Goal: Information Seeking & Learning: Check status

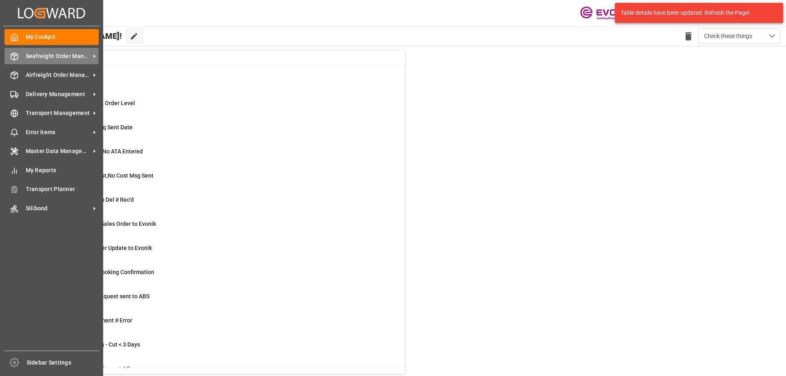
click at [63, 59] on span "Seafreight Order Management" at bounding box center [58, 56] width 65 height 9
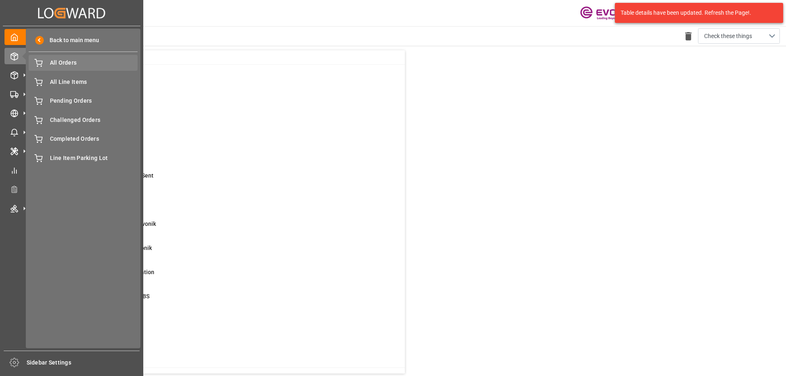
click at [74, 64] on span "All Orders" at bounding box center [94, 63] width 88 height 9
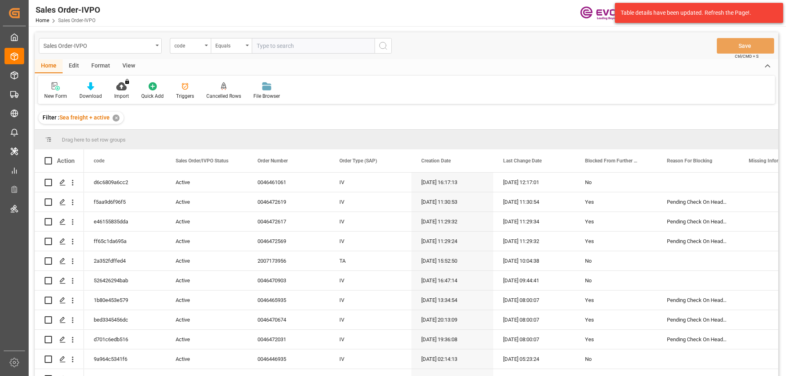
click at [201, 50] on div "code" at bounding box center [190, 46] width 41 height 16
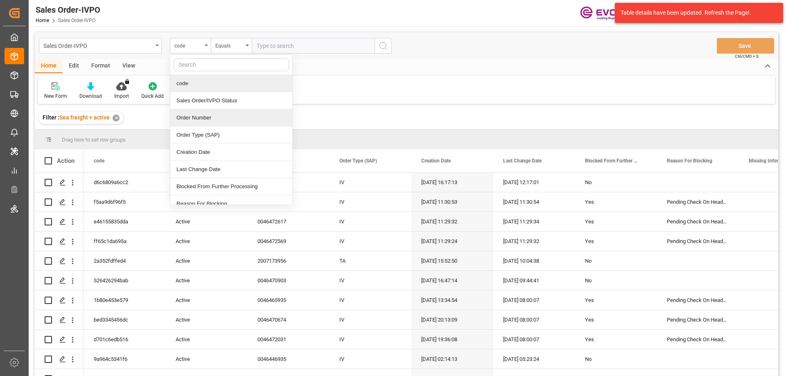
click at [199, 115] on div "Order Number" at bounding box center [231, 117] width 122 height 17
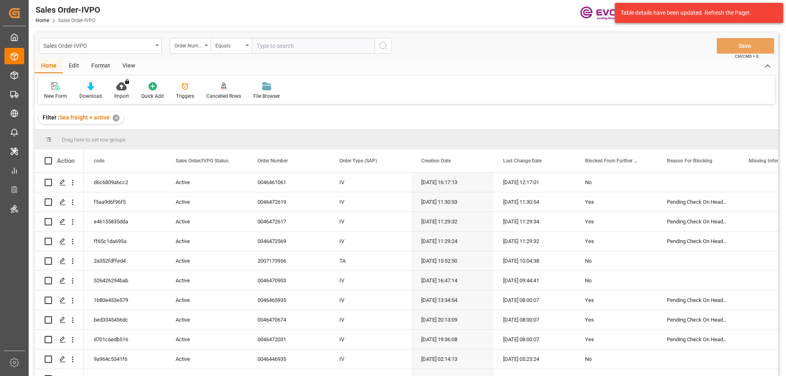
click at [277, 49] on input "text" at bounding box center [313, 46] width 123 height 16
paste input "0046465884"
type input "0046465884"
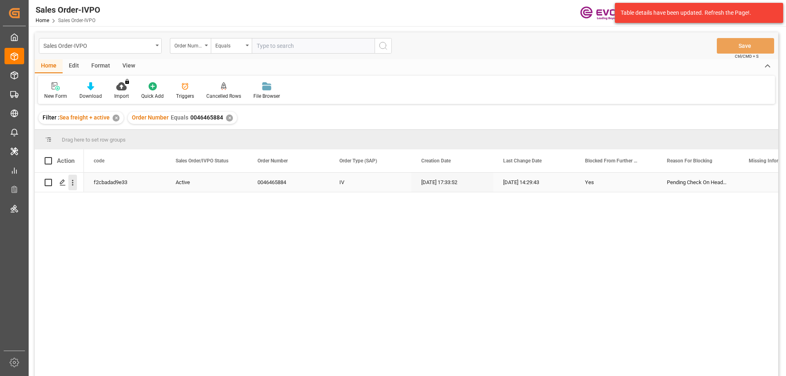
click at [72, 182] on icon "open menu" at bounding box center [72, 182] width 9 height 9
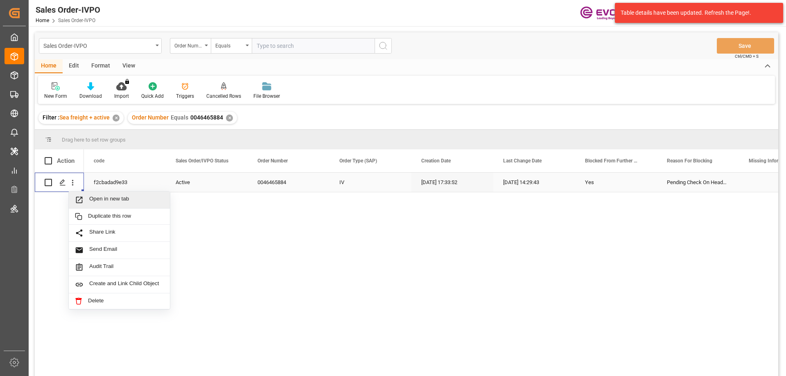
click at [109, 204] on span "Open in new tab" at bounding box center [126, 200] width 75 height 9
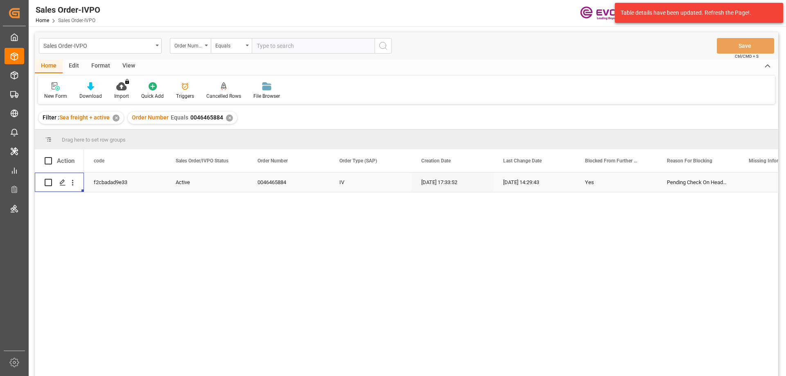
click at [282, 50] on input "text" at bounding box center [313, 46] width 123 height 16
paste input "0046462520"
type input "0046462520"
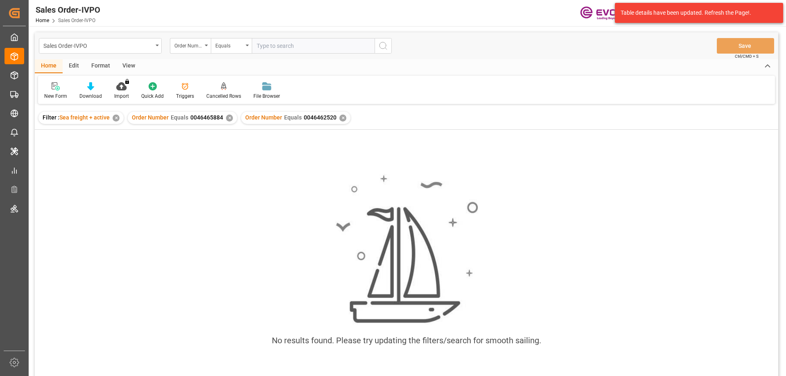
click at [226, 120] on div "✕" at bounding box center [229, 118] width 7 height 7
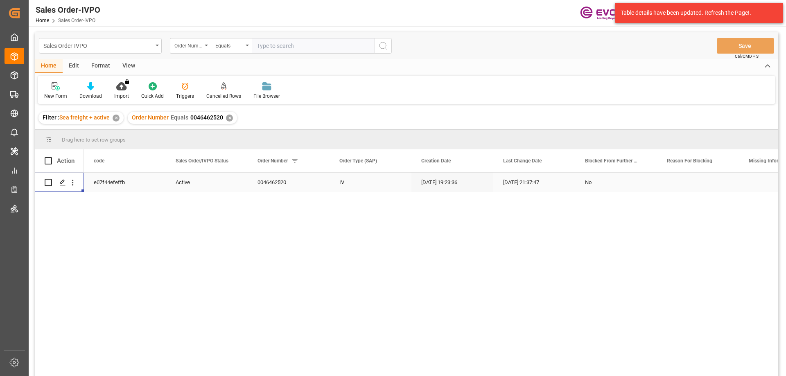
click at [70, 183] on icon "open menu" at bounding box center [72, 182] width 9 height 9
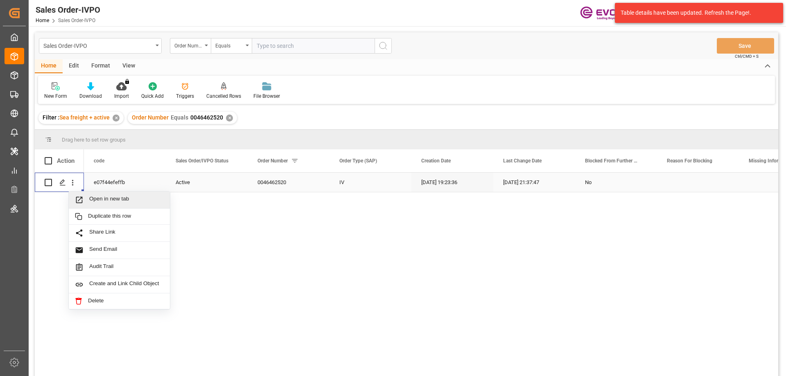
click at [109, 198] on span "Open in new tab" at bounding box center [126, 200] width 75 height 9
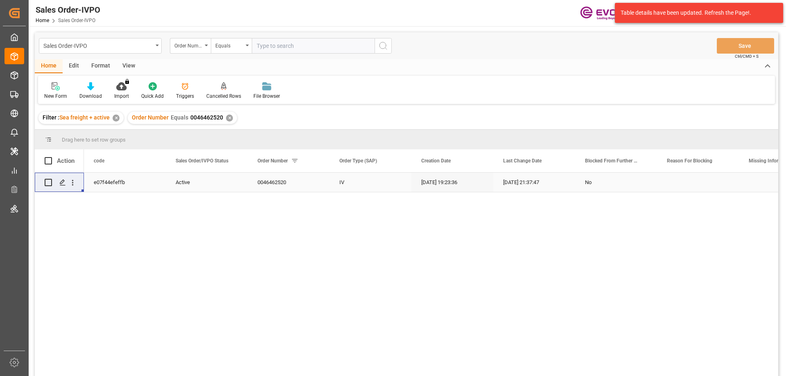
click at [269, 43] on input "text" at bounding box center [313, 46] width 123 height 16
paste input "0046466981"
type input "0046466981"
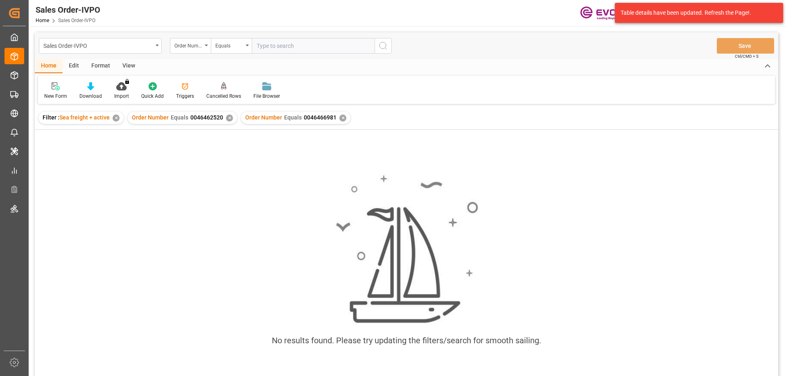
click at [229, 120] on div "✕" at bounding box center [229, 118] width 7 height 7
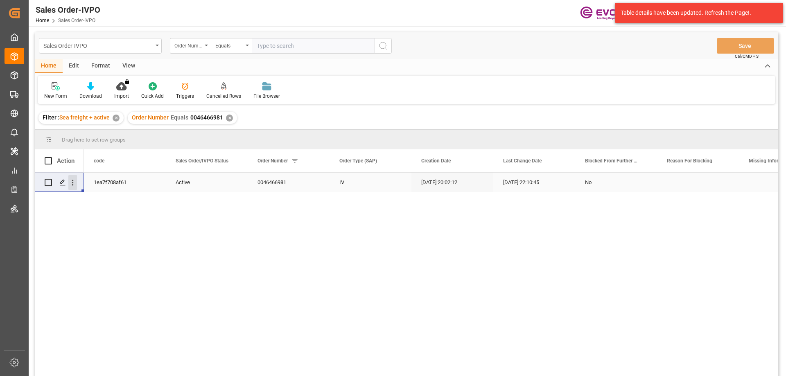
click at [75, 181] on icon "open menu" at bounding box center [72, 182] width 9 height 9
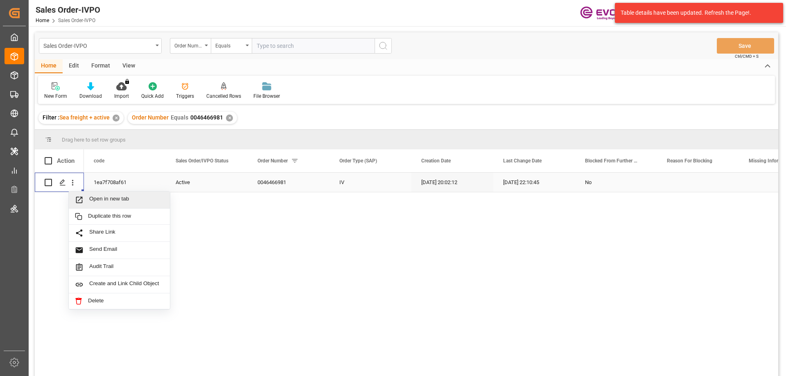
click at [95, 198] on span "Open in new tab" at bounding box center [126, 200] width 75 height 9
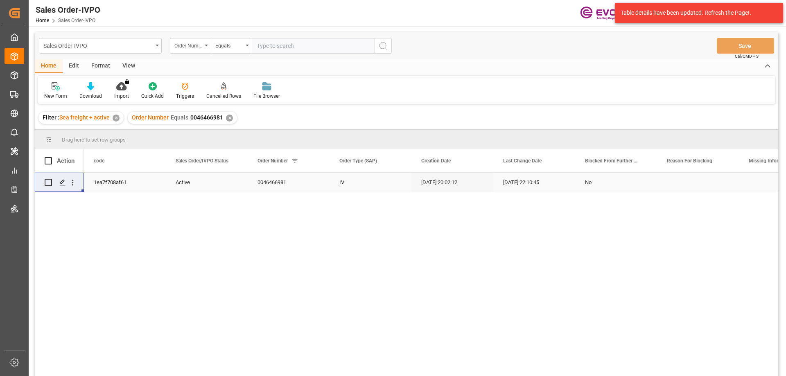
click at [284, 52] on input "text" at bounding box center [313, 46] width 123 height 16
paste input "0046462427"
type input "0046462427"
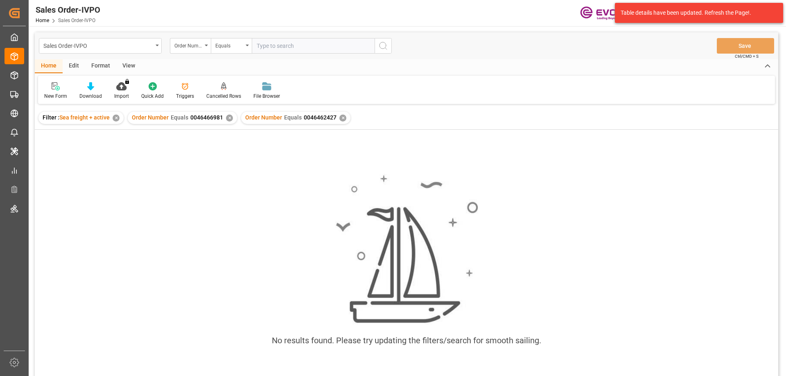
click at [228, 123] on div "Order Number Equals 0046466981 ✕" at bounding box center [182, 118] width 109 height 12
click at [228, 119] on div "✕" at bounding box center [229, 118] width 7 height 7
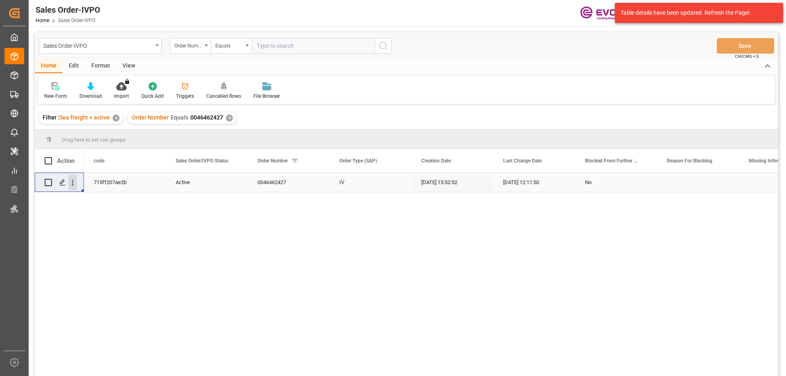
click at [73, 181] on icon "open menu" at bounding box center [73, 183] width 2 height 6
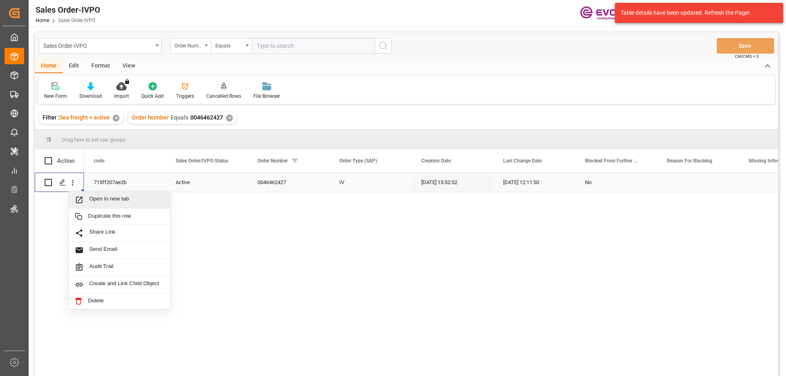
click at [95, 197] on span "Open in new tab" at bounding box center [126, 200] width 75 height 9
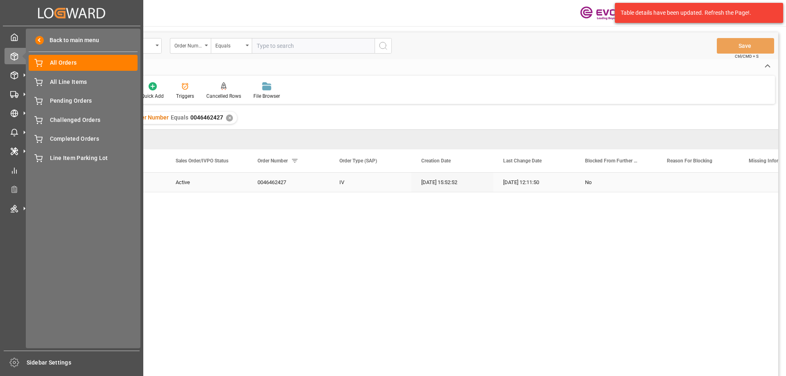
click at [58, 11] on icon "Created by potrace 1.15, written by [PERSON_NAME] [DATE]-[DATE]" at bounding box center [71, 13] width 67 height 13
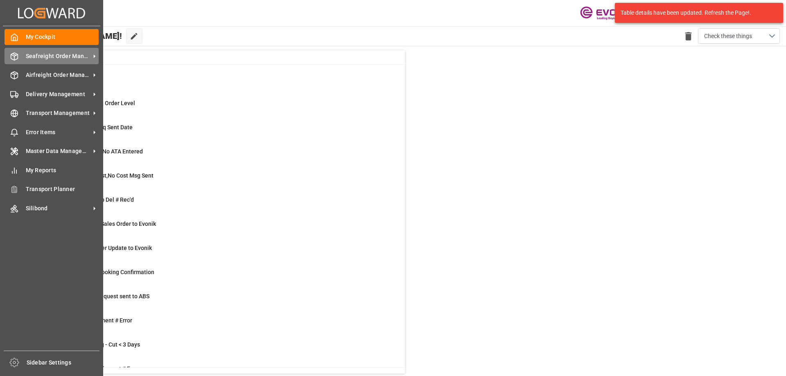
click at [41, 54] on span "Seafreight Order Management" at bounding box center [58, 56] width 65 height 9
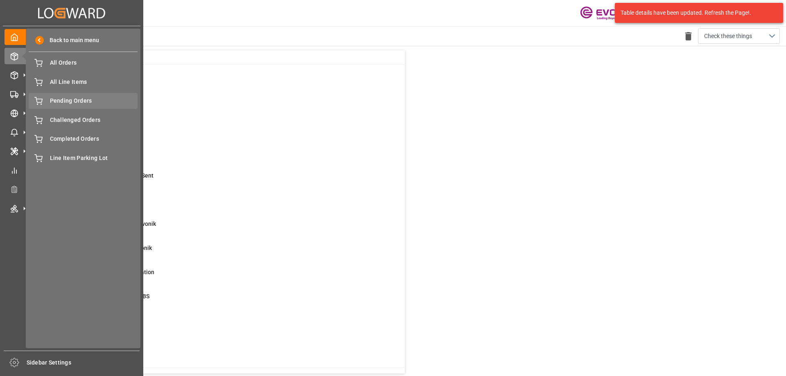
click at [68, 101] on span "Pending Orders" at bounding box center [94, 101] width 88 height 9
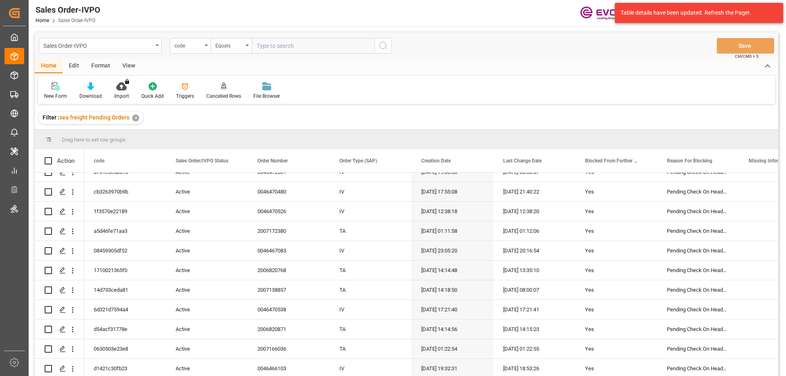
click at [128, 65] on div "View" at bounding box center [128, 66] width 25 height 14
click at [102, 91] on div "Standard Templates" at bounding box center [92, 91] width 53 height 18
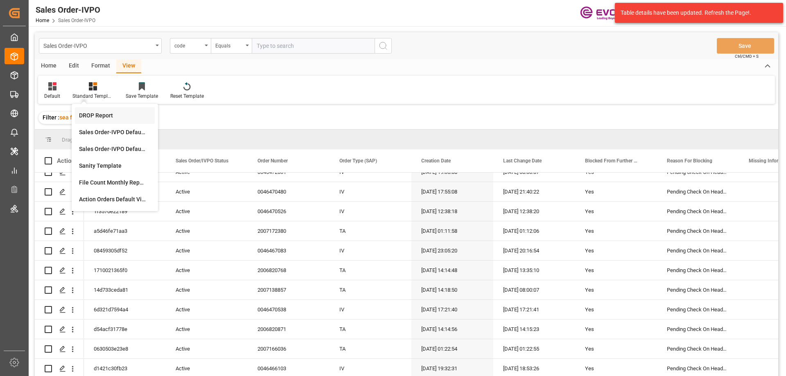
click at [98, 113] on div "DROP Report" at bounding box center [115, 115] width 72 height 9
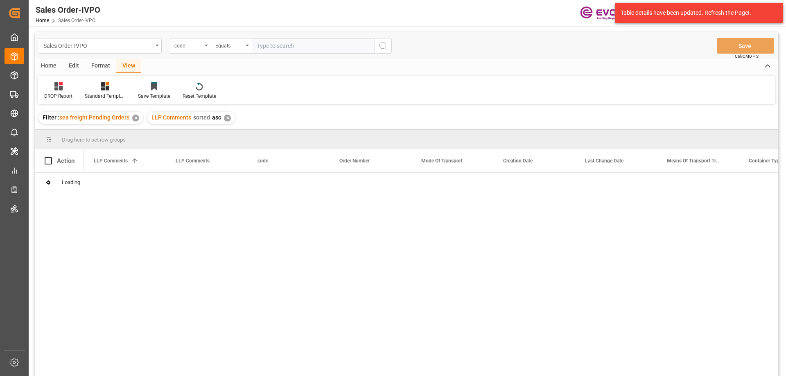
click at [44, 64] on div "Home" at bounding box center [49, 66] width 28 height 14
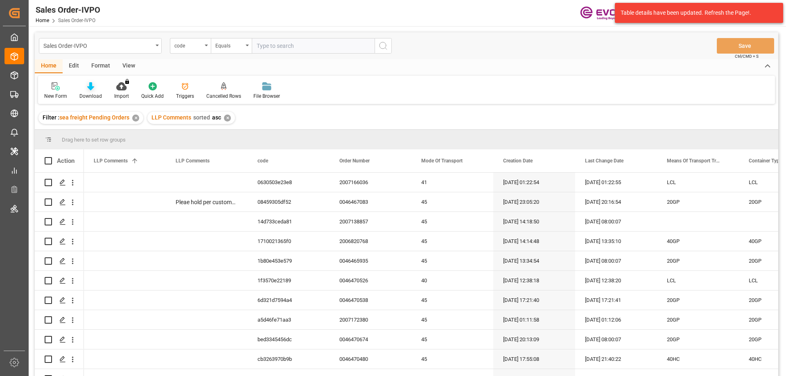
click at [89, 91] on div "Download" at bounding box center [90, 91] width 35 height 18
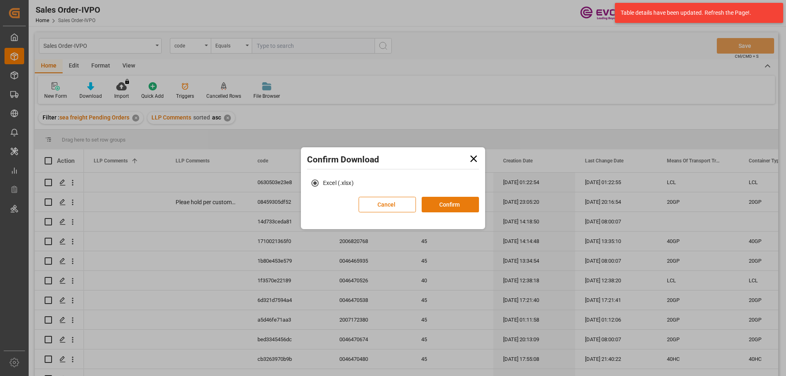
click at [450, 209] on button "Confirm" at bounding box center [450, 205] width 57 height 16
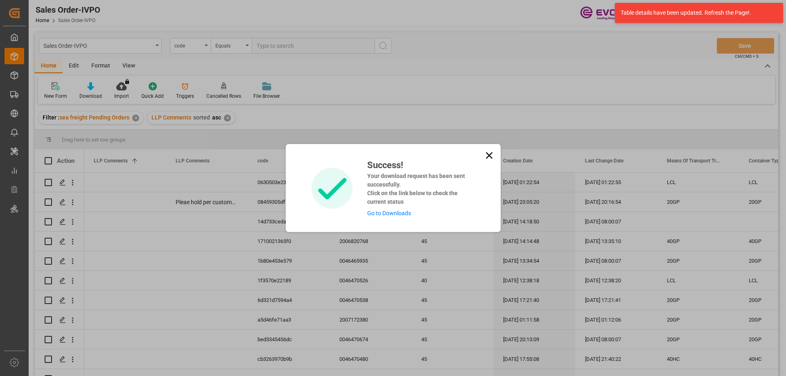
click at [391, 211] on link "Go to Downloads" at bounding box center [389, 213] width 44 height 7
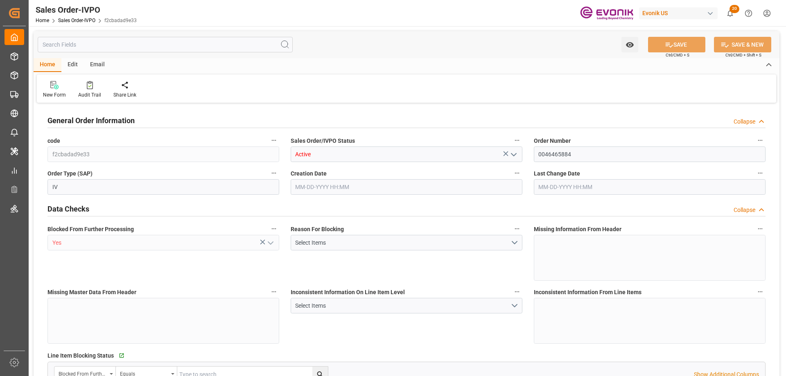
type input "BEANR"
type input "0"
type input "1"
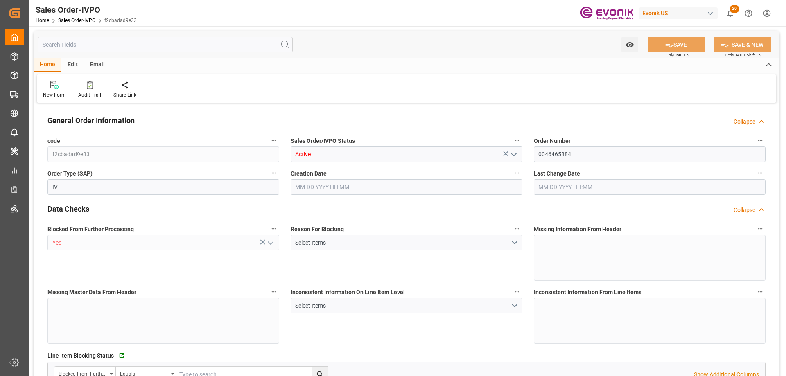
type input "16113.05"
type input "22.372"
type input "17000"
type input "30"
type input "07-29-2025 17:33"
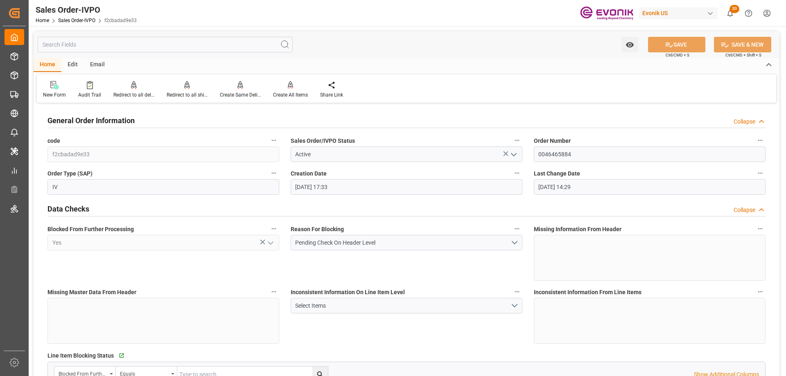
type input "09-08-2025 14:29"
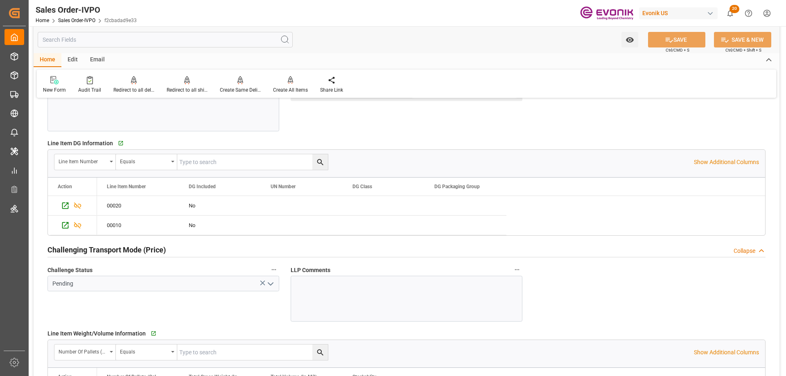
scroll to position [1310, 0]
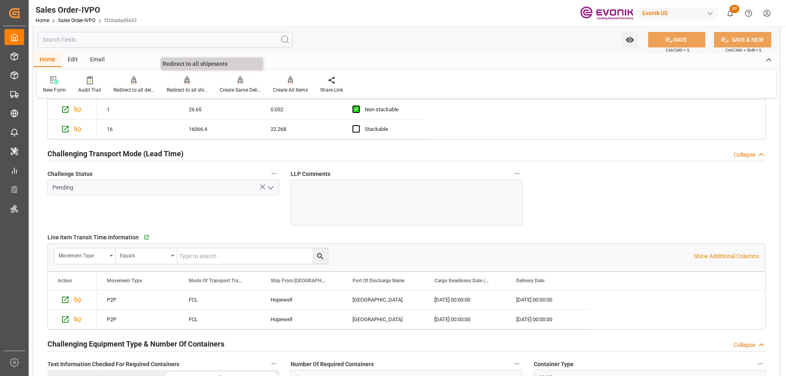
click at [185, 88] on div "Redirect to all shipments" at bounding box center [187, 89] width 41 height 7
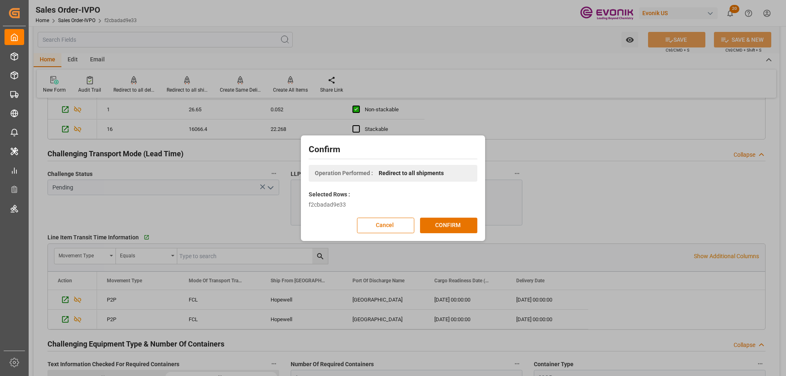
click at [569, 237] on div "Confirm Operation Performed : Redirect to all shipments Selected Rows : f2cbada…" at bounding box center [393, 188] width 786 height 376
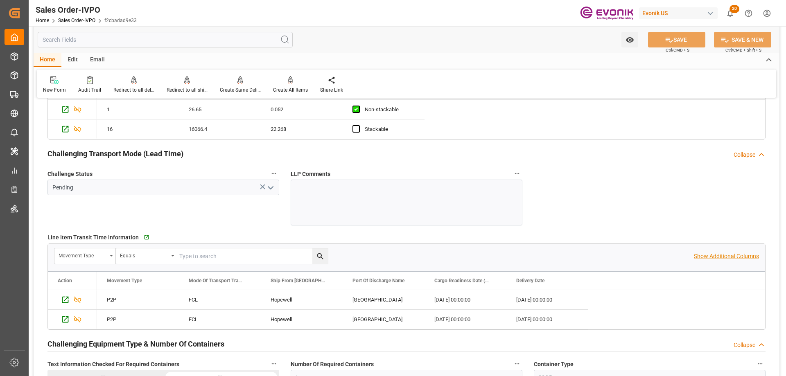
click at [707, 257] on p "Show Additional Columns" at bounding box center [726, 256] width 65 height 9
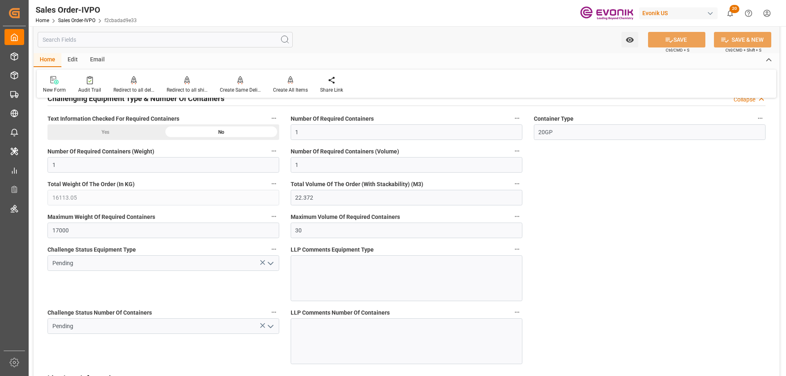
scroll to position [1638, 0]
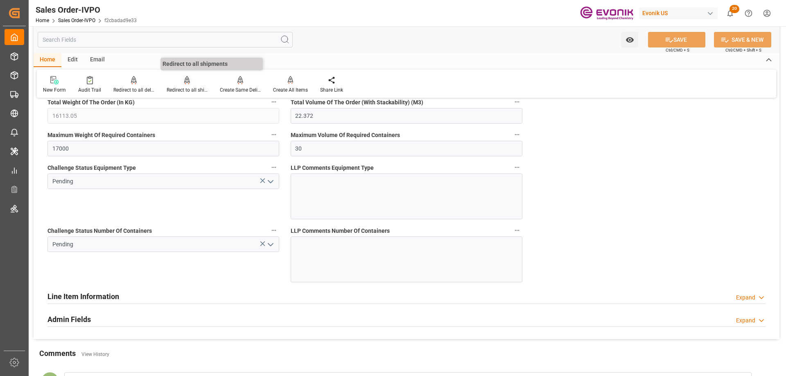
click at [181, 88] on div "Redirect to all shipments" at bounding box center [187, 89] width 41 height 7
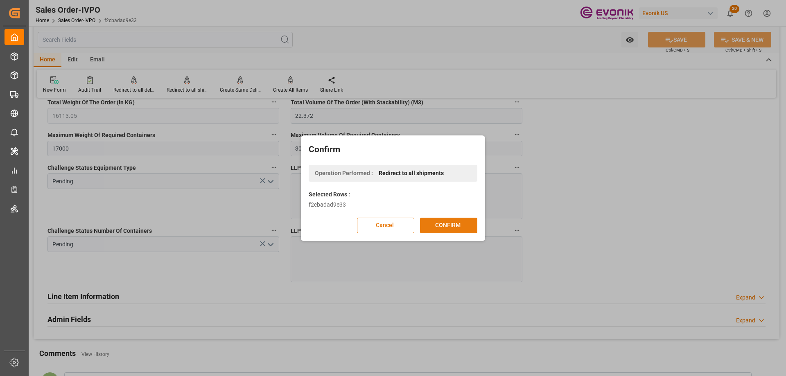
click at [438, 230] on button "CONFIRM" at bounding box center [448, 226] width 57 height 16
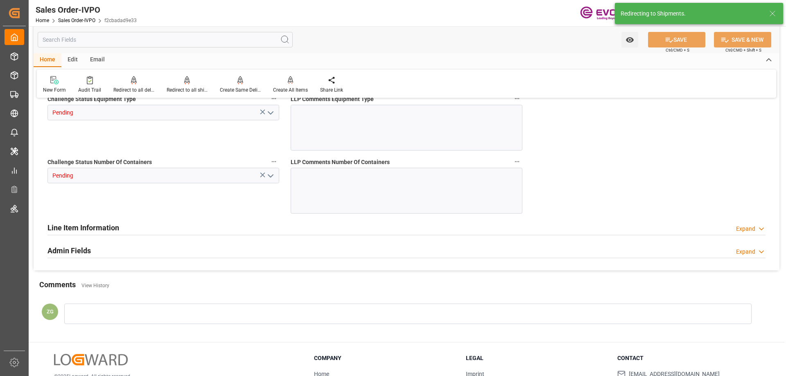
type input "BEANR"
type input "0"
type input "1"
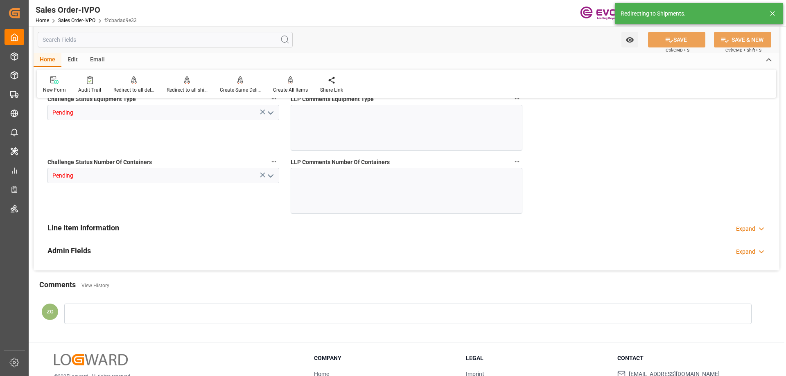
type input "16113.05"
type input "22.372"
type input "17000"
type input "30"
type input "07-29-2025 17:33"
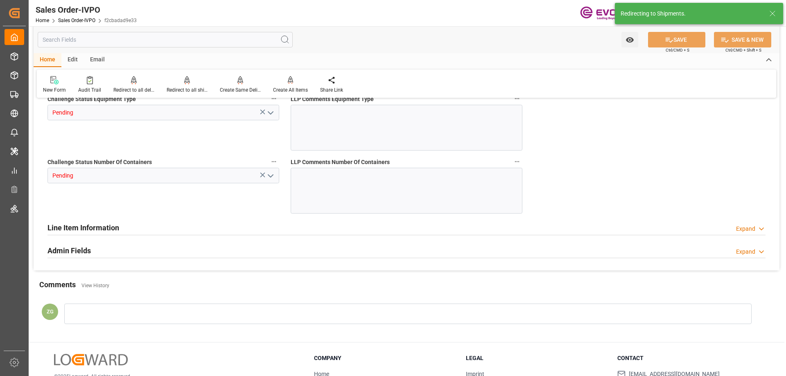
type input "09-08-2025 14:29"
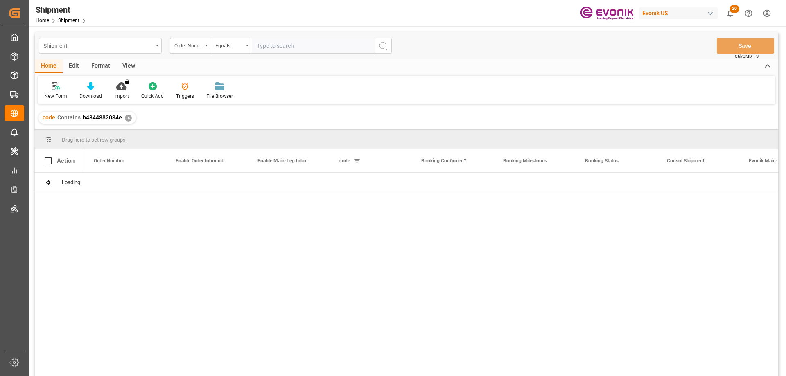
click at [452, 80] on div "New Form Download Import You don't have permission for this feature. Contact ad…" at bounding box center [406, 90] width 737 height 28
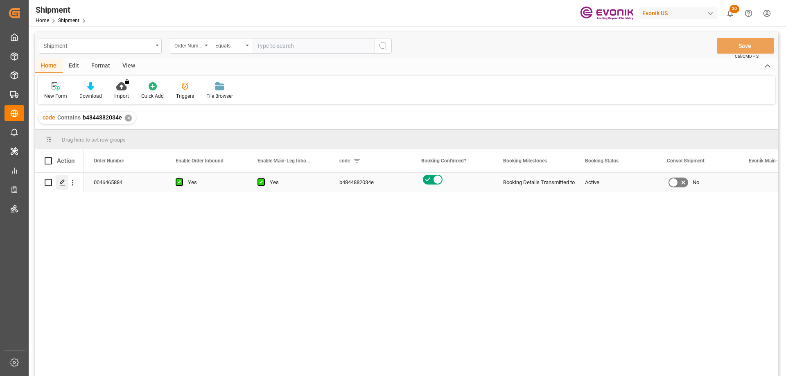
click at [66, 183] on div "Press SPACE to select this row." at bounding box center [62, 182] width 12 height 15
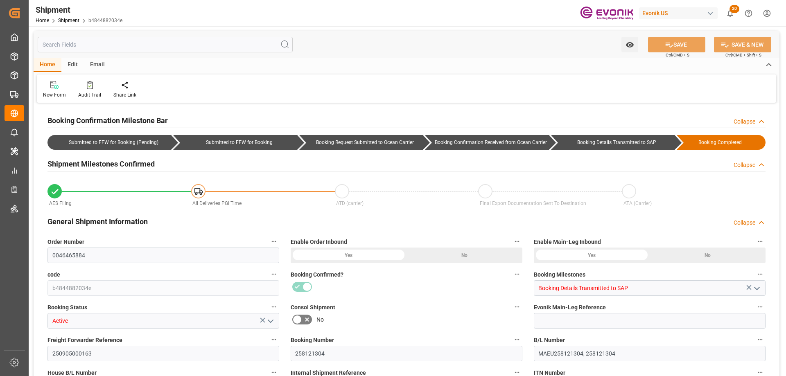
type input "17"
type input "CAN,IBC"
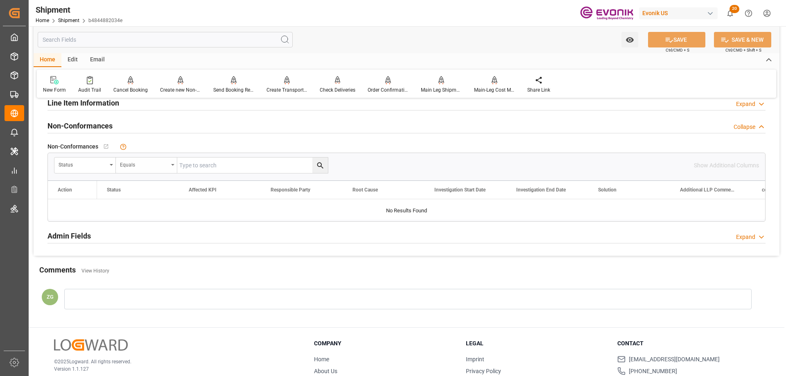
scroll to position [614, 0]
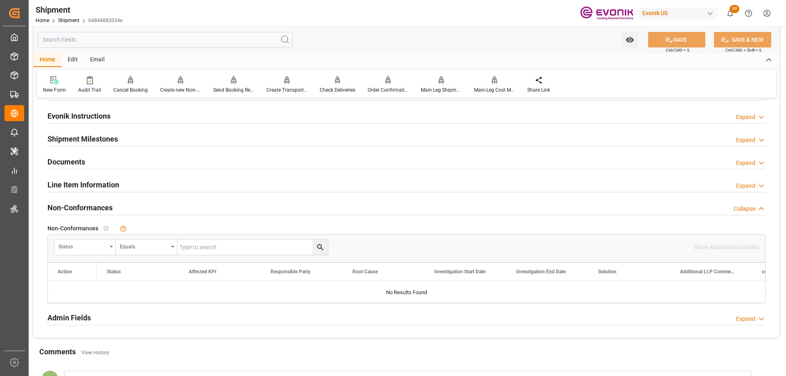
click at [97, 181] on h2 "Line Item Information" at bounding box center [83, 184] width 72 height 11
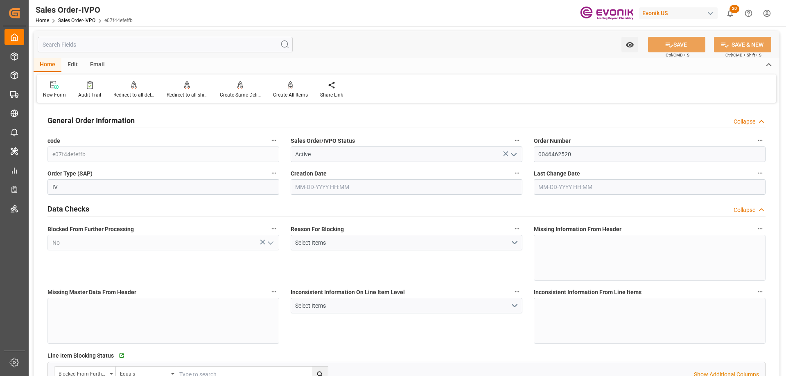
type input "BRITJ"
type input "0"
type input "2"
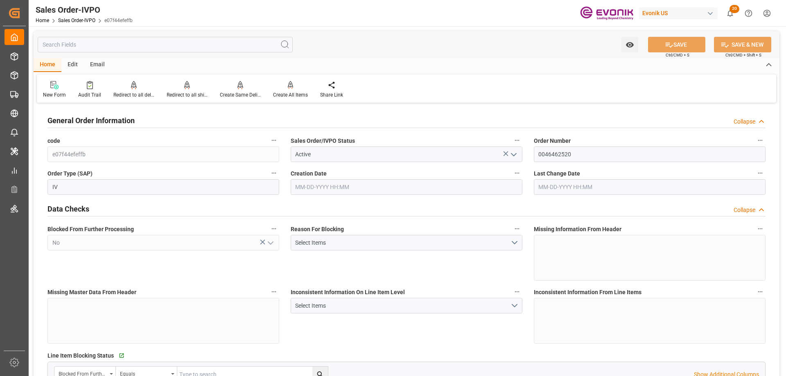
type input "31348"
type input "46.2"
type input "34000"
type input "60"
type input "08-11-2025 19:23"
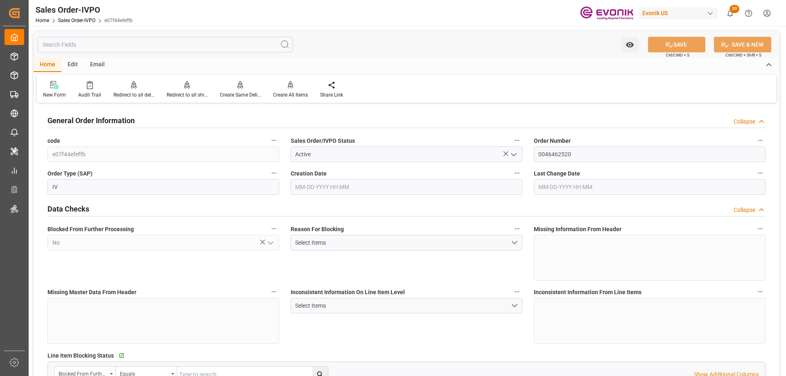
type input "08-22-2025 21:37"
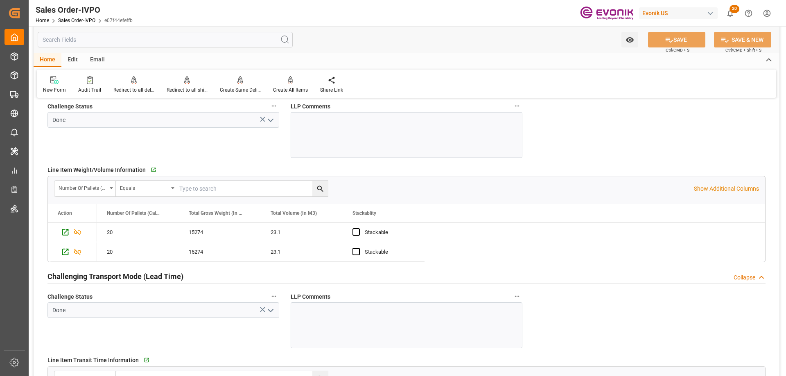
scroll to position [1023, 0]
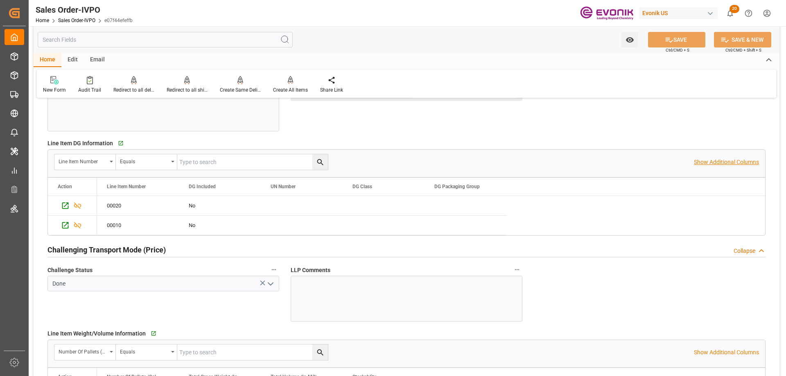
click at [706, 163] on p "Show Additional Columns" at bounding box center [726, 162] width 65 height 9
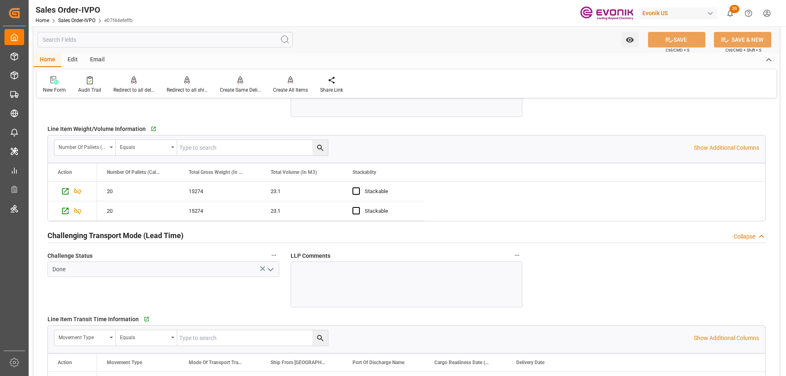
scroll to position [1310, 0]
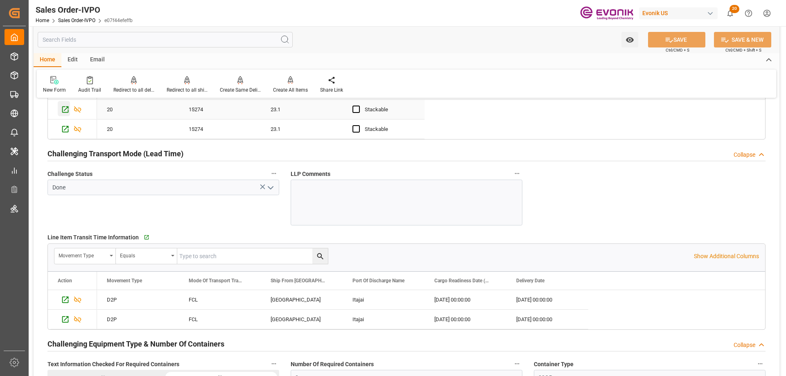
click at [64, 113] on icon "Press SPACE to select this row." at bounding box center [65, 109] width 7 height 7
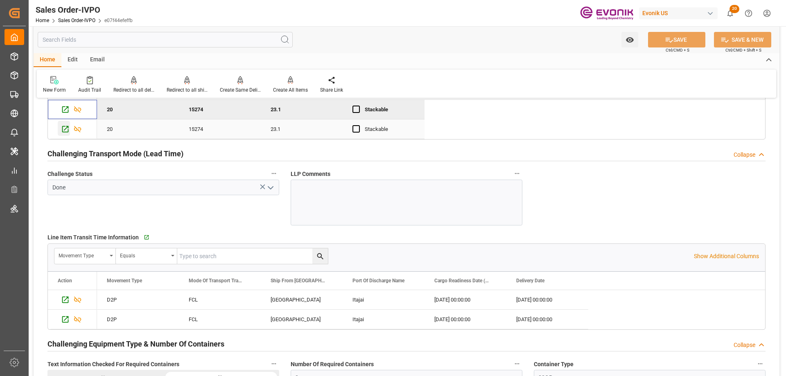
click at [65, 127] on icon "Press SPACE to select this row." at bounding box center [65, 129] width 9 height 9
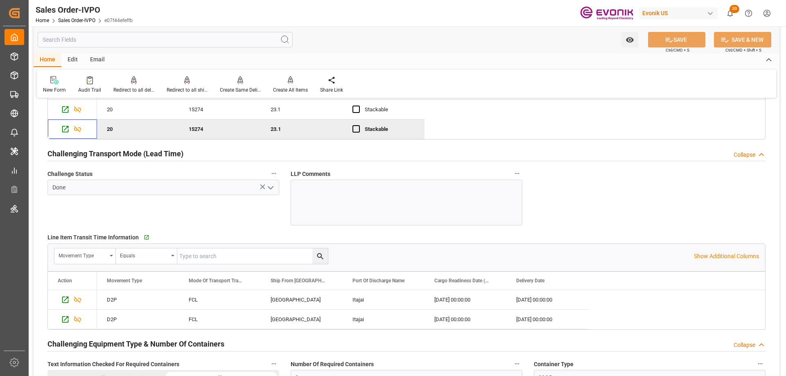
scroll to position [1269, 0]
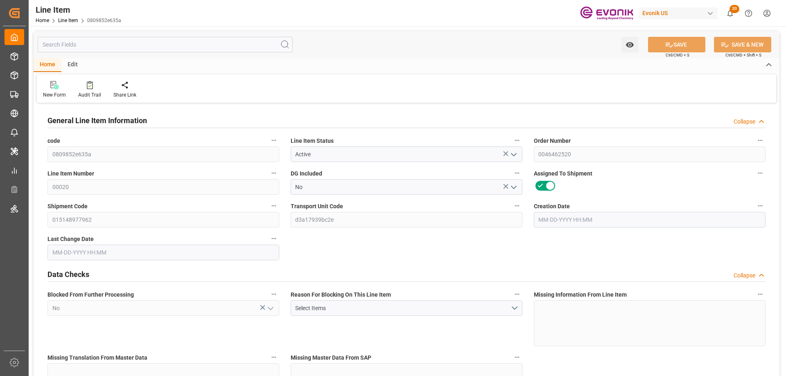
type input "20"
type input "15274"
type input "14000"
type input "23.1"
type input "80"
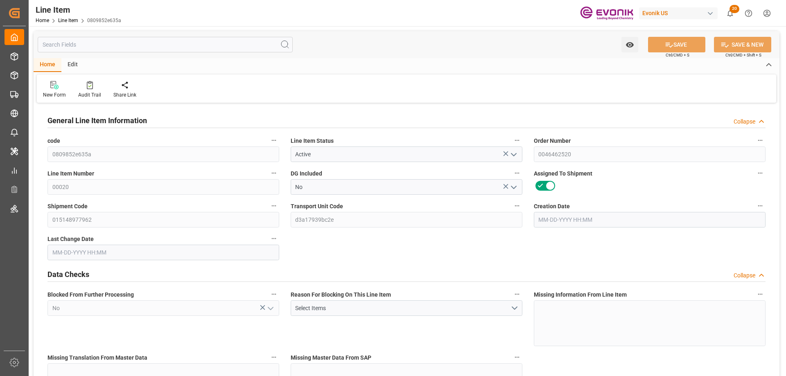
type input "96600"
type input "80"
type input "14000"
type input "15274"
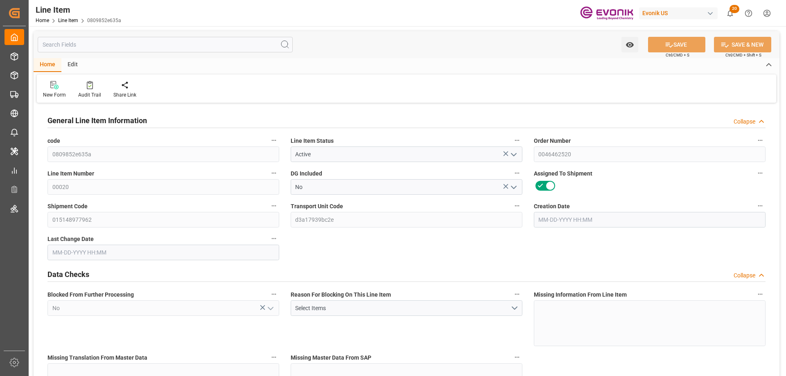
type input "15674"
type input "14000"
type input "23.1"
type input "23100"
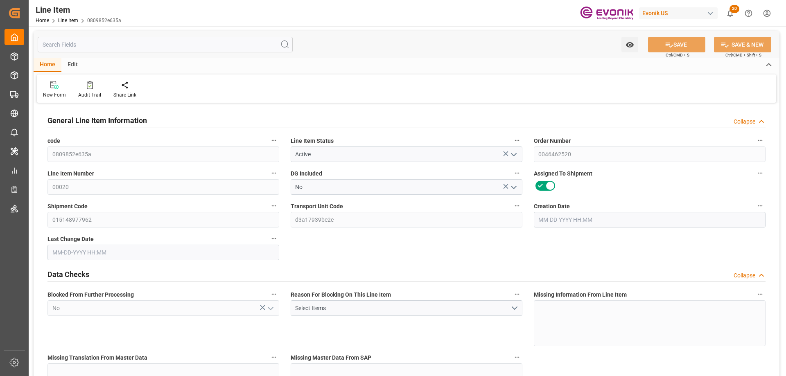
type input "80"
type input "15274"
type input "14000"
type input "23.1"
type input "[DATE] 19:23"
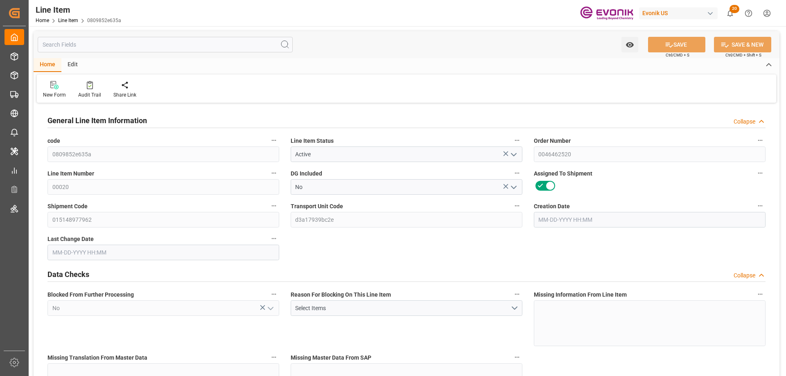
type input "08-27-2025 14:16"
type input "[DATE]"
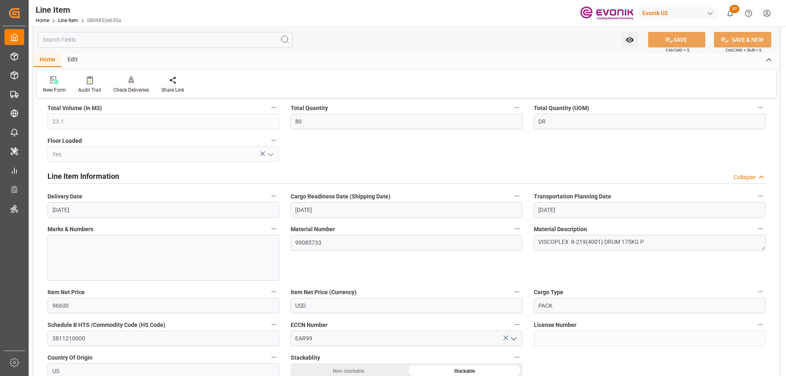
scroll to position [450, 0]
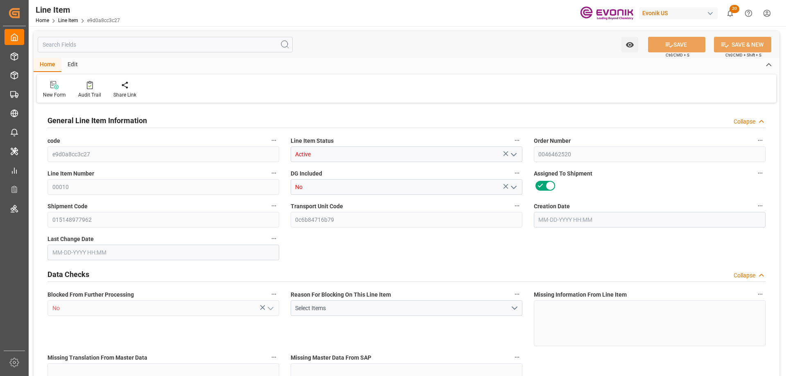
type input "20"
type input "15274"
type input "14000"
type input "23.1"
type input "80"
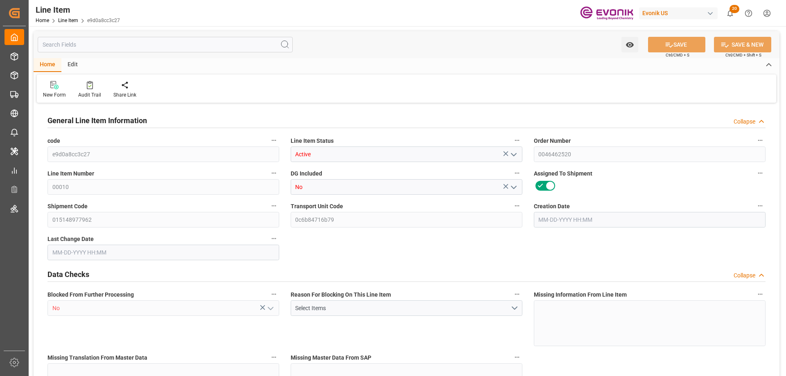
type input "96600"
type input "80"
type input "14000"
type input "15274"
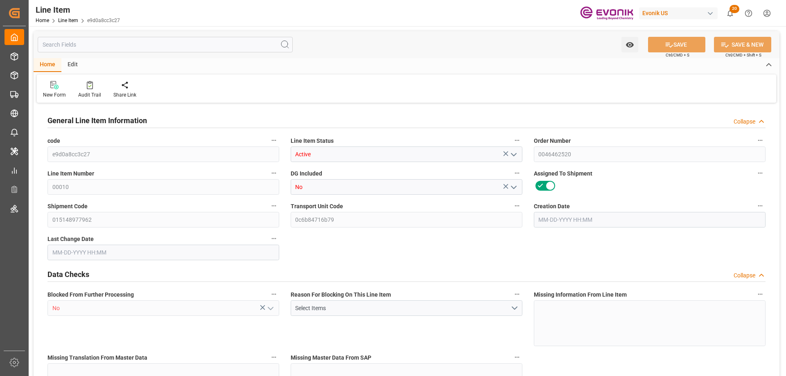
type input "15674"
type input "14000"
type input "23.1"
type input "23100"
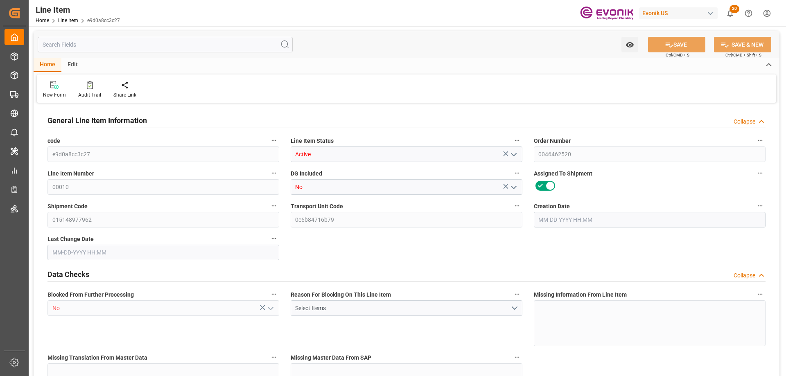
type input "80"
type input "15274"
type input "14000"
type input "23.1"
type input "08-11-2025 19:23"
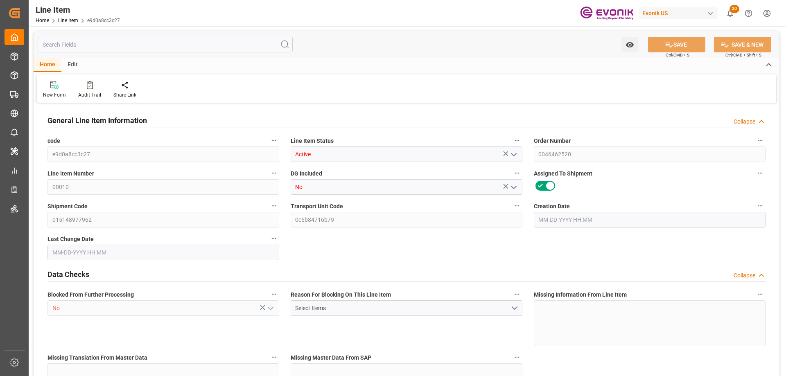
type input "08-27-2025 14:11"
type input "10-15-2025"
type input "08-28-2025"
type input "07-25-2025"
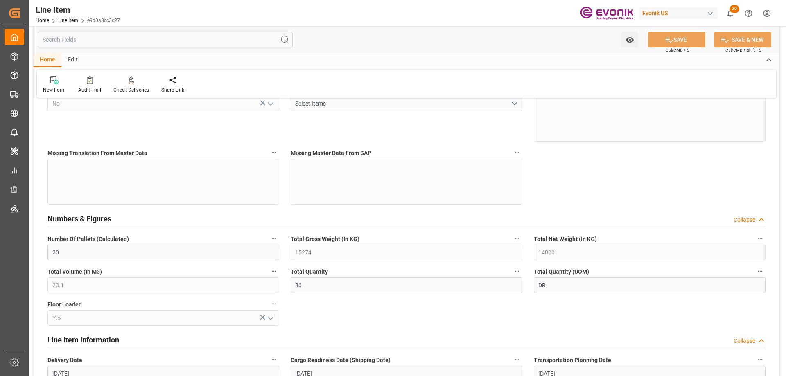
scroll to position [328, 0]
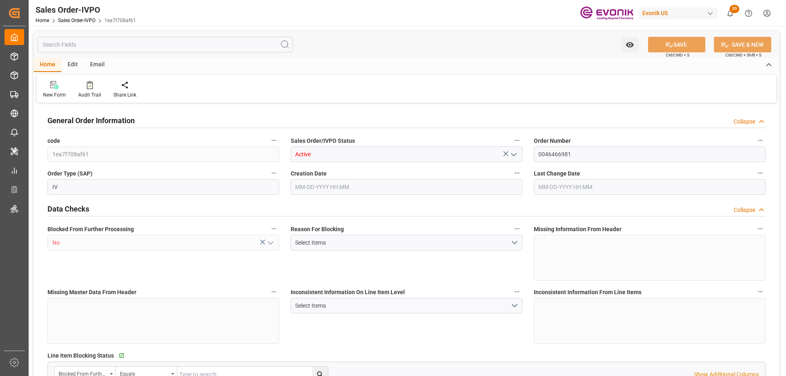
type input "NLRTM"
type input "0"
type input "1"
type input "2"
type input "17252"
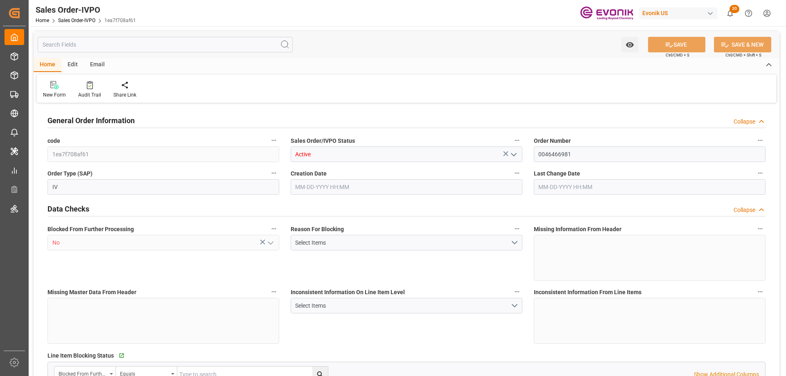
type input "0"
type input "17000"
type input "30"
type input "08-05-2025 20:02"
type input "09-09-2025 22:10"
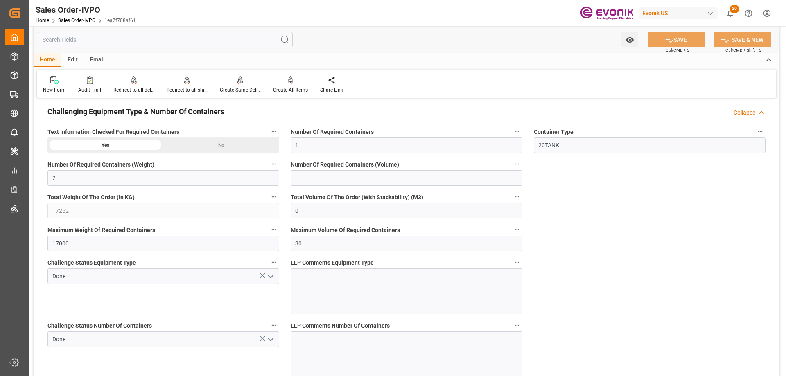
scroll to position [1310, 0]
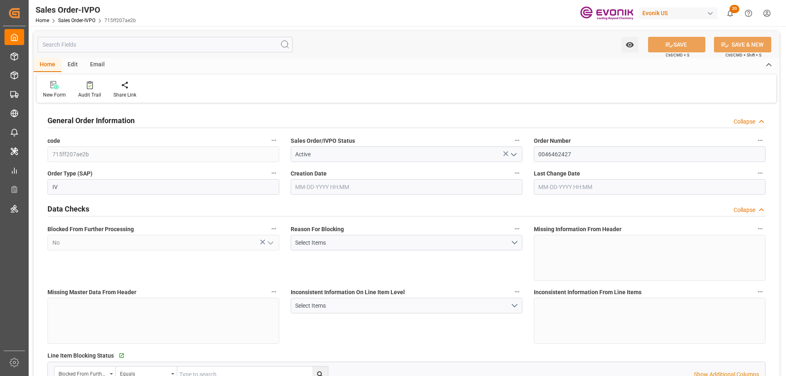
type input "JPYOK"
type input "0"
type input "1"
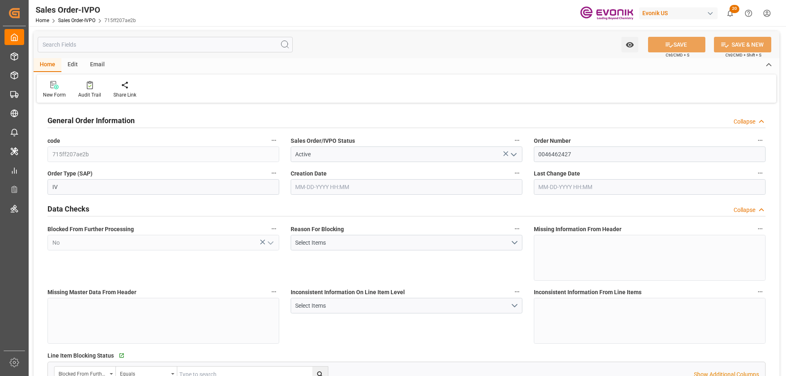
type input "16140"
type input "26.4204"
type input "17000"
type input "30"
type input "[DATE] 15:52"
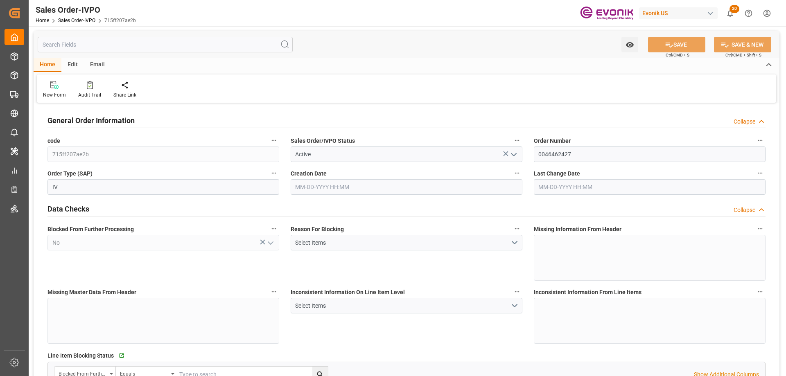
type input "[DATE] 12:11"
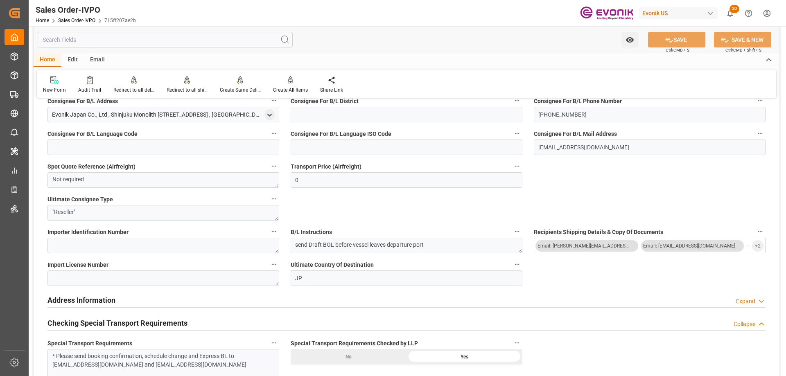
scroll to position [696, 0]
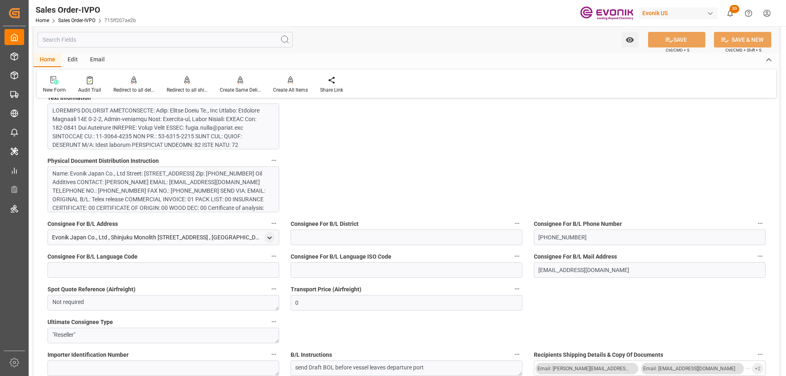
click at [124, 133] on div at bounding box center [160, 205] width 216 height 198
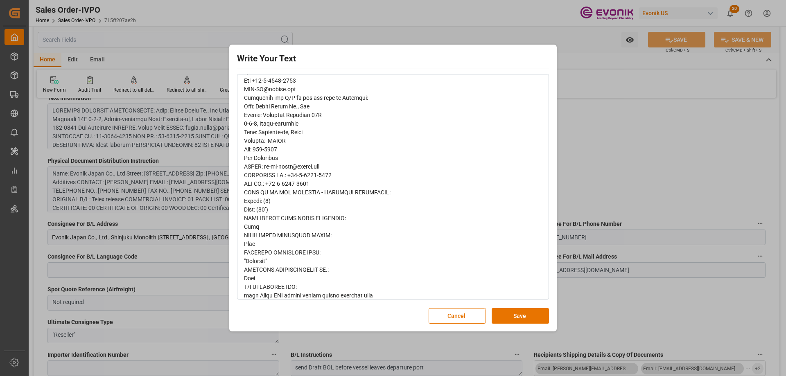
scroll to position [380, 0]
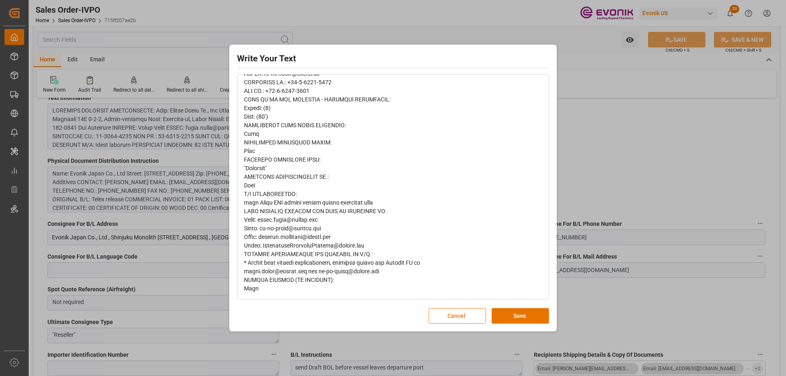
click at [707, 176] on div "Write Your Text Normal 14 Font Cancel Save" at bounding box center [393, 188] width 786 height 376
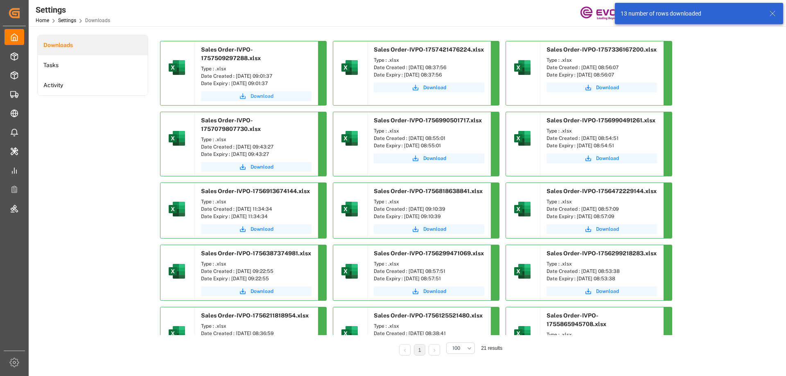
click at [250, 91] on button "Download" at bounding box center [256, 96] width 111 height 10
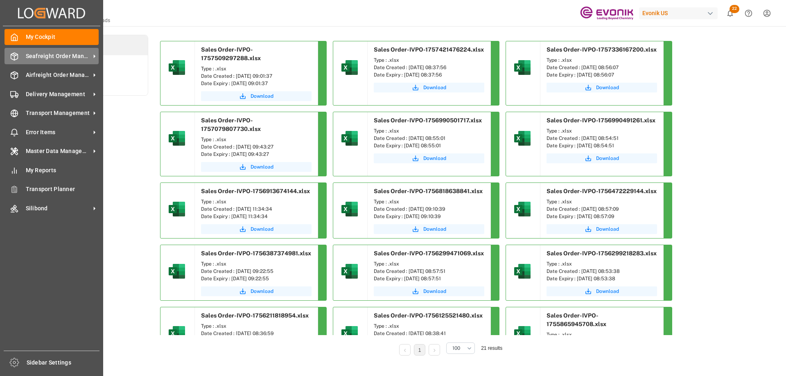
click at [53, 58] on span "Seafreight Order Management" at bounding box center [58, 56] width 65 height 9
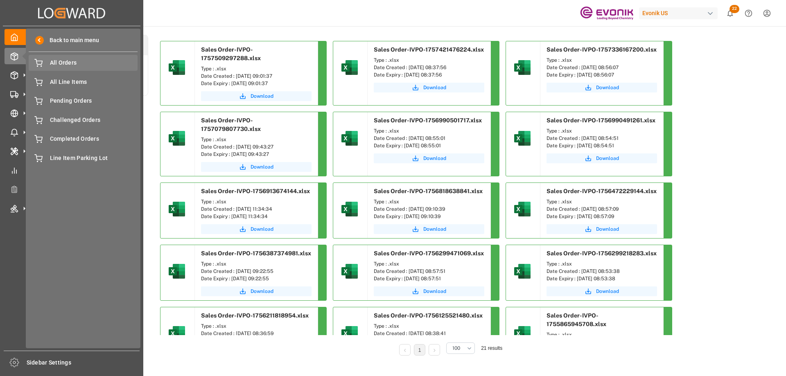
click at [66, 62] on span "All Orders" at bounding box center [94, 63] width 88 height 9
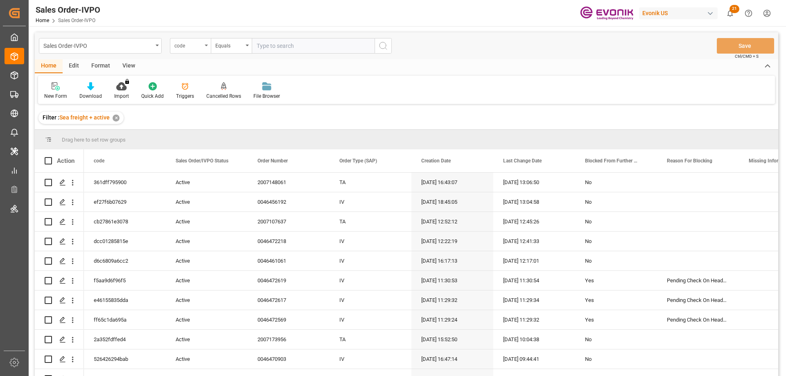
click at [195, 44] on div "code" at bounding box center [188, 44] width 28 height 9
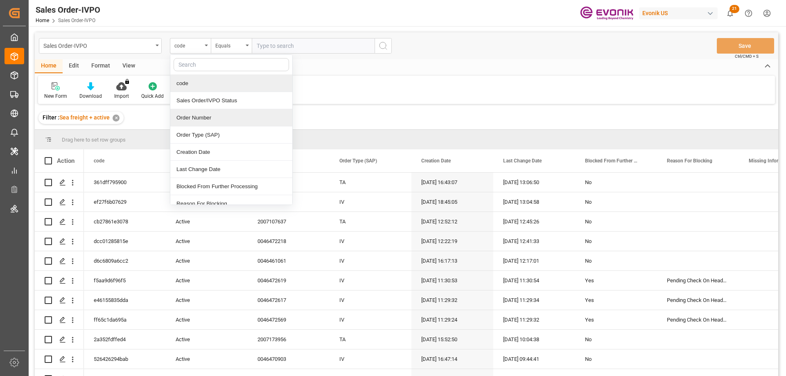
click at [197, 120] on div "Order Number" at bounding box center [231, 117] width 122 height 17
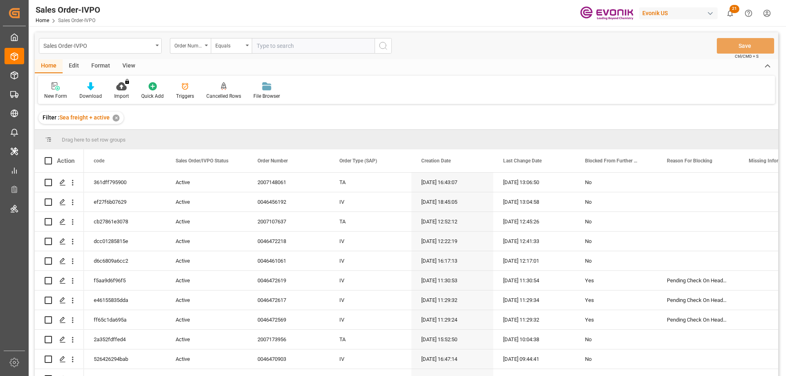
click at [264, 47] on input "text" at bounding box center [313, 46] width 123 height 16
paste input "2007172380"
type input "2007172380"
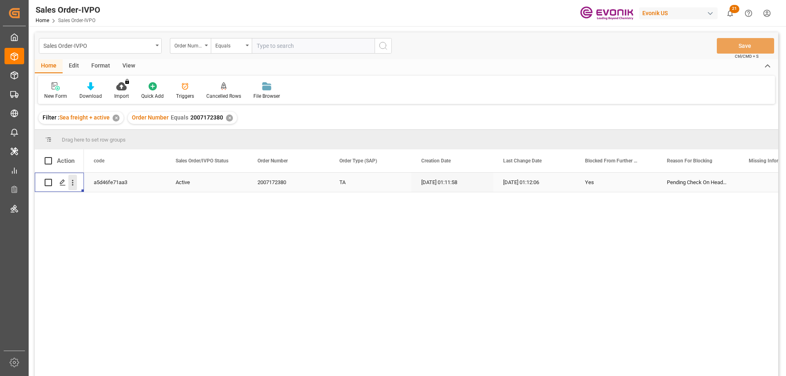
click at [73, 180] on icon "open menu" at bounding box center [72, 182] width 9 height 9
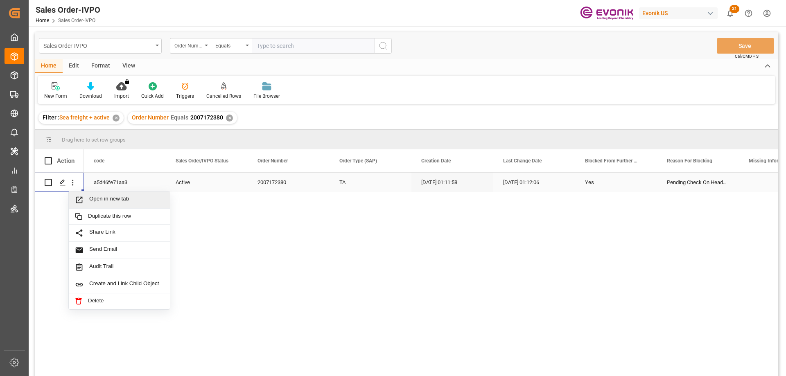
click at [97, 194] on div "Open in new tab" at bounding box center [119, 200] width 101 height 17
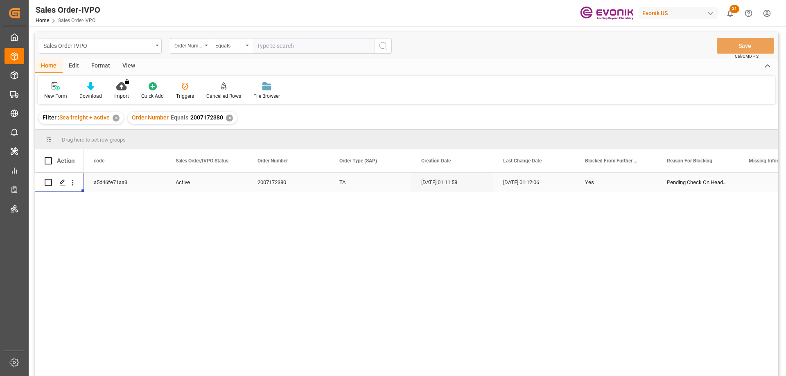
click at [279, 45] on input "text" at bounding box center [313, 46] width 123 height 16
paste input "0046425302"
type input "0046425302"
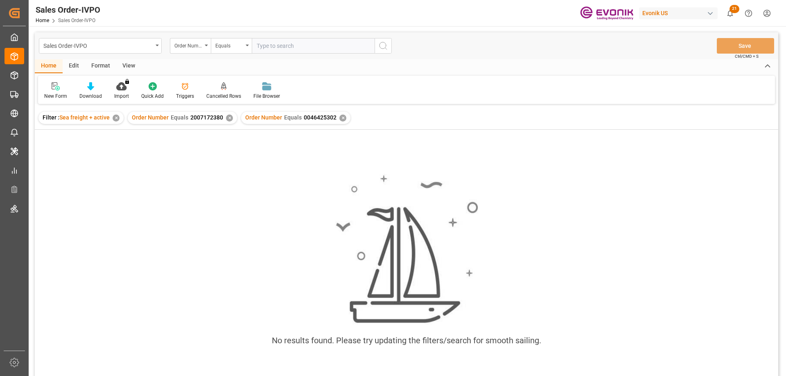
click at [229, 118] on div "✕" at bounding box center [229, 118] width 7 height 7
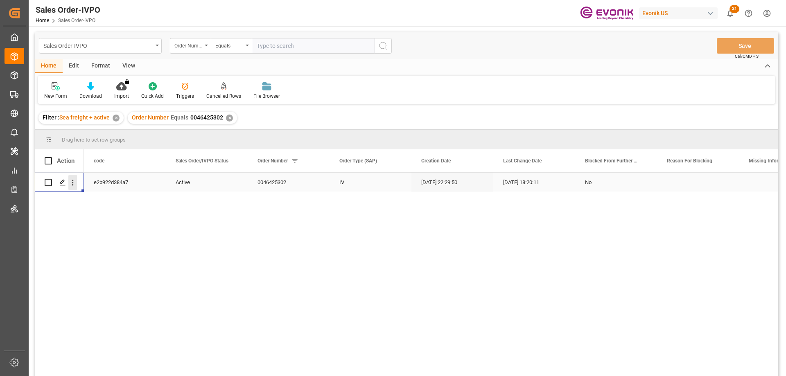
click at [75, 181] on icon "open menu" at bounding box center [72, 182] width 9 height 9
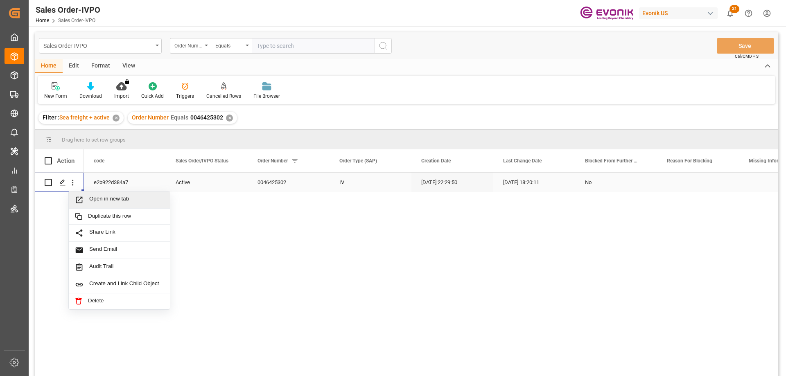
click at [108, 201] on span "Open in new tab" at bounding box center [126, 200] width 75 height 9
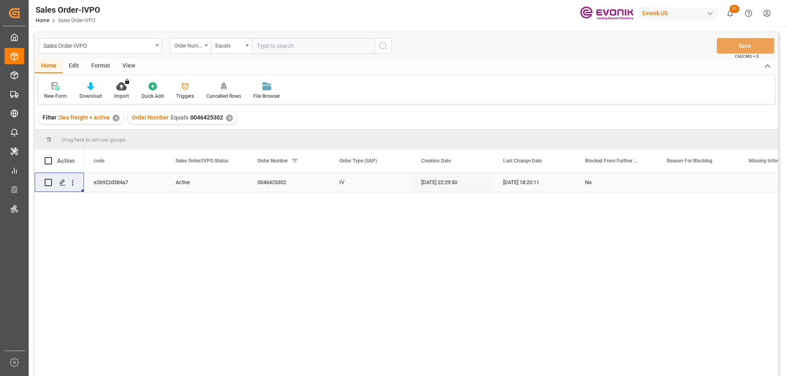
click at [285, 47] on input "text" at bounding box center [313, 46] width 123 height 16
paste input "2006820871"
type input "2006820871"
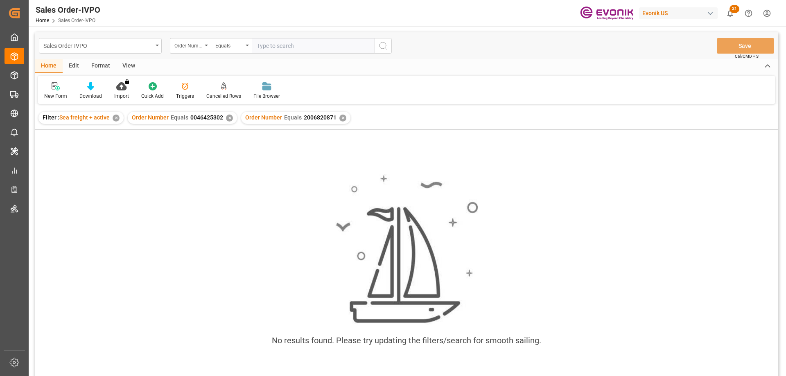
click at [226, 117] on div "✕" at bounding box center [229, 118] width 7 height 7
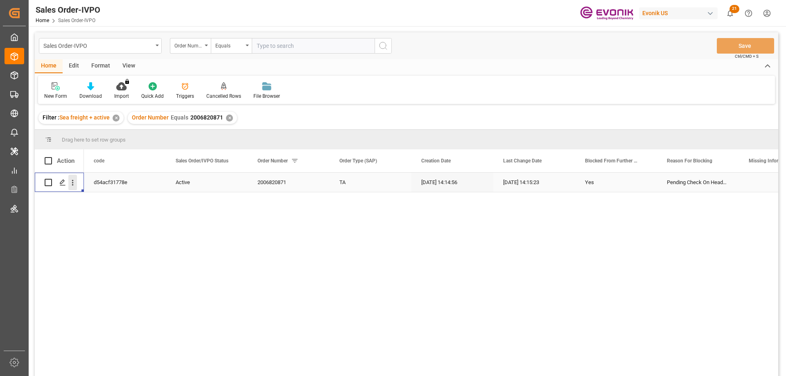
click at [74, 180] on icon "open menu" at bounding box center [72, 182] width 9 height 9
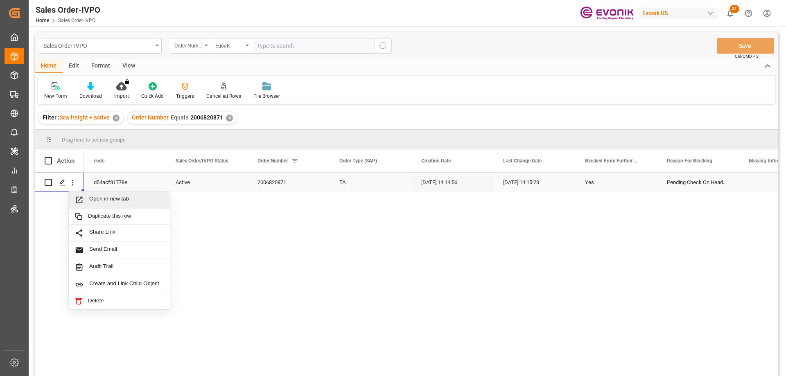
click at [101, 198] on span "Open in new tab" at bounding box center [126, 200] width 75 height 9
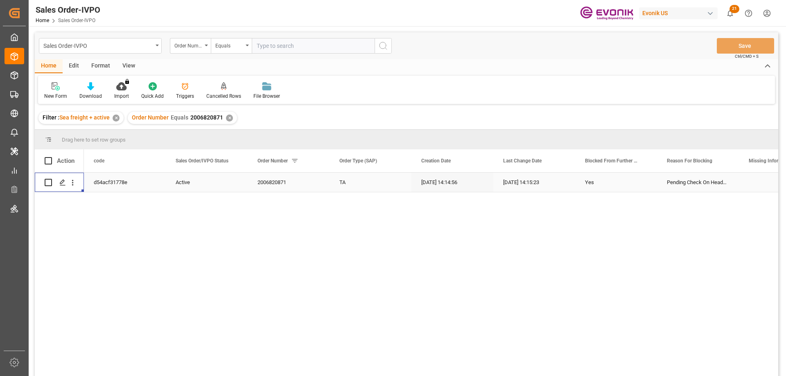
click at [290, 45] on input "text" at bounding box center [313, 46] width 123 height 16
paste input "2006820768"
type input "2006820768"
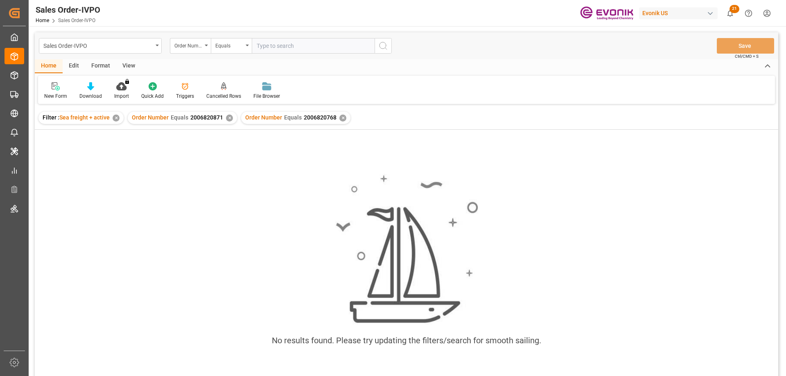
click at [230, 118] on div "✕" at bounding box center [229, 118] width 7 height 7
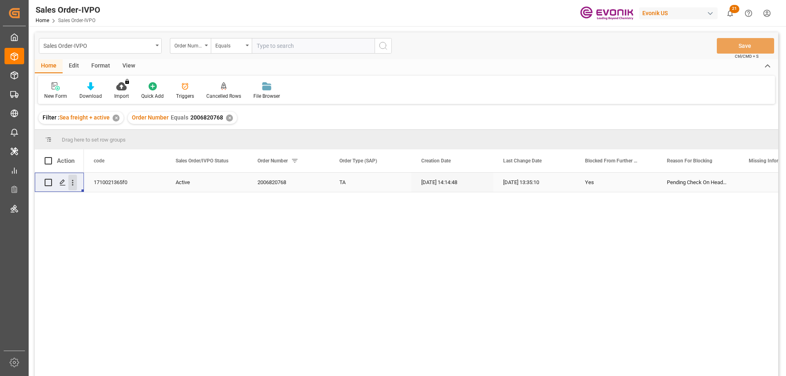
click at [75, 179] on icon "open menu" at bounding box center [72, 182] width 9 height 9
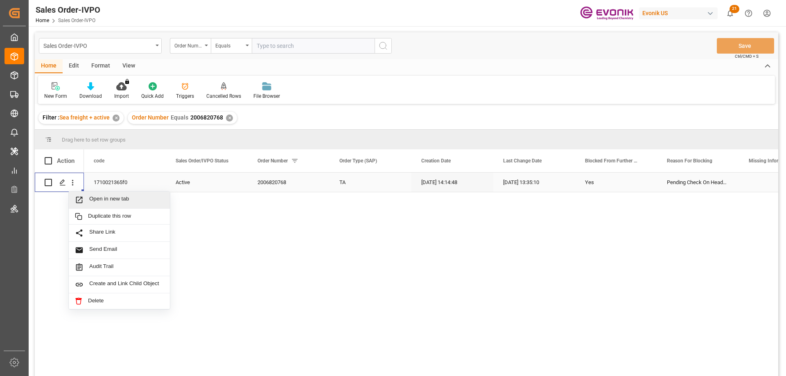
click at [108, 202] on span "Open in new tab" at bounding box center [126, 200] width 75 height 9
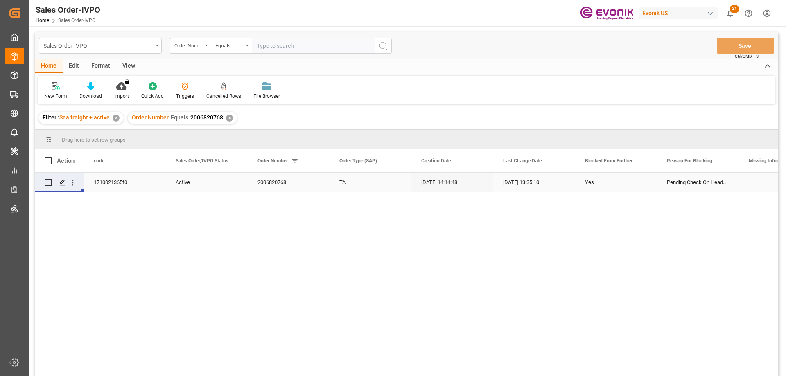
click at [260, 49] on input "text" at bounding box center [313, 46] width 123 height 16
paste input "2006812129"
type input "2006812129"
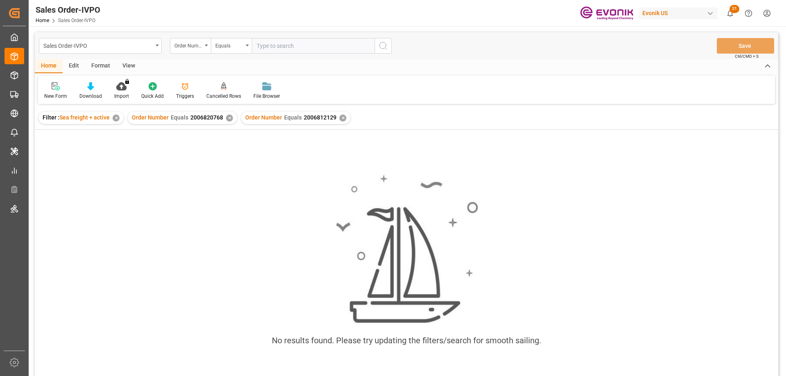
click at [230, 119] on div "✕" at bounding box center [229, 118] width 7 height 7
click at [115, 119] on div "✕" at bounding box center [116, 118] width 7 height 7
click at [274, 50] on input "text" at bounding box center [313, 46] width 123 height 16
paste input "2006812129"
type input "2006812129"
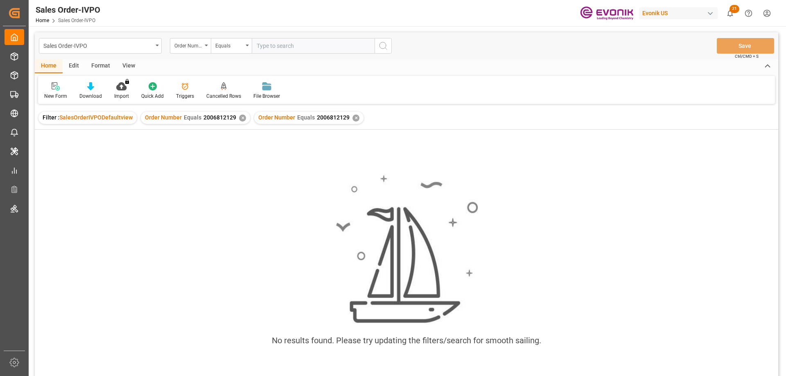
click at [235, 120] on div "Order Number Equals 2006812129 ✕" at bounding box center [195, 118] width 109 height 12
click at [239, 119] on div "✕" at bounding box center [242, 118] width 7 height 7
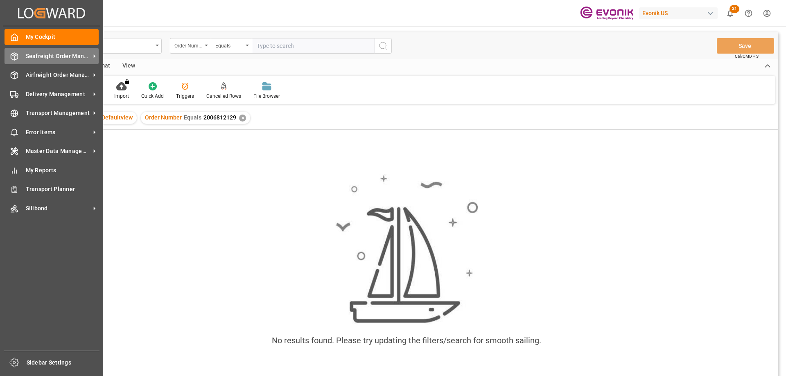
click at [46, 57] on span "Seafreight Order Management" at bounding box center [58, 56] width 65 height 9
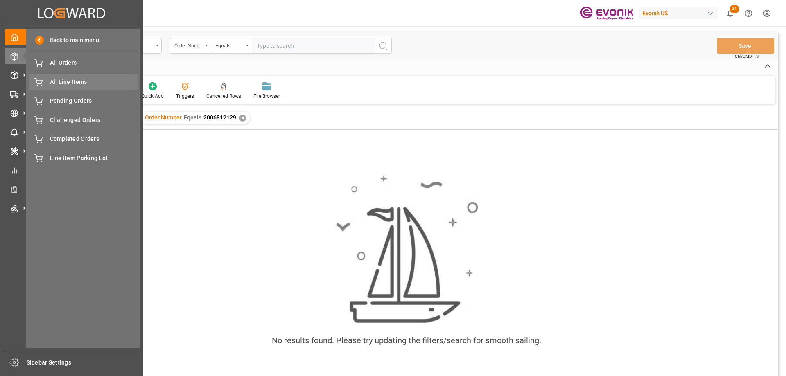
click at [66, 78] on span "All Line Items" at bounding box center [94, 82] width 88 height 9
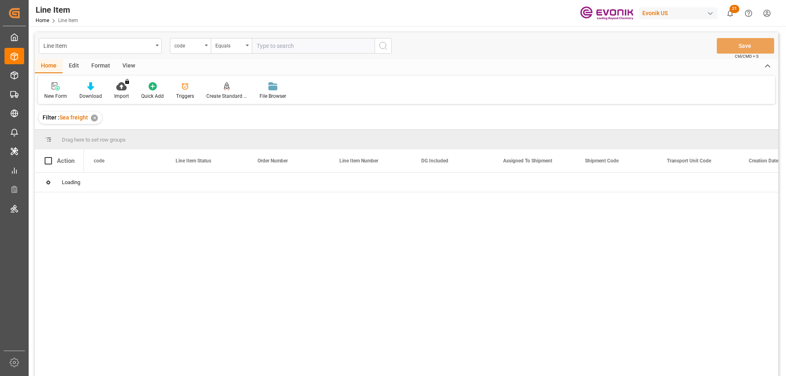
click at [129, 67] on div "View" at bounding box center [128, 66] width 25 height 14
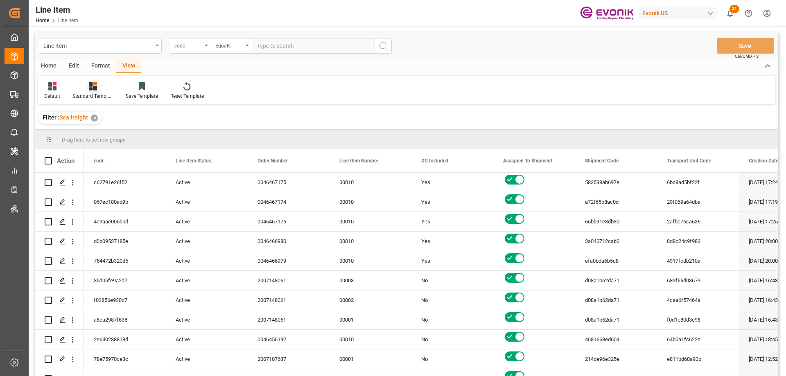
click at [95, 90] on icon at bounding box center [93, 86] width 8 height 8
click at [93, 180] on div "AES View" at bounding box center [115, 182] width 72 height 9
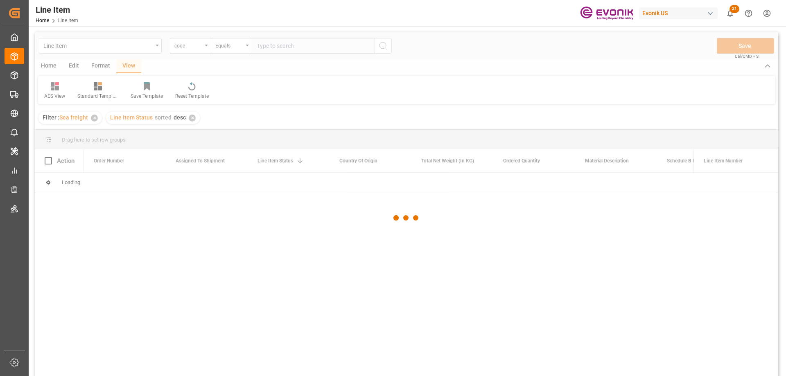
click at [196, 47] on div at bounding box center [406, 217] width 743 height 371
click at [204, 47] on div at bounding box center [406, 217] width 743 height 371
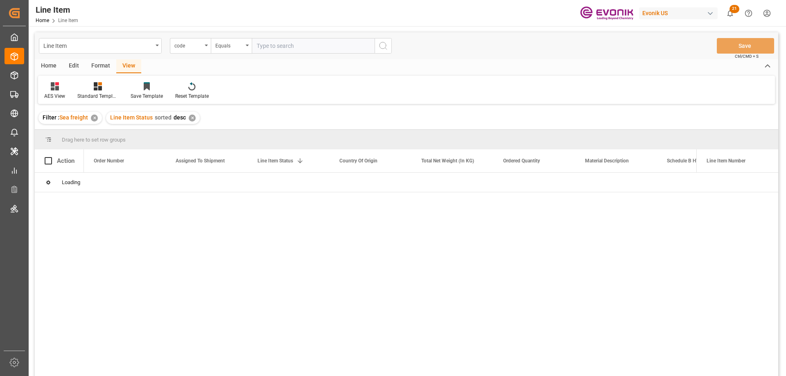
click at [204, 47] on div "code" at bounding box center [190, 46] width 41 height 16
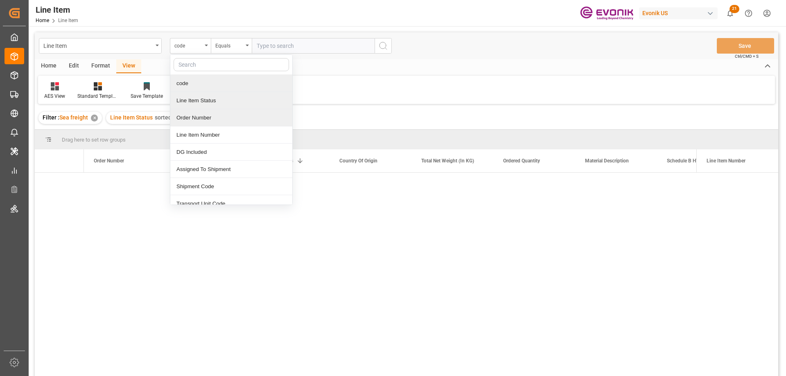
click at [204, 121] on div "Order Number" at bounding box center [231, 117] width 122 height 17
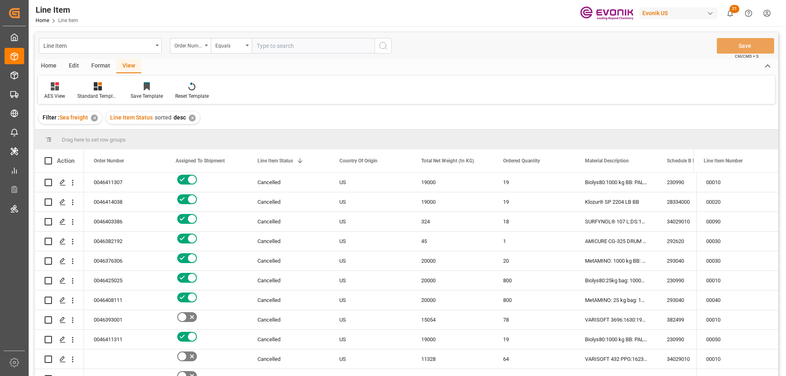
click at [301, 50] on input "text" at bounding box center [313, 46] width 123 height 16
paste input "2007167935"
type input "2007167935"
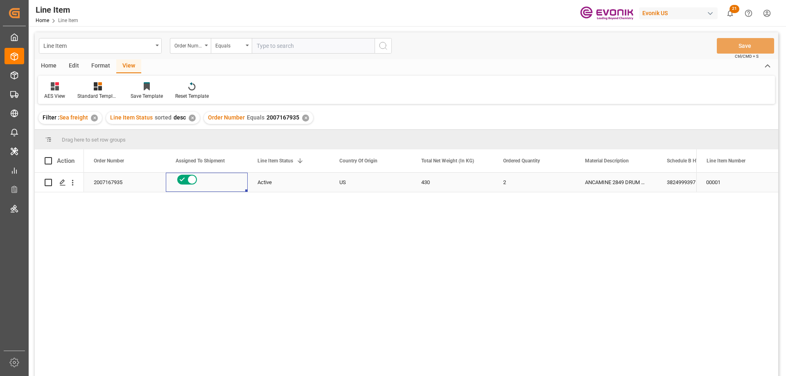
click at [237, 175] on div "Press SPACE to select this row." at bounding box center [207, 179] width 62 height 13
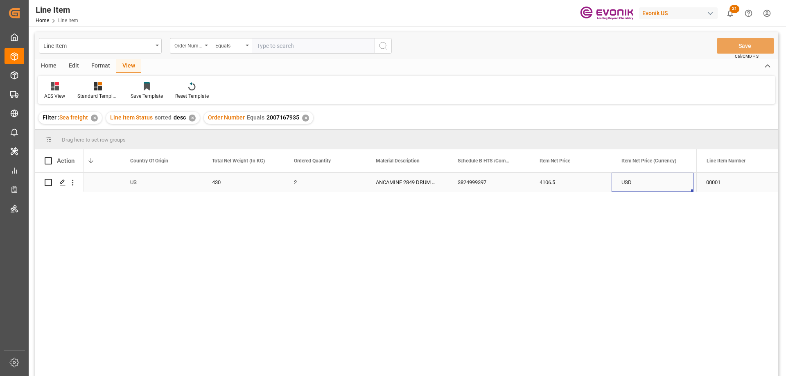
scroll to position [0, 291]
click at [114, 185] on div "US" at bounding box center [79, 182] width 82 height 19
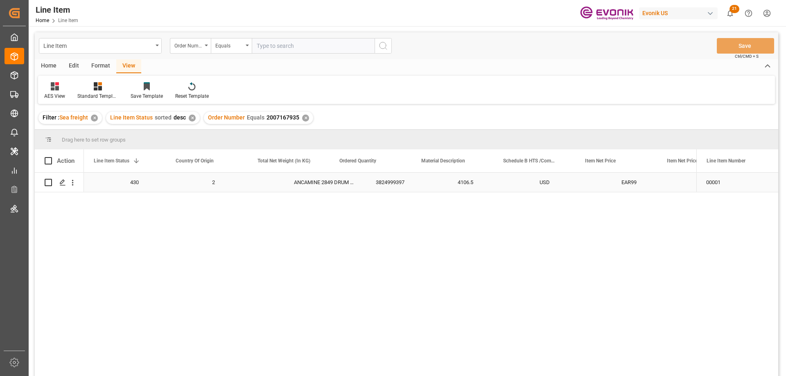
scroll to position [0, 164]
click at [71, 181] on icon "open menu" at bounding box center [72, 182] width 9 height 9
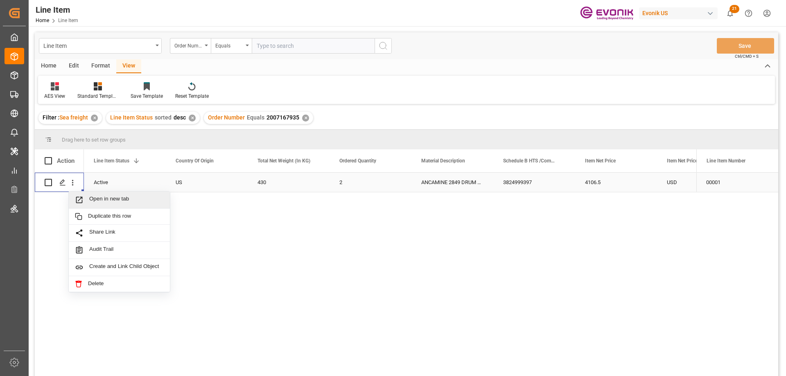
click at [97, 200] on span "Open in new tab" at bounding box center [126, 200] width 75 height 9
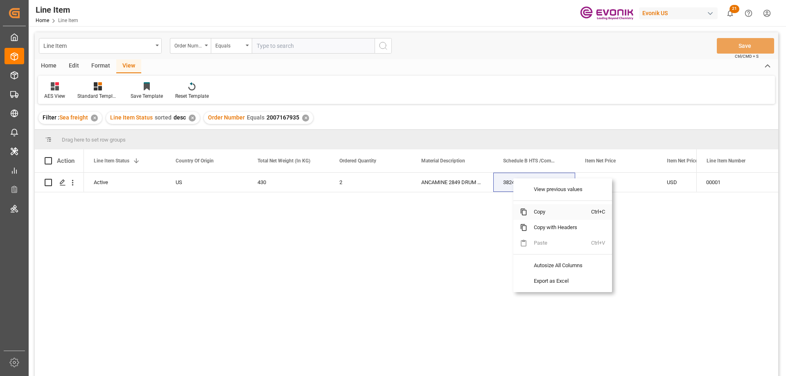
click at [544, 214] on span "Copy" at bounding box center [559, 212] width 64 height 16
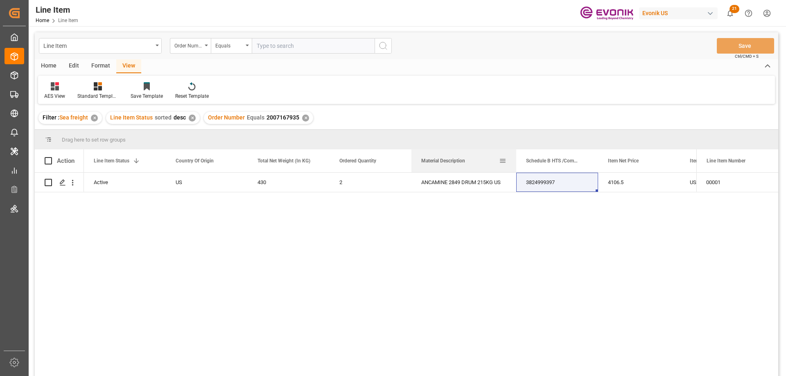
drag, startPoint x: 492, startPoint y: 161, endPoint x: 516, endPoint y: 163, distance: 24.2
click at [516, 163] on div at bounding box center [516, 160] width 3 height 23
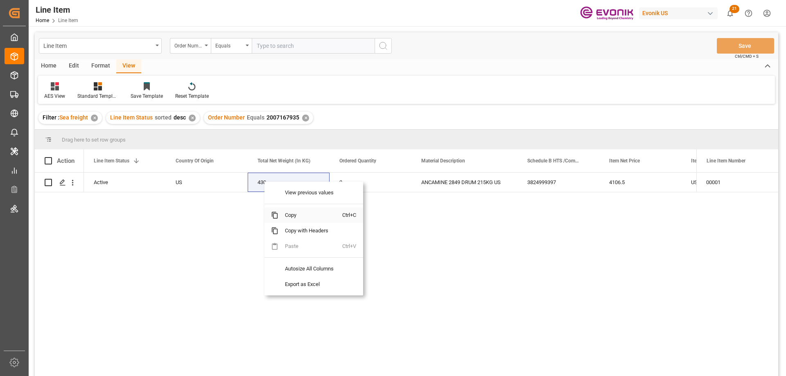
click at [295, 218] on span "Copy" at bounding box center [310, 216] width 64 height 16
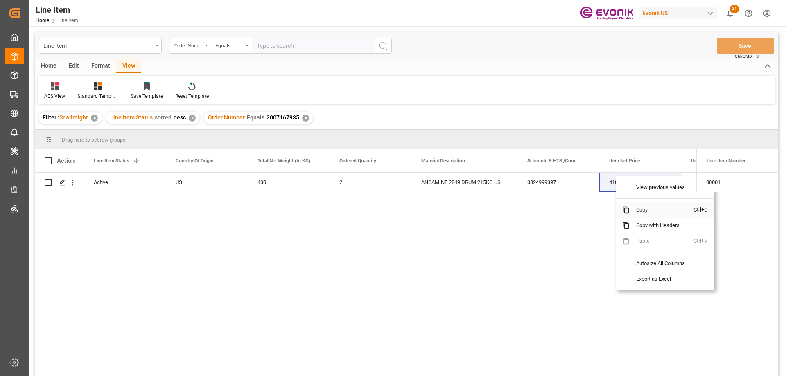
click at [637, 216] on span "Copy" at bounding box center [662, 210] width 64 height 16
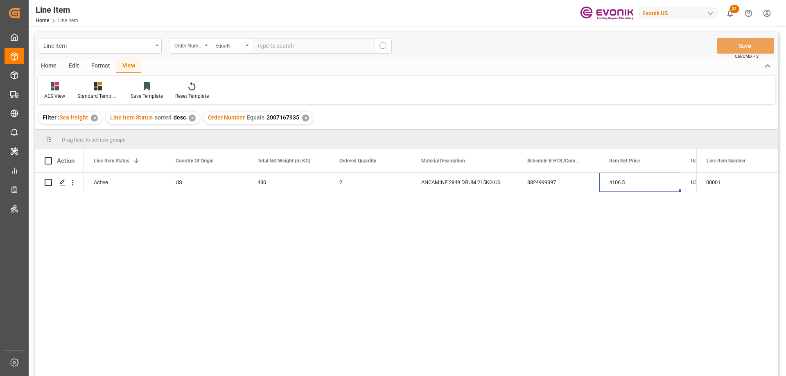
click at [309, 46] on input "text" at bounding box center [313, 46] width 123 height 16
paste input "0046472231"
type input "0046472231"
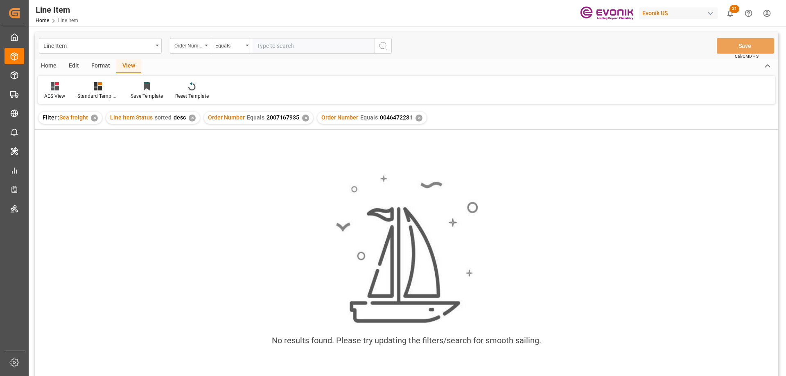
click at [303, 121] on div "✕" at bounding box center [305, 118] width 7 height 7
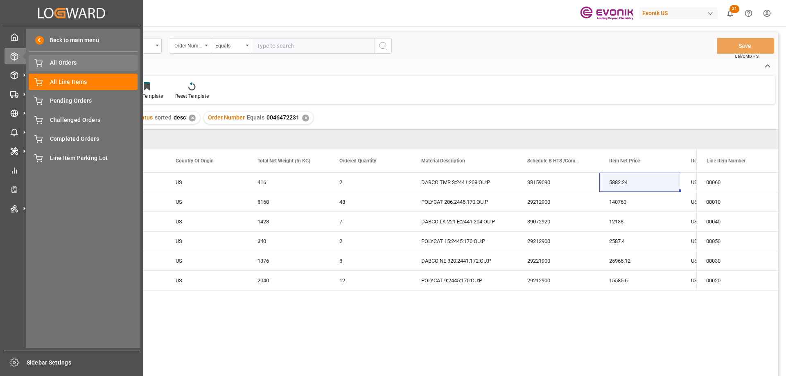
click at [68, 59] on span "All Orders" at bounding box center [94, 63] width 88 height 9
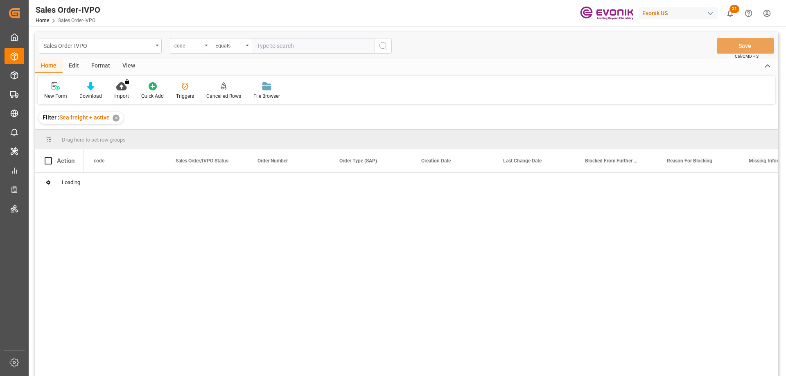
click at [208, 47] on div "code" at bounding box center [190, 46] width 41 height 16
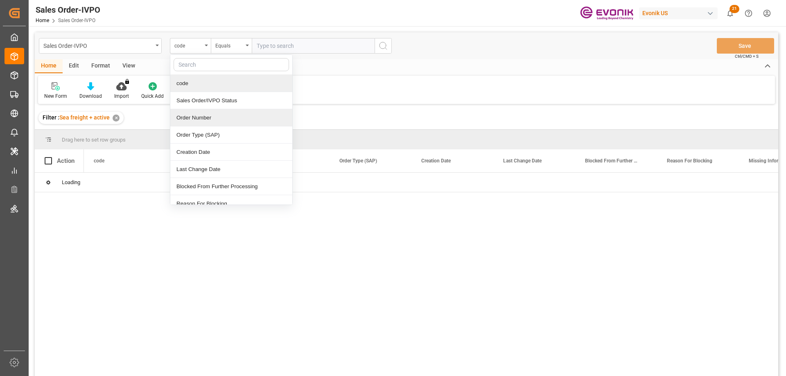
click at [196, 115] on div "Order Number" at bounding box center [231, 117] width 122 height 17
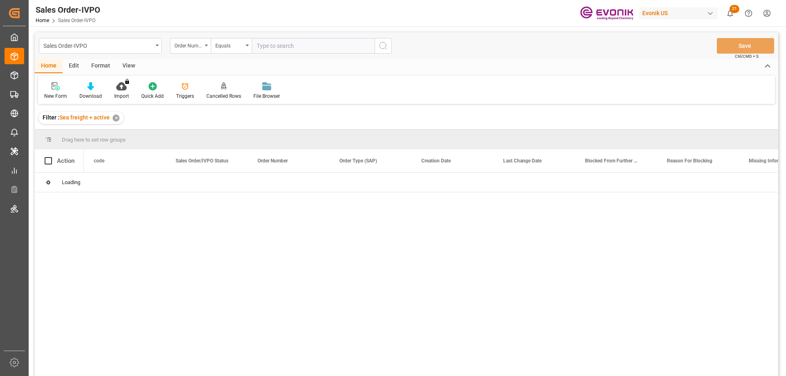
click at [286, 46] on input "text" at bounding box center [313, 46] width 123 height 16
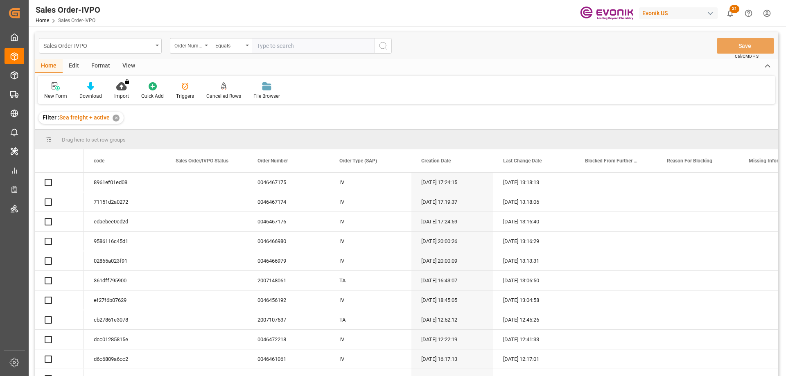
paste input "0046472231"
type input "0046472231"
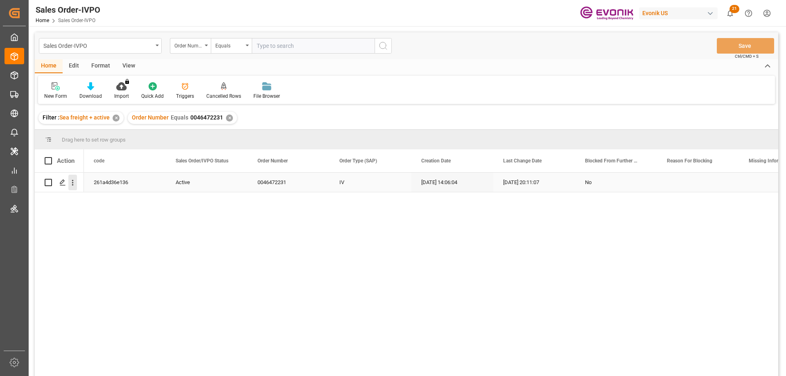
click at [72, 182] on icon "open menu" at bounding box center [72, 182] width 9 height 9
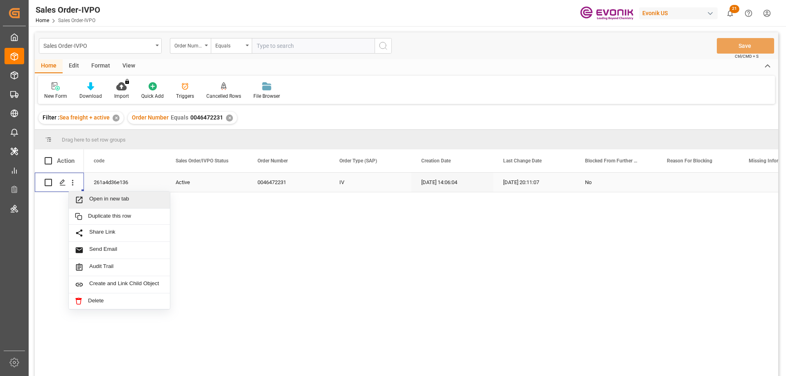
click at [105, 204] on span "Open in new tab" at bounding box center [126, 200] width 75 height 9
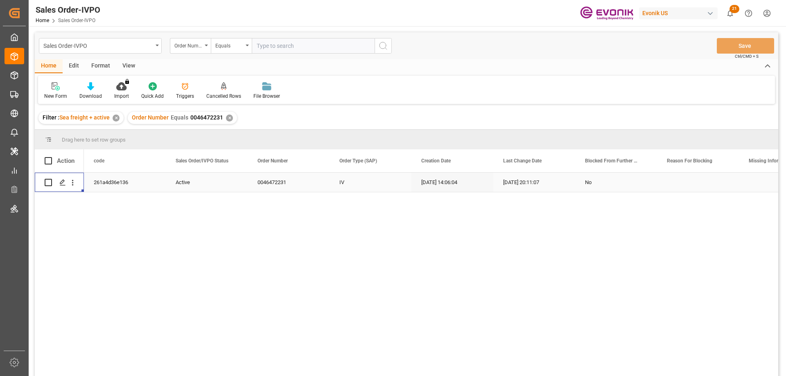
click at [305, 41] on input "text" at bounding box center [313, 46] width 123 height 16
paste input "0046470551"
type input "0046470551"
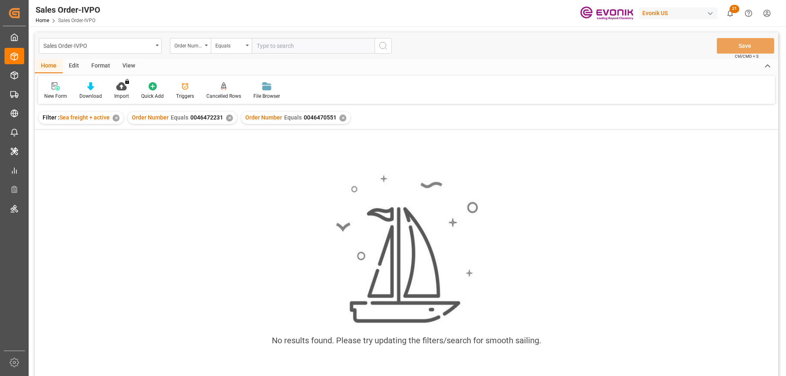
click at [227, 119] on div "✕" at bounding box center [229, 118] width 7 height 7
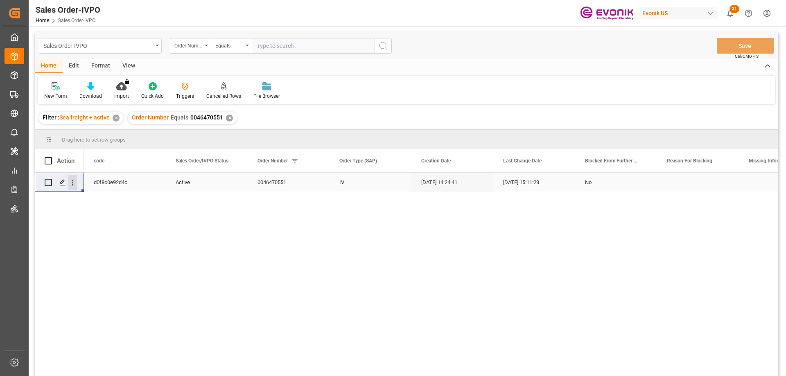
click at [72, 182] on icon "open menu" at bounding box center [72, 182] width 9 height 9
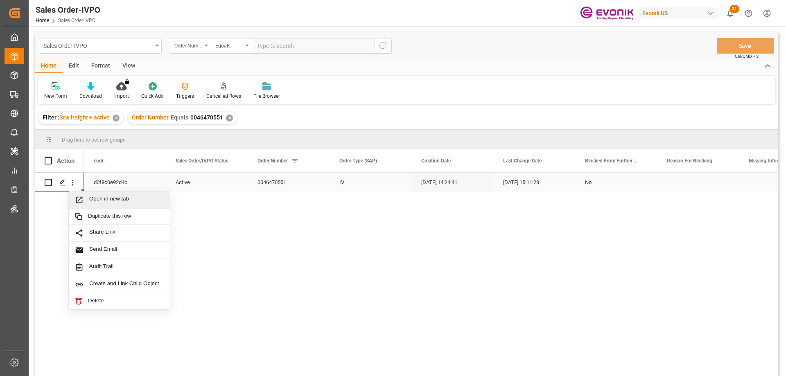
click at [102, 200] on span "Open in new tab" at bounding box center [126, 200] width 75 height 9
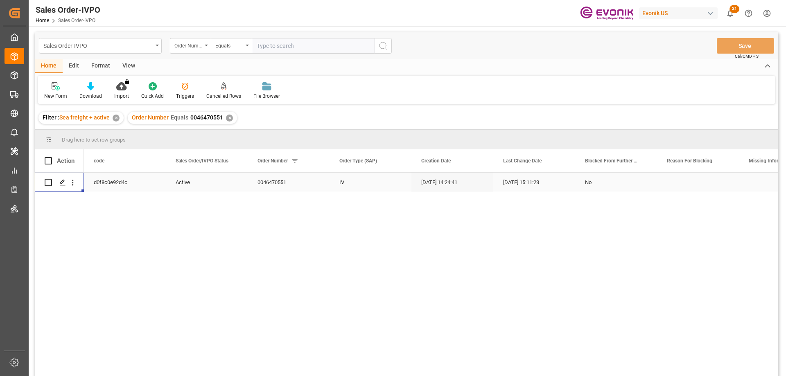
click at [354, 46] on input "text" at bounding box center [313, 46] width 123 height 16
paste input "0046465884"
type input "0046465884"
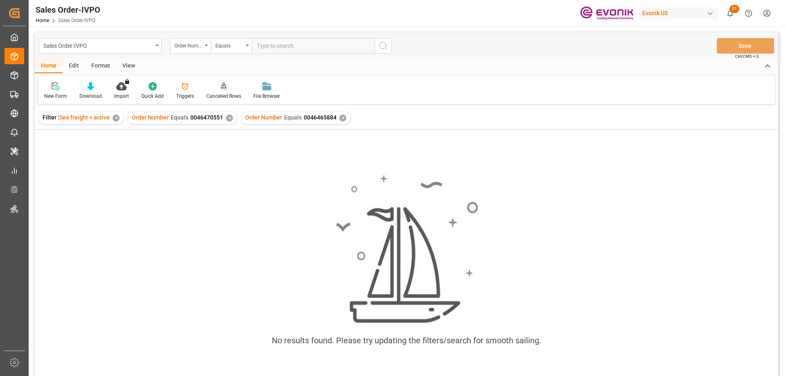
click at [226, 118] on div "✕" at bounding box center [229, 118] width 7 height 7
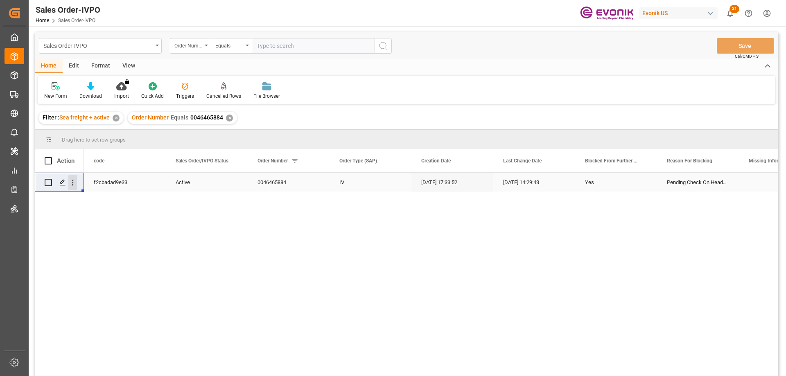
click at [73, 181] on icon "open menu" at bounding box center [73, 183] width 2 height 6
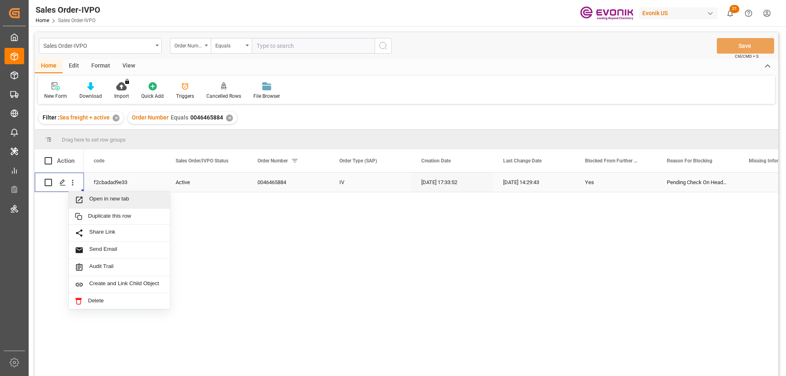
click at [99, 194] on div "Open in new tab" at bounding box center [119, 200] width 101 height 17
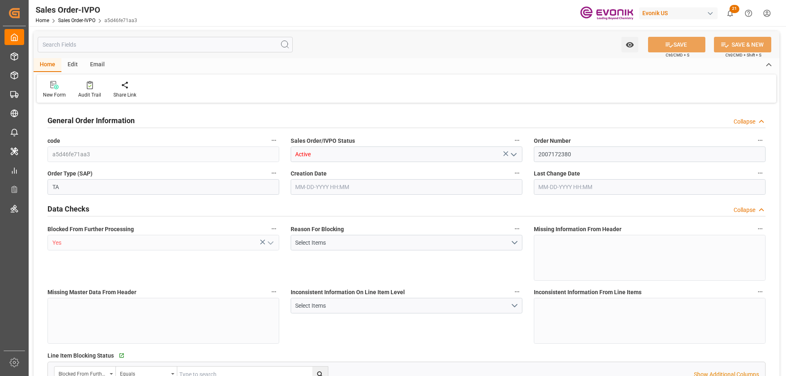
type input "GTSTC"
type input "0"
type input "1"
type input "8000"
type input "[DATE] 01:11"
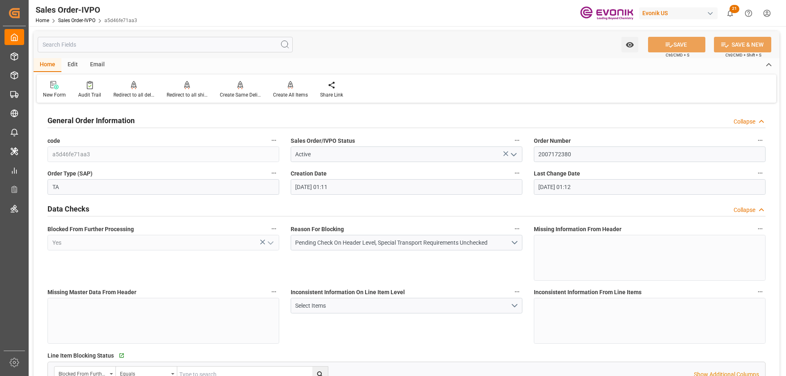
type input "[DATE] 01:12"
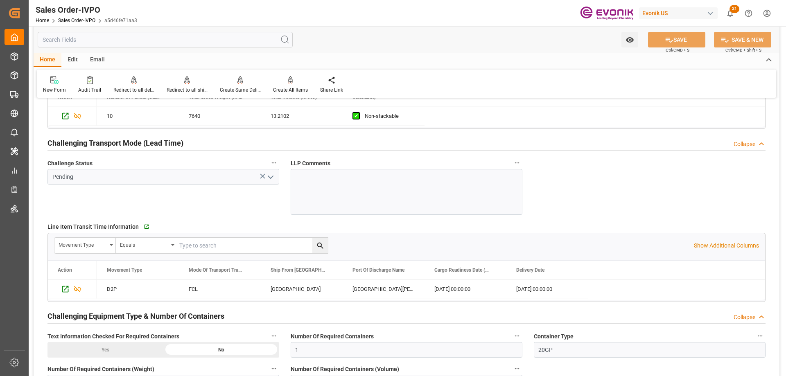
scroll to position [1310, 0]
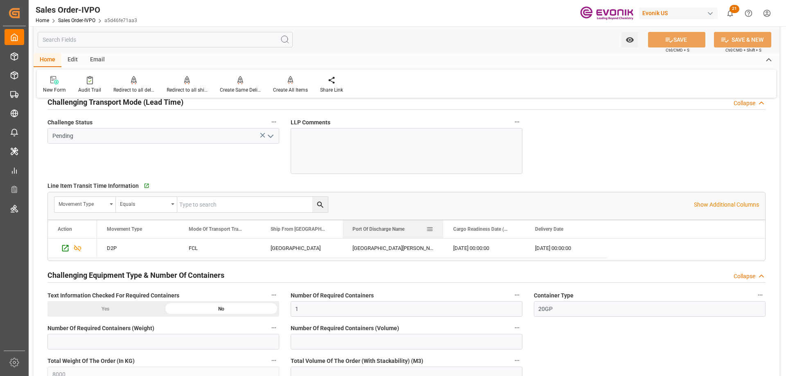
drag, startPoint x: 424, startPoint y: 226, endPoint x: 443, endPoint y: 226, distance: 18.8
click at [443, 226] on div at bounding box center [443, 229] width 3 height 18
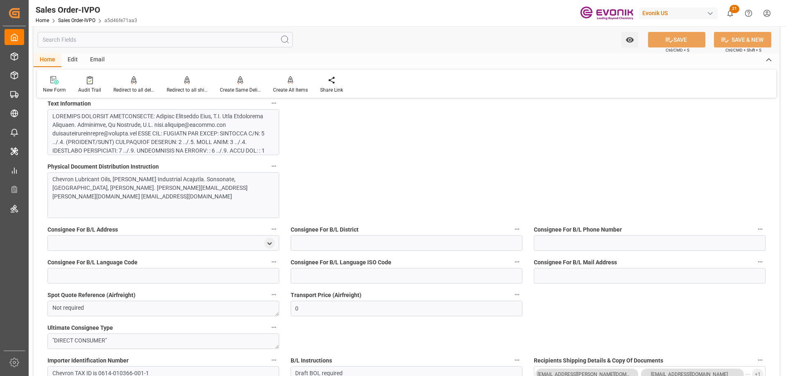
scroll to position [409, 0]
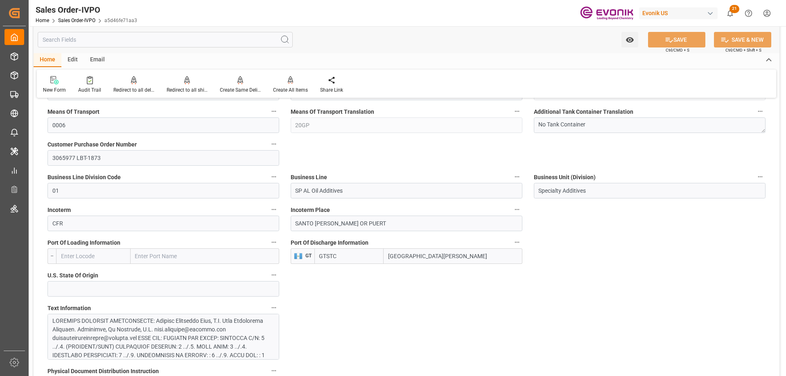
click at [128, 43] on input "text" at bounding box center [165, 40] width 255 height 16
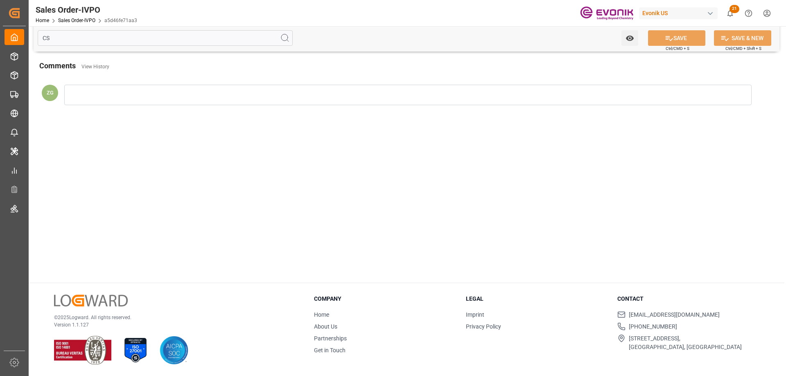
scroll to position [0, 0]
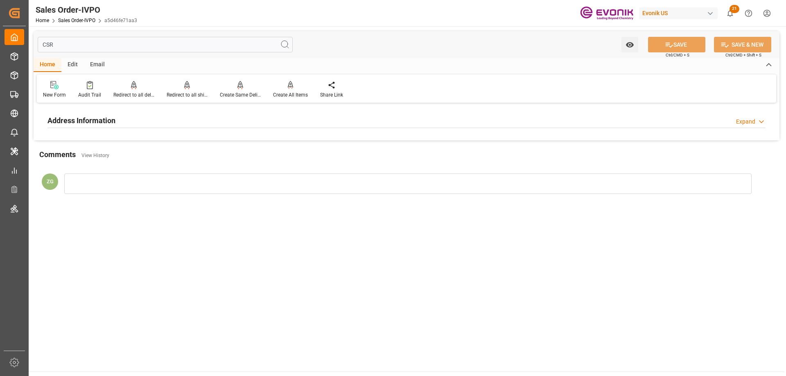
type input "CSR"
click at [106, 124] on h2 "Address Information" at bounding box center [81, 120] width 68 height 11
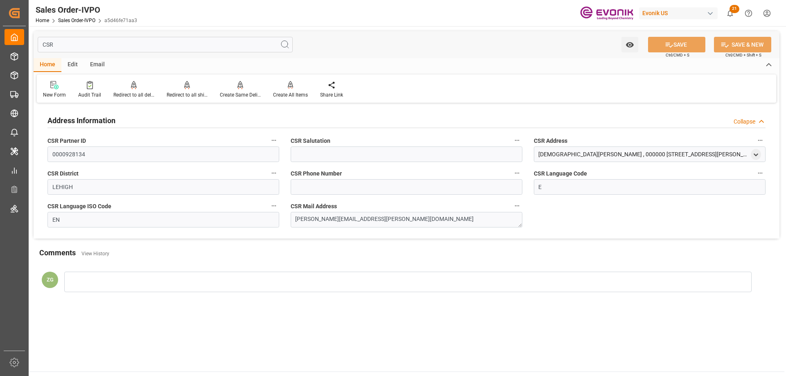
click at [99, 49] on input "CSR" at bounding box center [165, 45] width 255 height 16
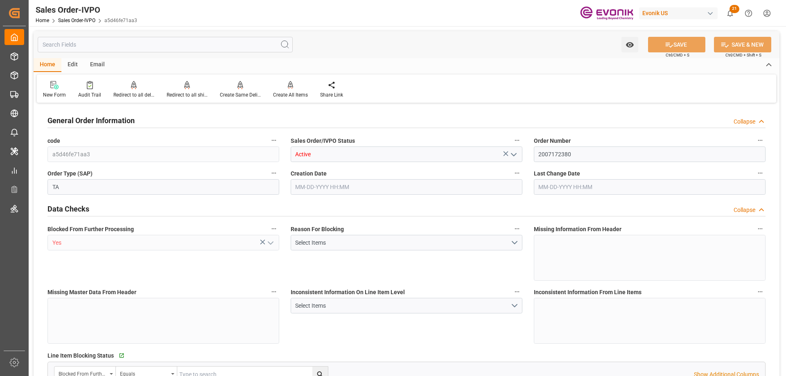
type input "GTSTC"
type input "0"
type input "1"
type input "8000"
type input "09-09-2025 01:11"
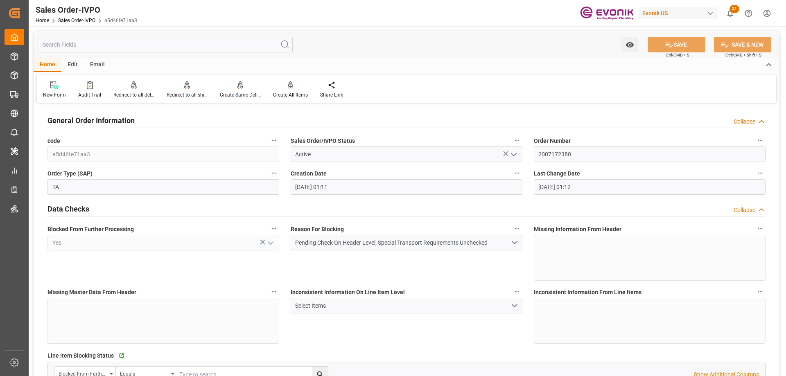
type input "09-09-2025 01:12"
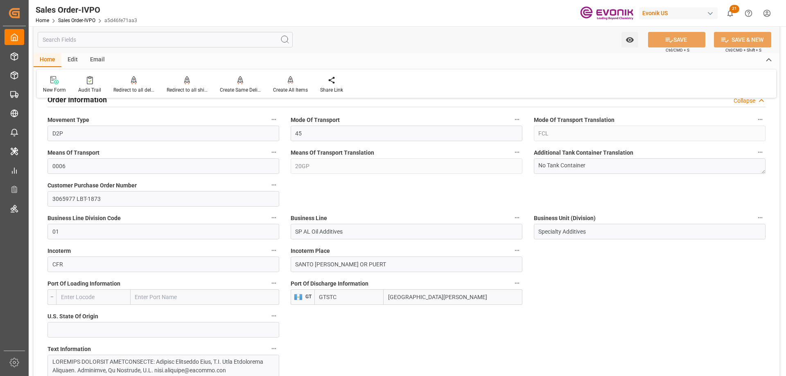
scroll to position [532, 0]
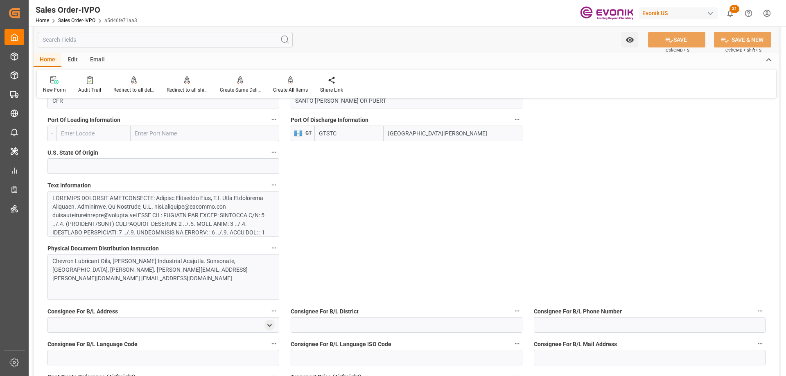
click at [137, 232] on div at bounding box center [160, 288] width 216 height 189
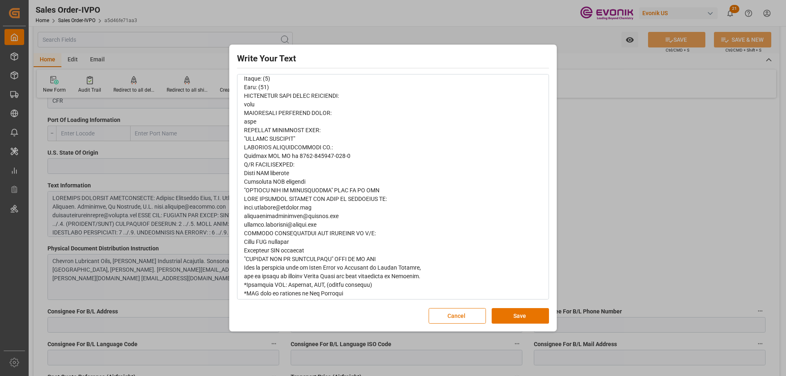
scroll to position [268, 0]
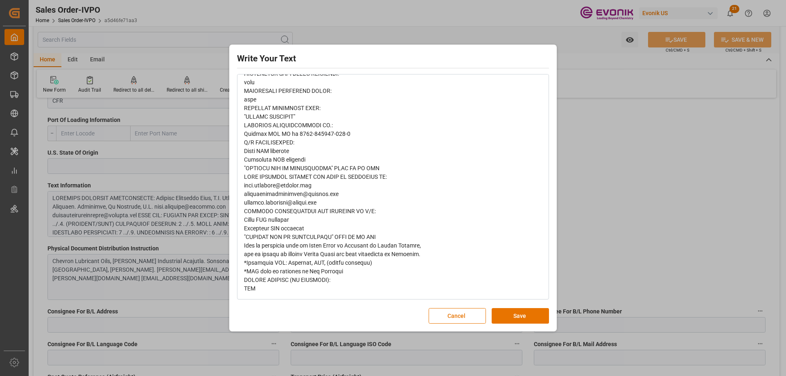
click at [561, 205] on div "Write Your Text Normal 14 Font Cancel Save" at bounding box center [393, 188] width 786 height 376
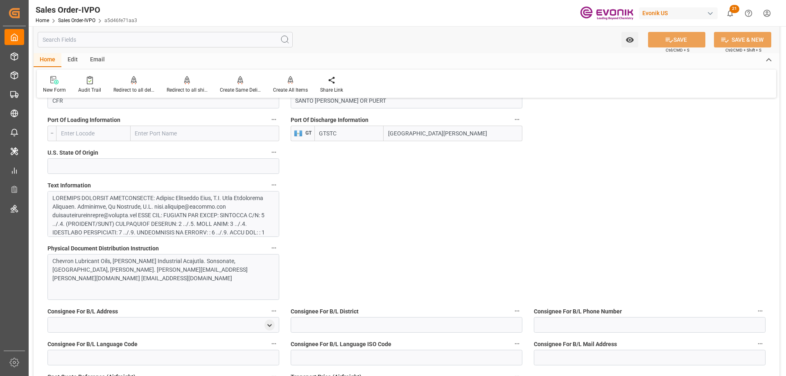
click at [206, 215] on div at bounding box center [160, 288] width 216 height 189
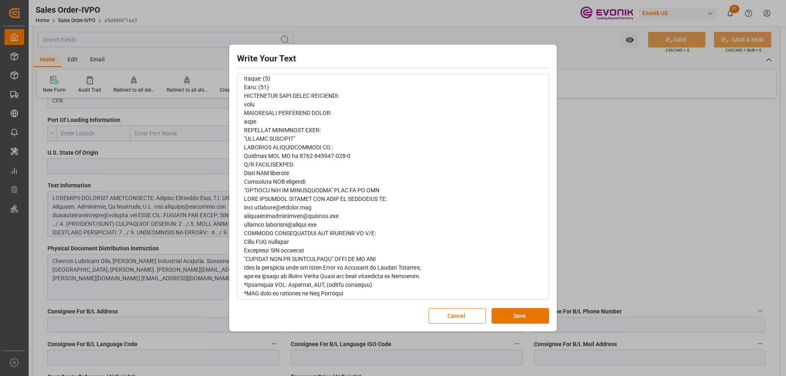
scroll to position [268, 0]
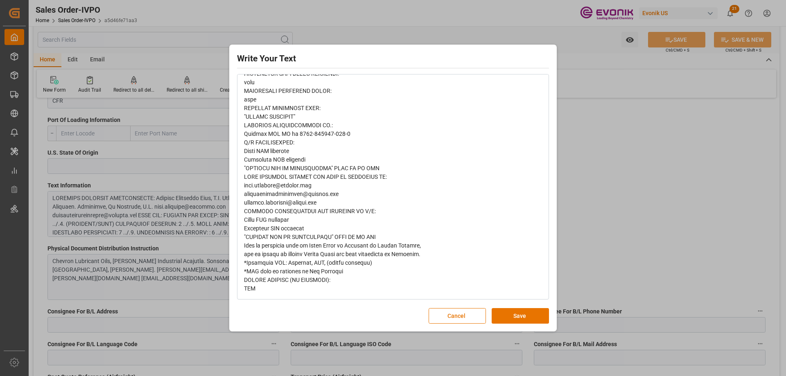
click at [192, 240] on div "Write Your Text Normal 14 Font Cancel Save" at bounding box center [393, 188] width 786 height 376
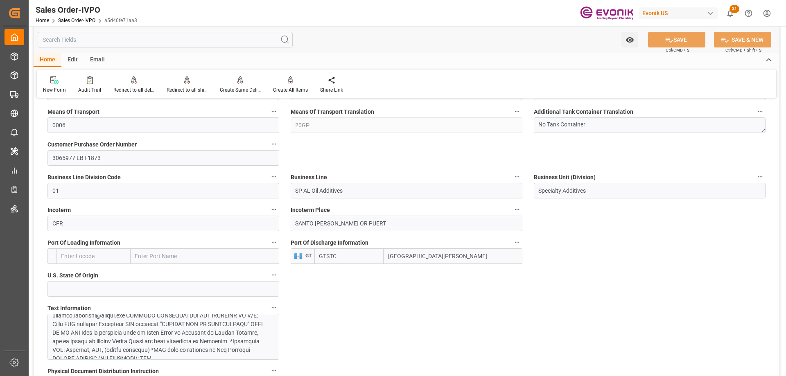
scroll to position [532, 0]
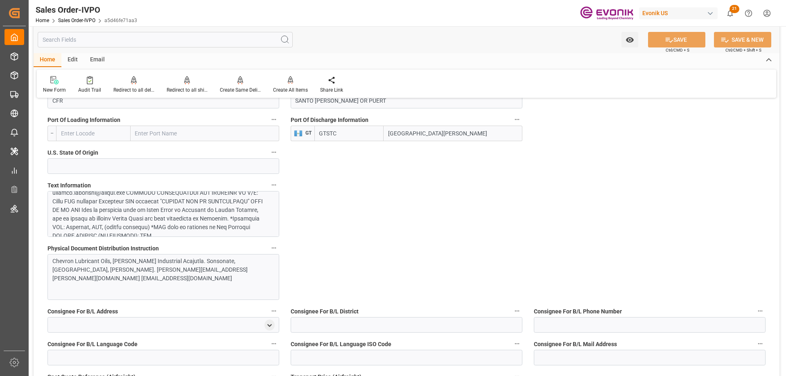
click at [133, 221] on div at bounding box center [160, 145] width 216 height 189
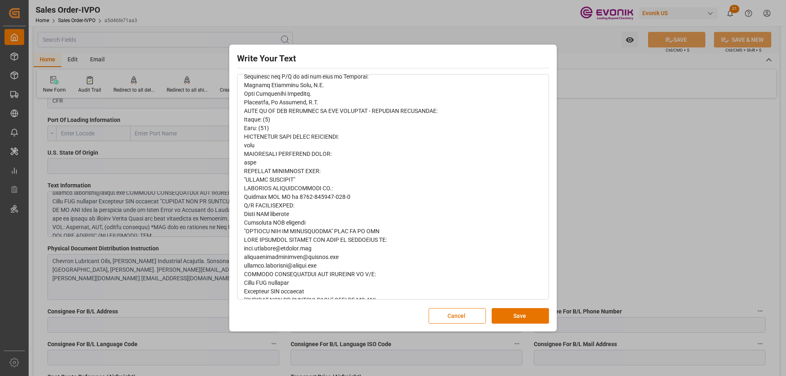
scroll to position [268, 0]
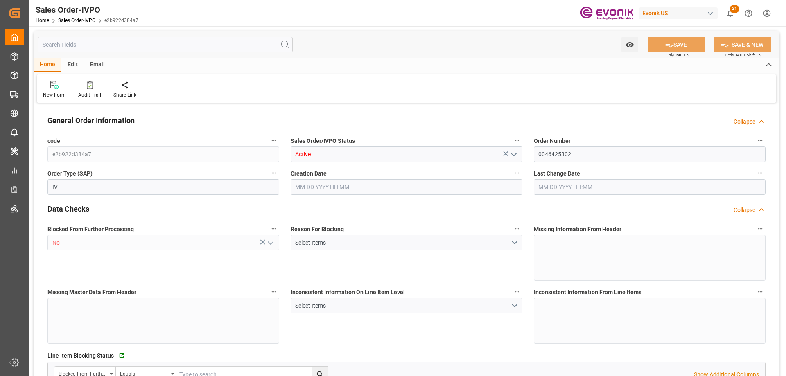
type input "THLCH"
type input "0"
type input "1"
type input "2"
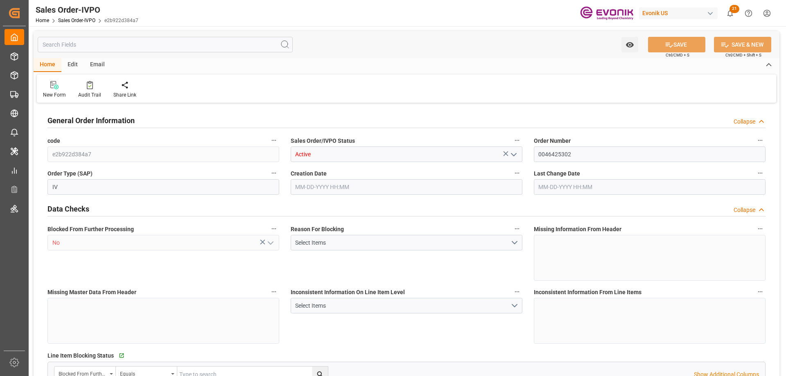
type input "9348.216"
type input "38.066"
type input "17000"
type input "30"
type input "11-25-2024 22:29"
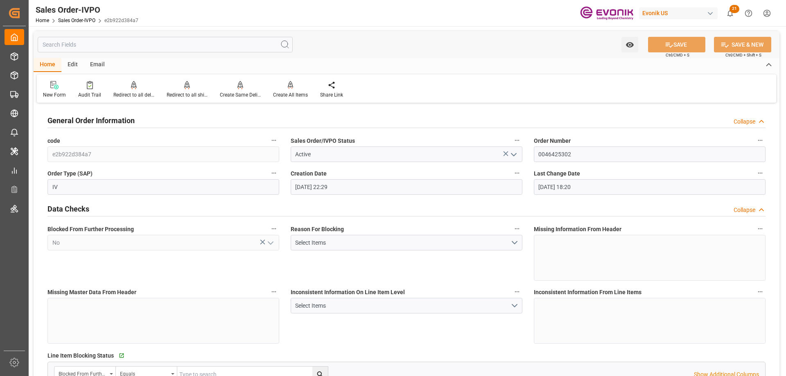
type input "08-21-2025 18:20"
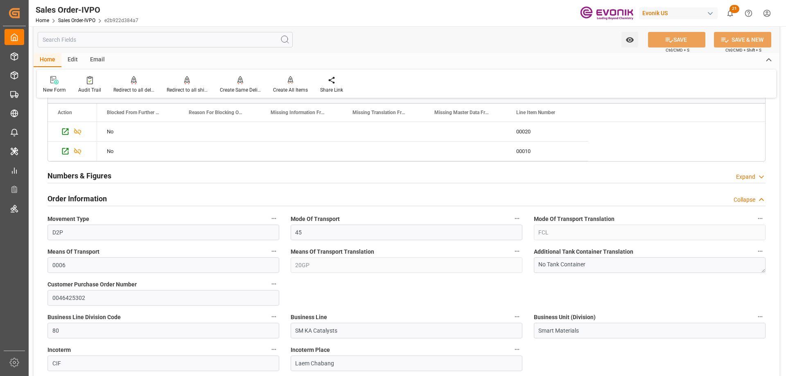
scroll to position [532, 0]
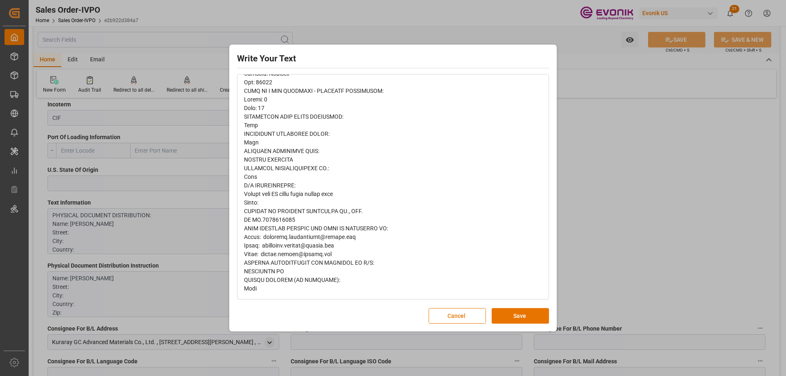
scroll to position [433, 0]
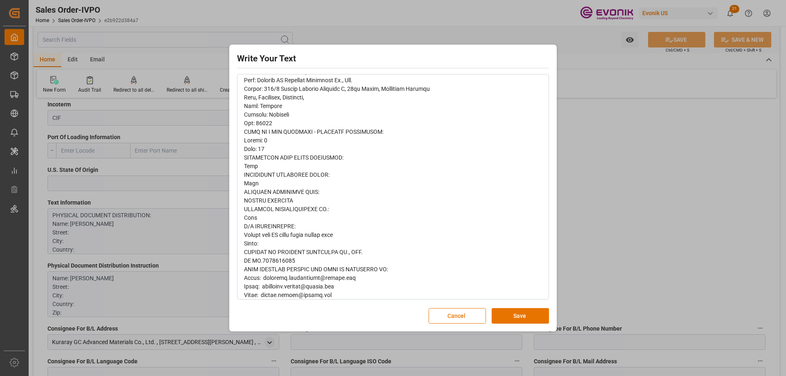
click at [574, 206] on div "Write Your Text Normal 14 Font Cancel Save" at bounding box center [393, 188] width 786 height 376
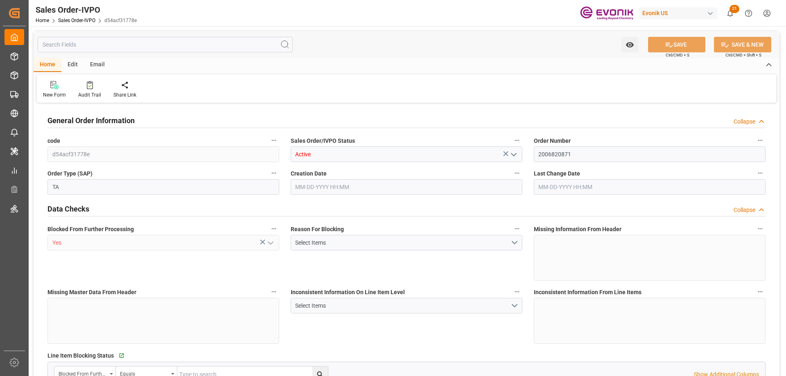
type input "INCCU"
type input "0"
type input "1"
type input "2"
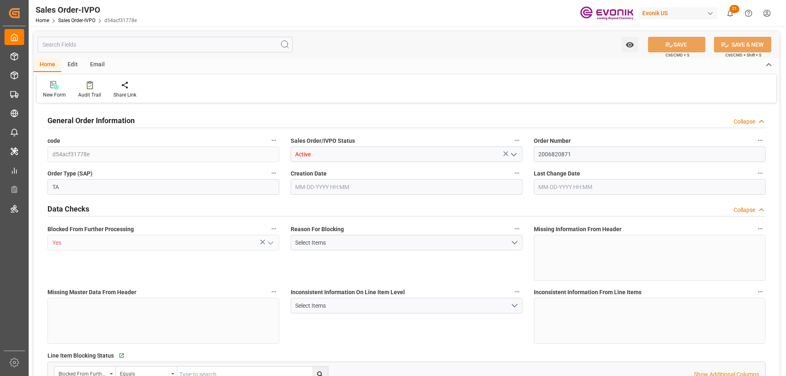
type input "14224.481"
type input "62.9152"
type input "19000"
type input "60"
type input "[DATE] 14:14"
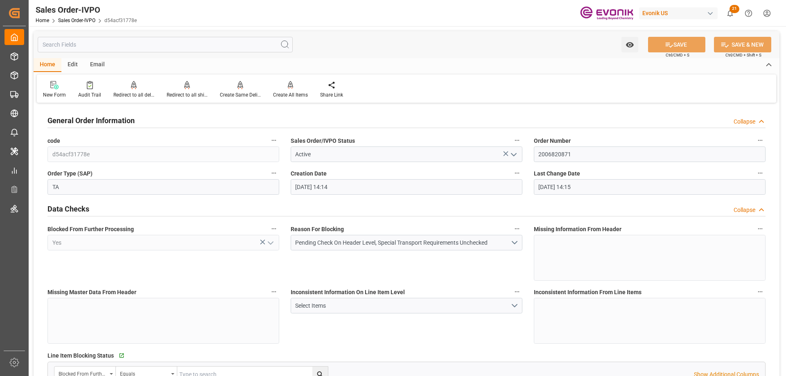
type input "[DATE] 14:15"
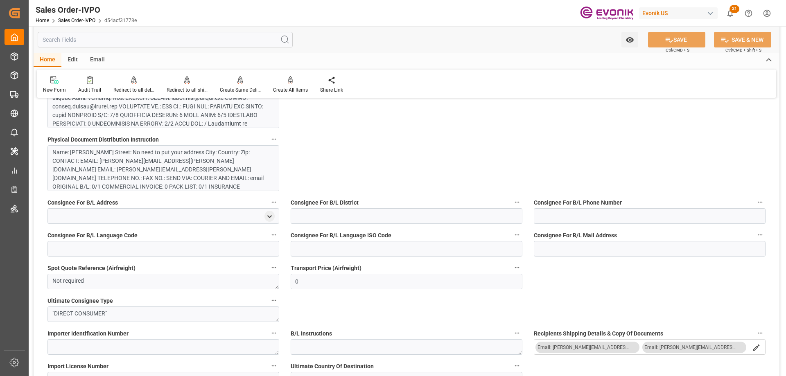
scroll to position [614, 0]
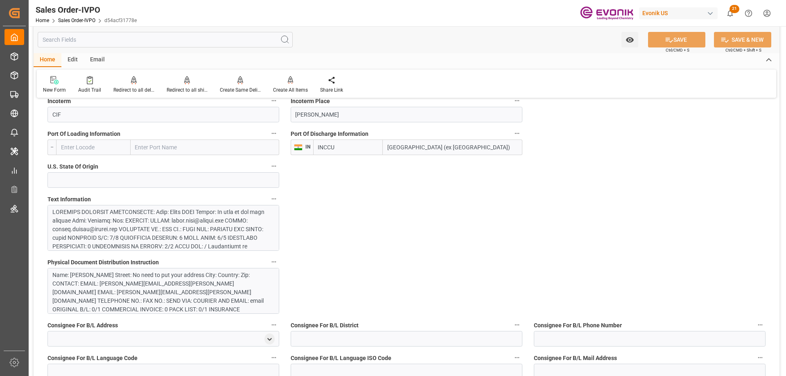
click at [151, 208] on div at bounding box center [160, 307] width 216 height 198
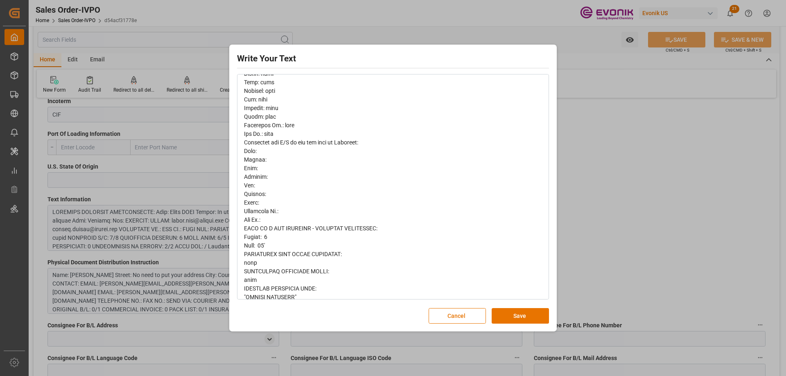
scroll to position [594, 0]
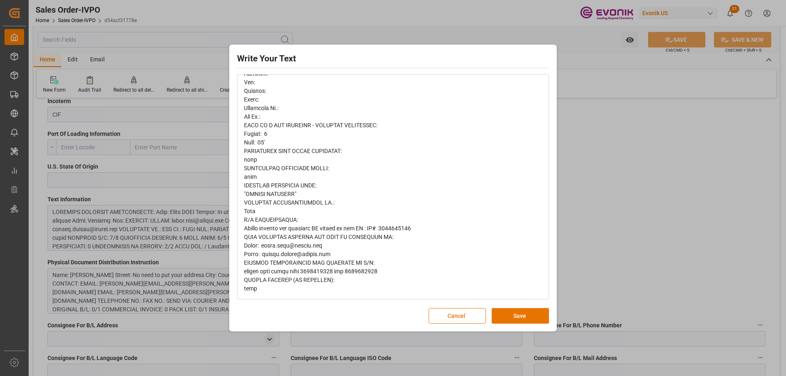
click at [581, 192] on div "Write Your Text Normal 14 Font Cancel Save" at bounding box center [393, 188] width 786 height 376
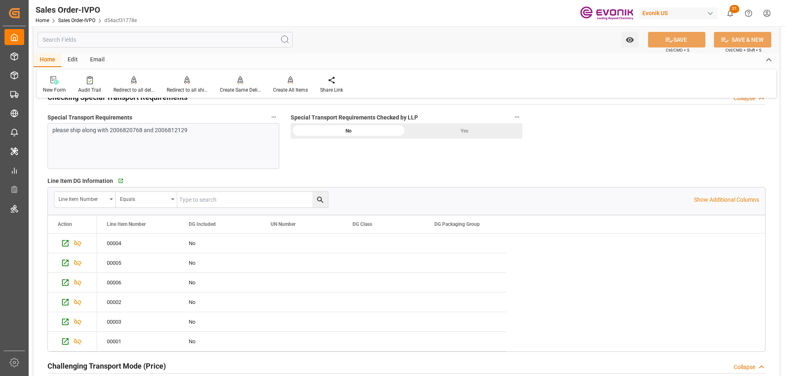
scroll to position [901, 0]
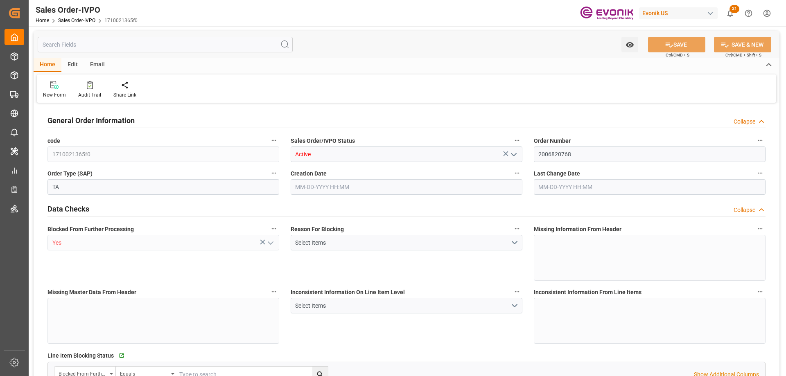
type input "INCCU"
type input "0"
type input "1"
type input "18687.36"
type input "[DATE] 14:14"
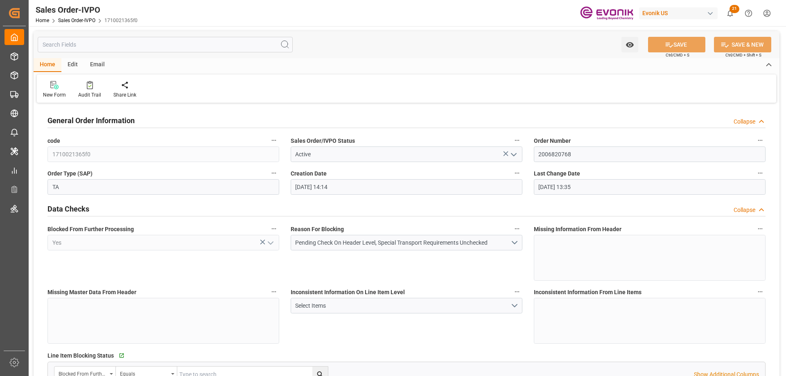
type input "[DATE] 13:35"
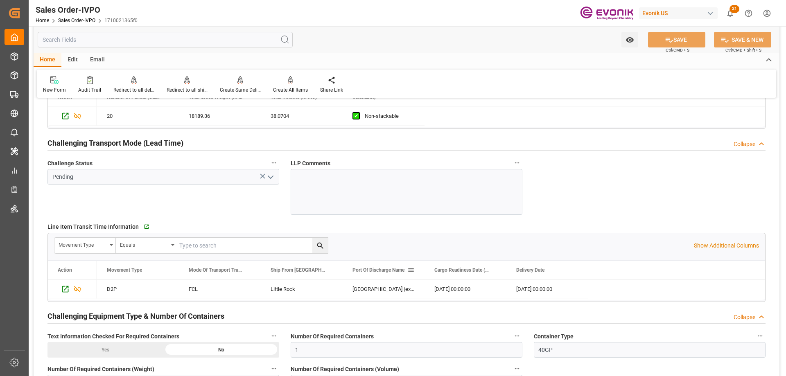
scroll to position [1310, 0]
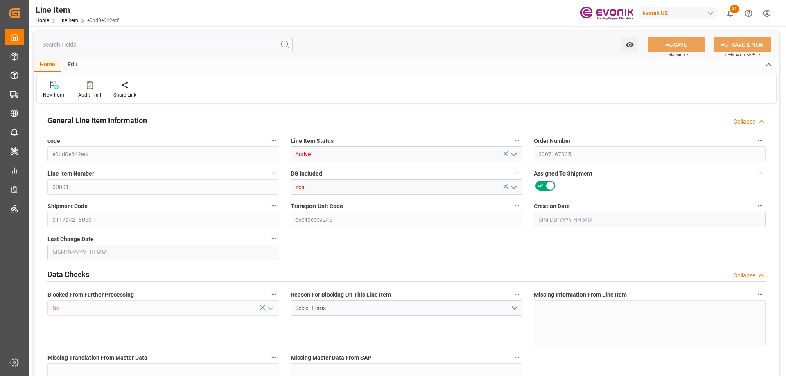
type input "1"
type input "463.6"
type input "430"
type input "0.5731"
type input "2"
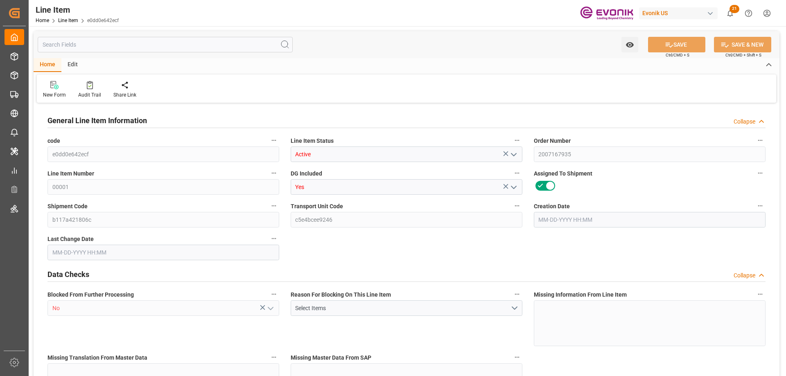
type input "4106.5"
type input "2"
type input "463.6"
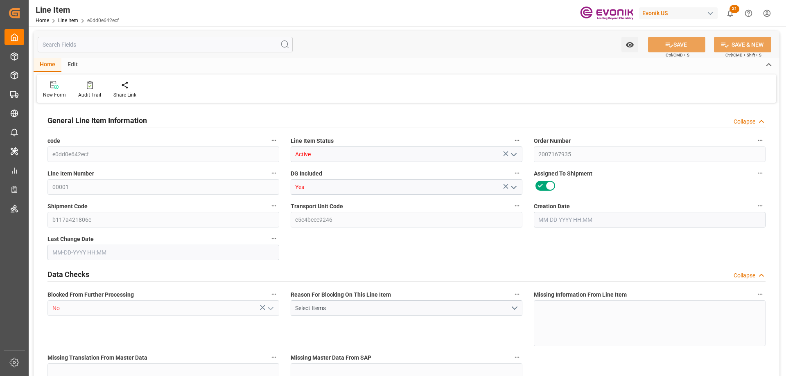
type input "483.6"
type input "430"
type input "0.5731"
type input "573.124"
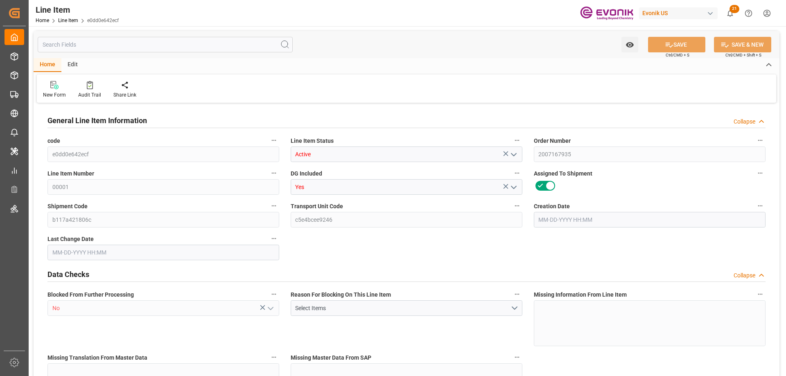
type input "2"
type input "463.6"
type input "430"
type input "0.5731"
type input "09-04-2025 14:47"
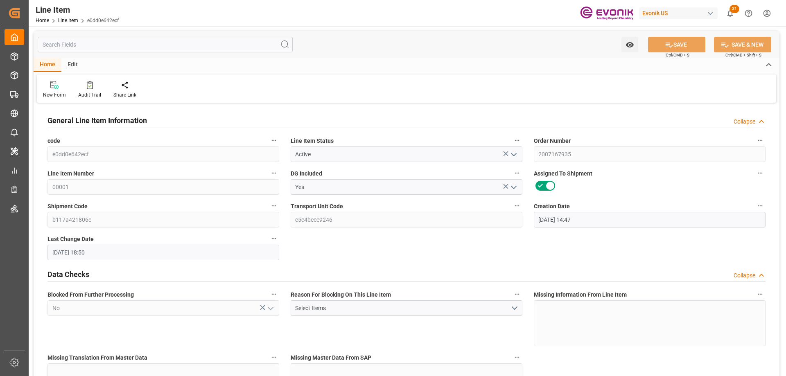
type input "09-09-2025 18:50"
type input "10-18-2025"
type input "09-11-2025"
type input "09-03-2025"
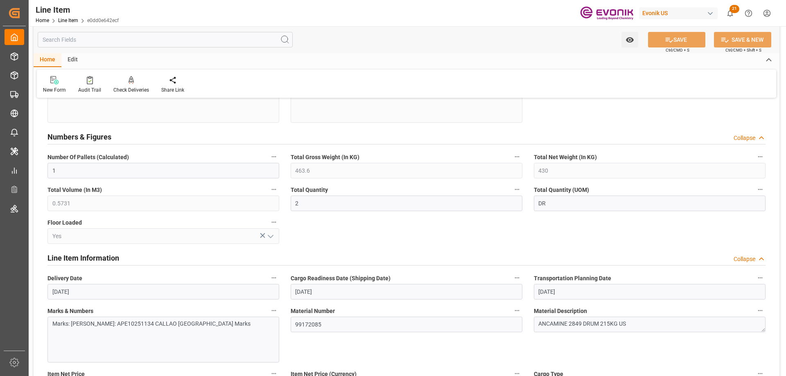
scroll to position [450, 0]
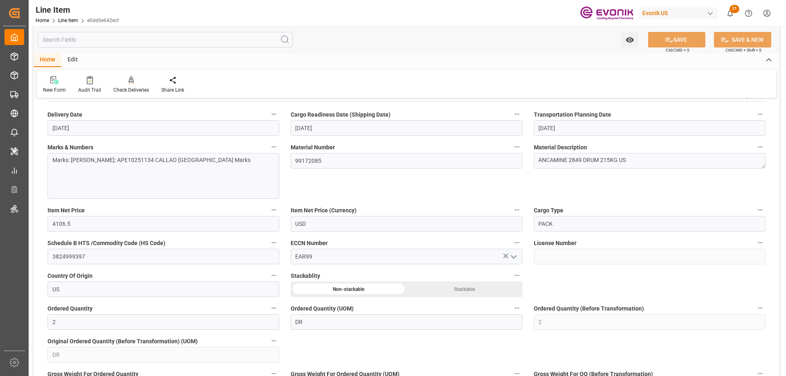
click at [131, 36] on input "text" at bounding box center [165, 40] width 255 height 16
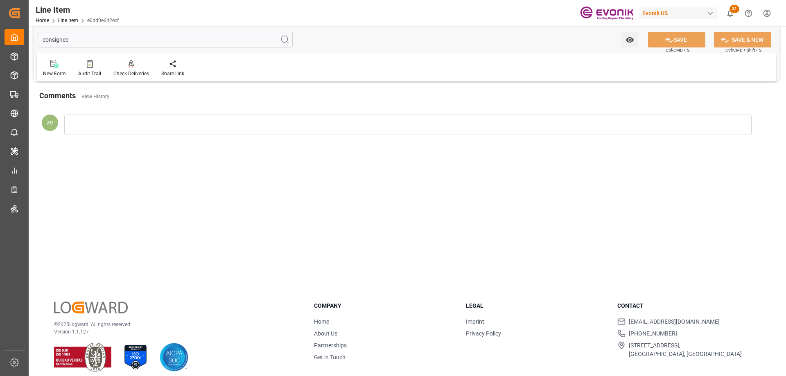
scroll to position [0, 0]
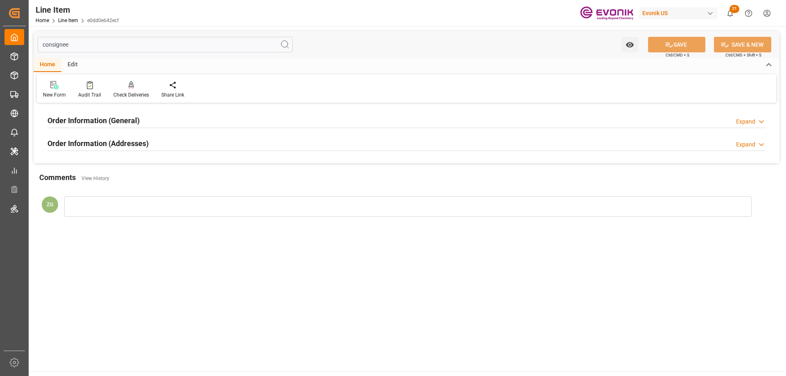
type input "consignee"
click at [111, 143] on h2 "Order Information (Addresses)" at bounding box center [97, 143] width 101 height 11
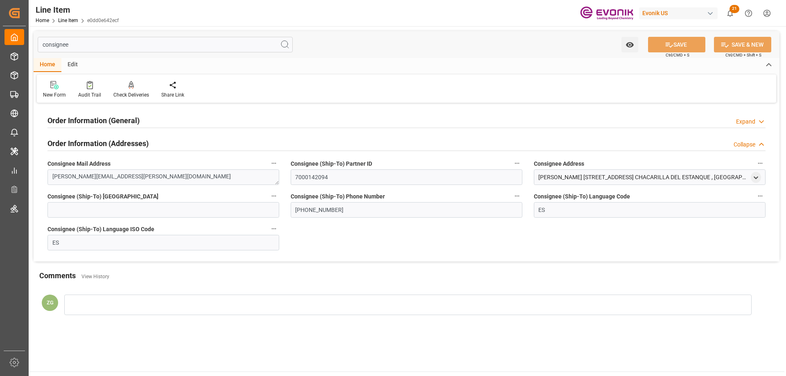
click at [103, 122] on h2 "Order Information (General)" at bounding box center [93, 120] width 92 height 11
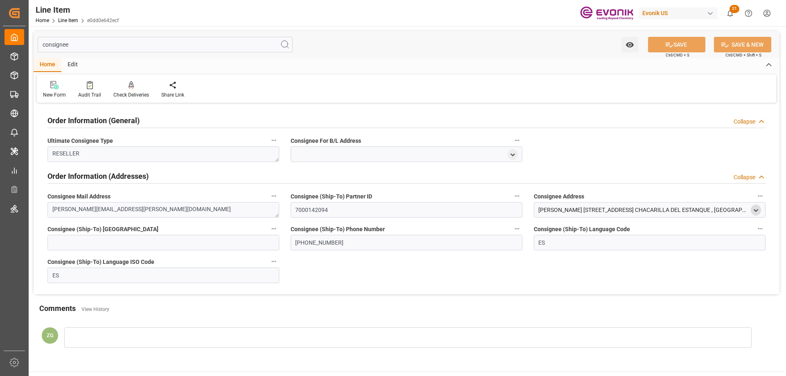
click at [754, 209] on icon "open menu" at bounding box center [755, 210] width 7 height 7
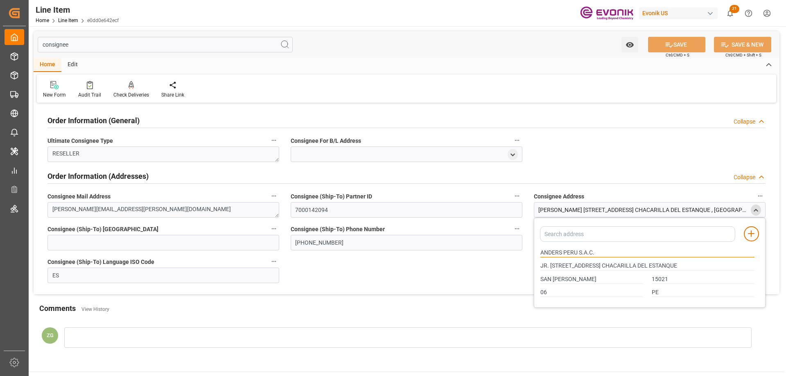
drag, startPoint x: 542, startPoint y: 251, endPoint x: 577, endPoint y: 251, distance: 35.6
click at [577, 251] on input "ANDERS PERU S.A.C." at bounding box center [647, 252] width 214 height 9
click at [663, 278] on input "15021" at bounding box center [703, 279] width 103 height 9
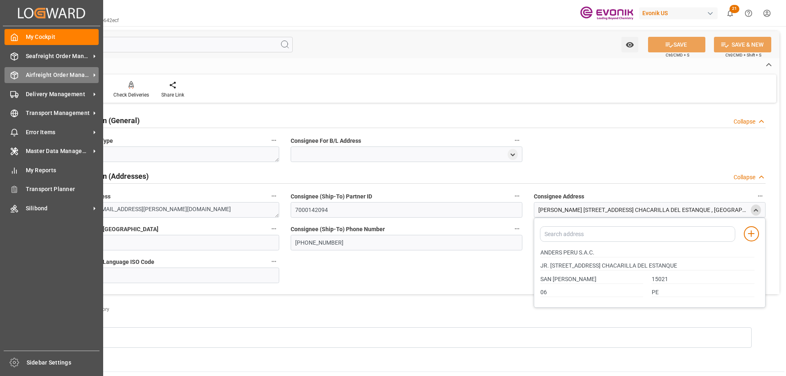
click at [70, 72] on span "Airfreight Order Management" at bounding box center [58, 75] width 65 height 9
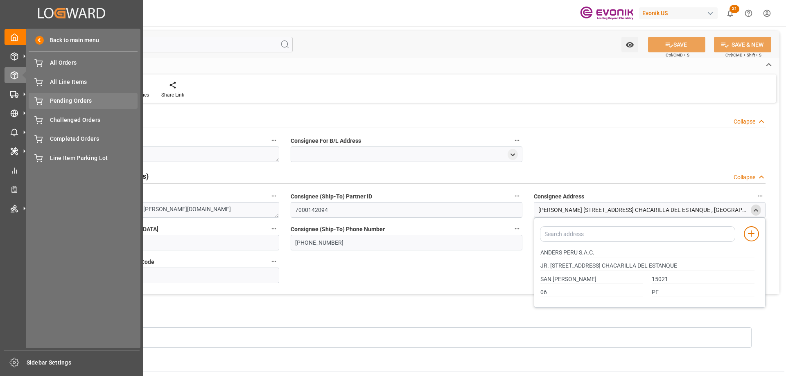
click at [59, 104] on span "Pending Orders" at bounding box center [94, 101] width 88 height 9
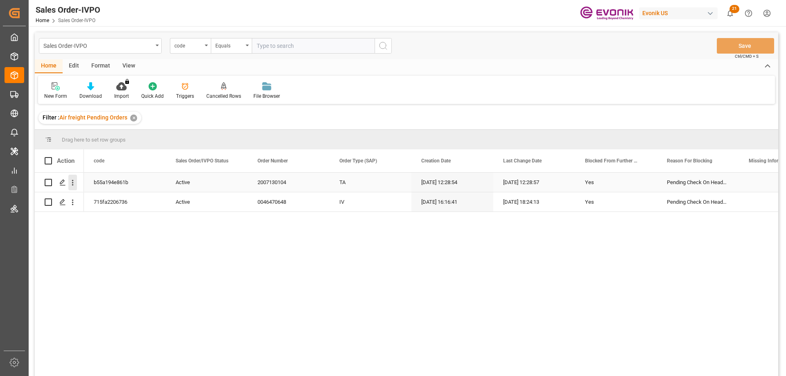
click at [74, 181] on icon "open menu" at bounding box center [72, 182] width 9 height 9
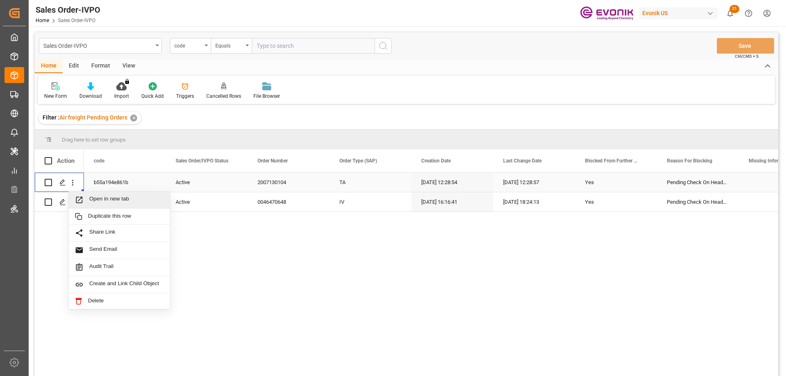
click at [109, 197] on span "Open in new tab" at bounding box center [126, 200] width 75 height 9
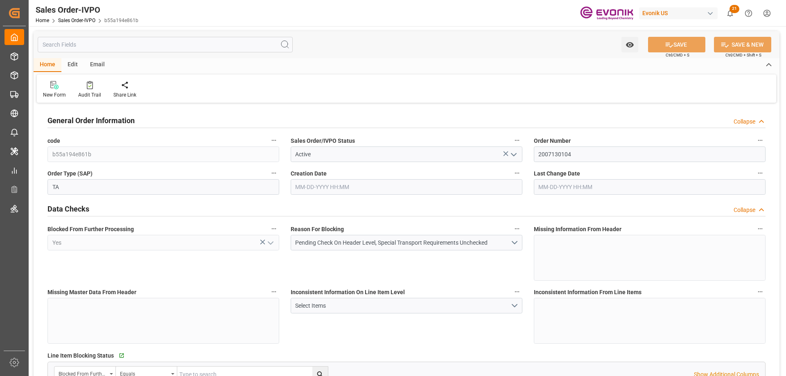
type input "BEANR"
type input "28044.35"
type input "1"
type input "2100"
type input "[DATE] 12:28"
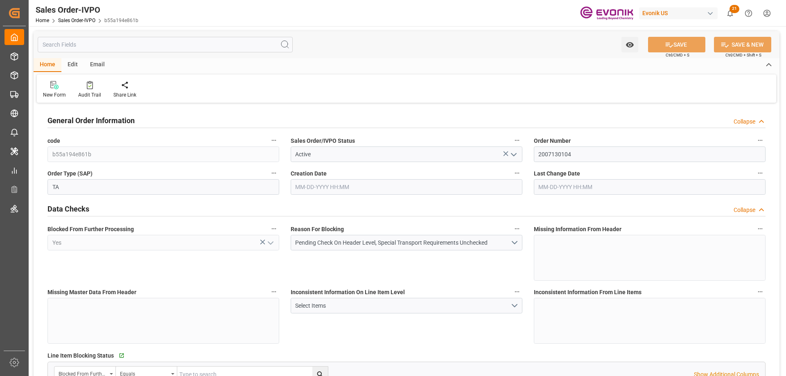
type input "[DATE] 12:28"
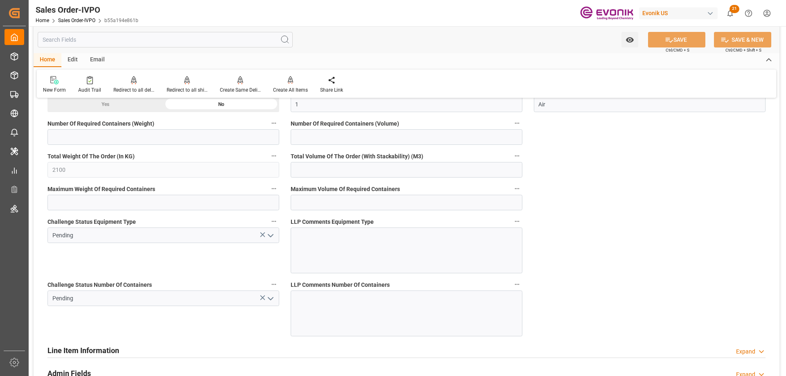
scroll to position [1556, 0]
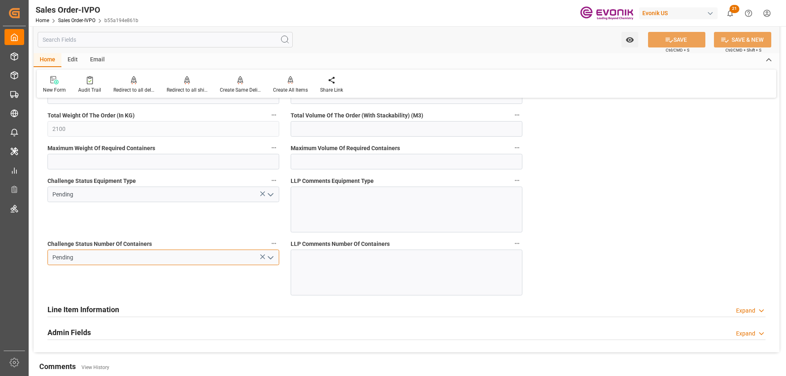
click at [276, 250] on input "Pending" at bounding box center [163, 258] width 232 height 16
click at [274, 254] on icon "open menu" at bounding box center [271, 258] width 10 height 10
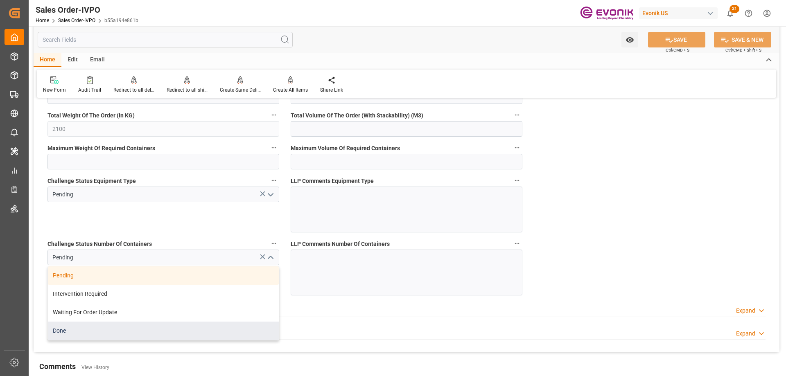
click at [67, 328] on div "Done" at bounding box center [163, 331] width 231 height 18
type input "Done"
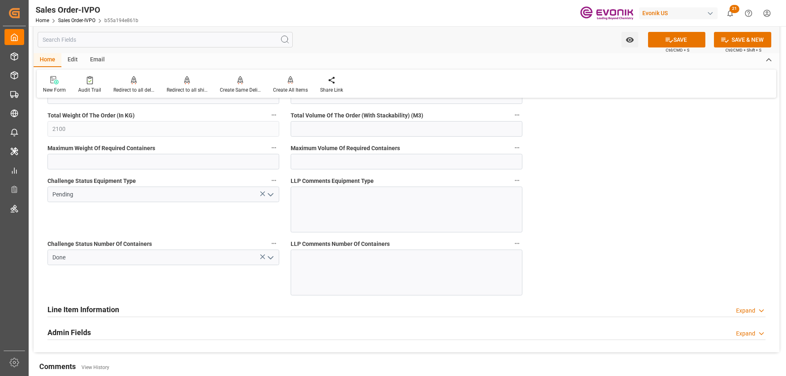
click at [272, 195] on polyline "open menu" at bounding box center [270, 195] width 5 height 2
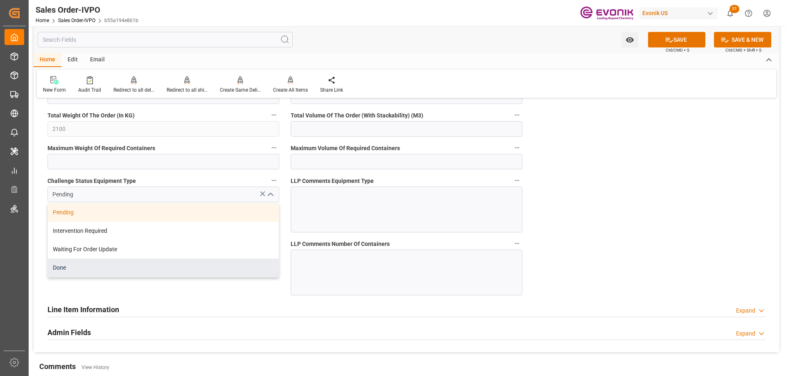
click at [61, 264] on div "Done" at bounding box center [163, 268] width 231 height 18
type input "Done"
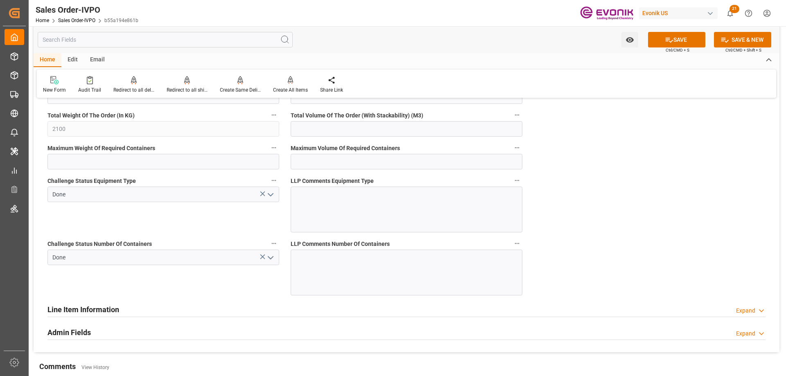
scroll to position [1433, 0]
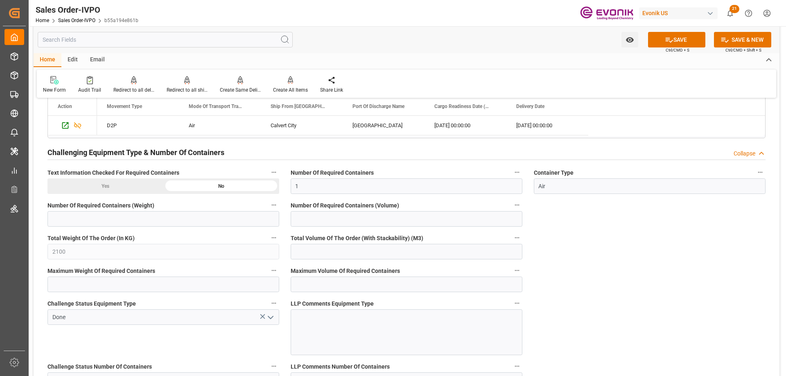
click at [100, 184] on div "Yes" at bounding box center [105, 186] width 116 height 16
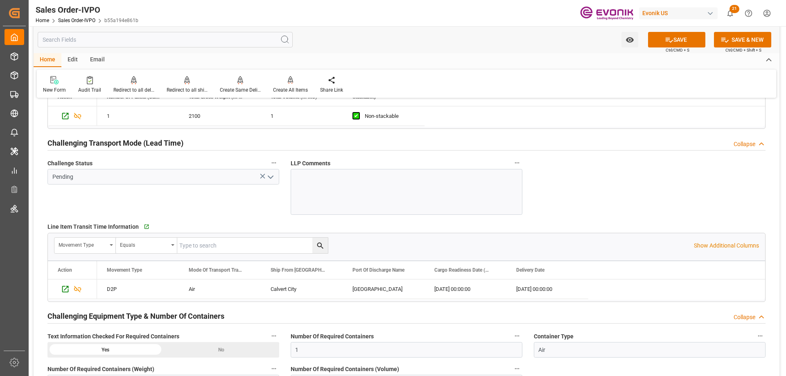
click at [270, 179] on icon "open menu" at bounding box center [271, 177] width 10 height 10
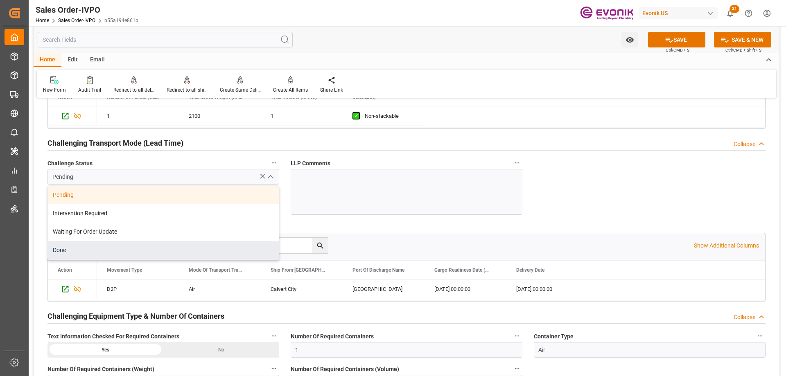
click at [72, 249] on div "Done" at bounding box center [163, 250] width 231 height 18
type input "Done"
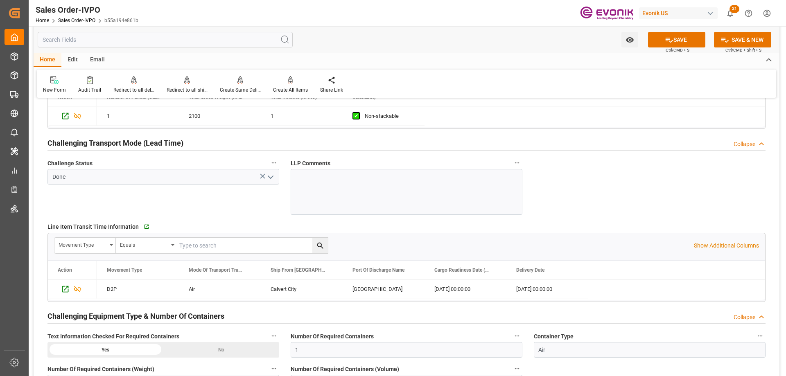
scroll to position [1105, 0]
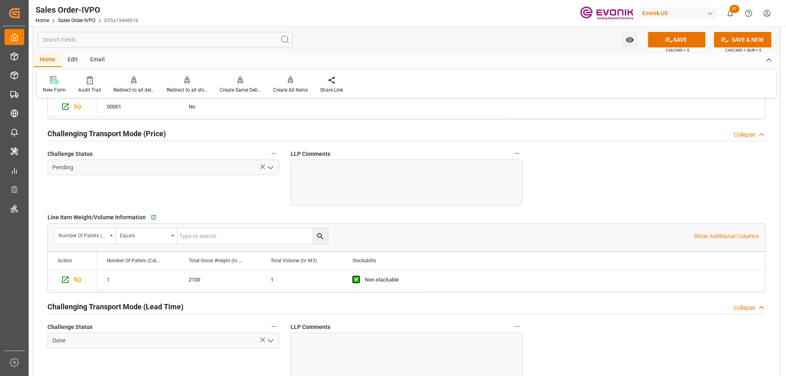
click at [271, 165] on icon "open menu" at bounding box center [271, 168] width 10 height 10
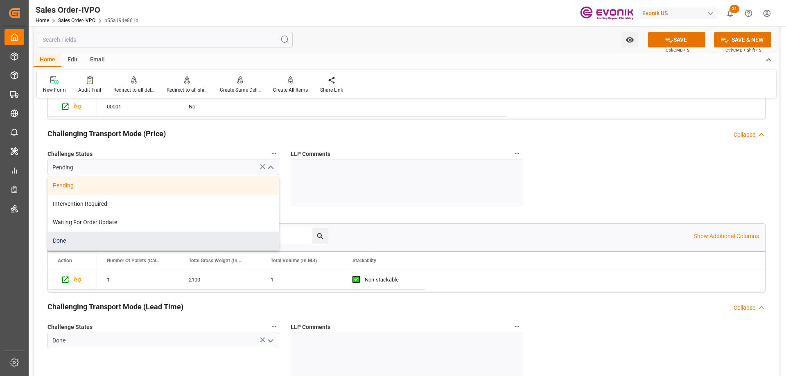
click at [88, 239] on div "Done" at bounding box center [163, 241] width 231 height 18
type input "Done"
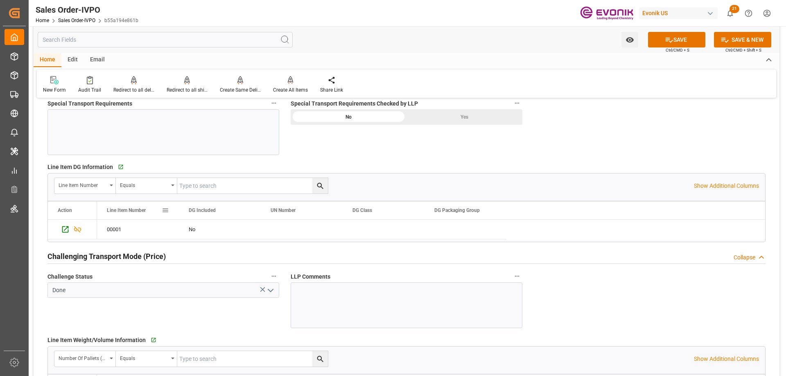
scroll to position [942, 0]
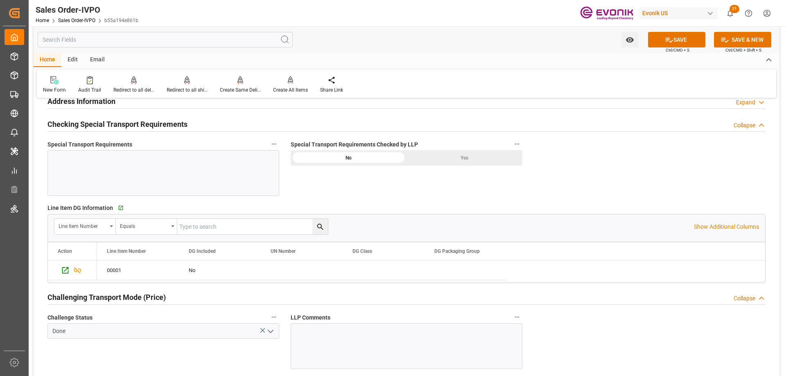
click at [419, 166] on div "Special Transport Requirements Checked by LLP No Yes" at bounding box center [406, 167] width 243 height 63
click at [430, 163] on div "Yes" at bounding box center [465, 158] width 116 height 16
click at [660, 40] on button "SAVE" at bounding box center [676, 40] width 57 height 16
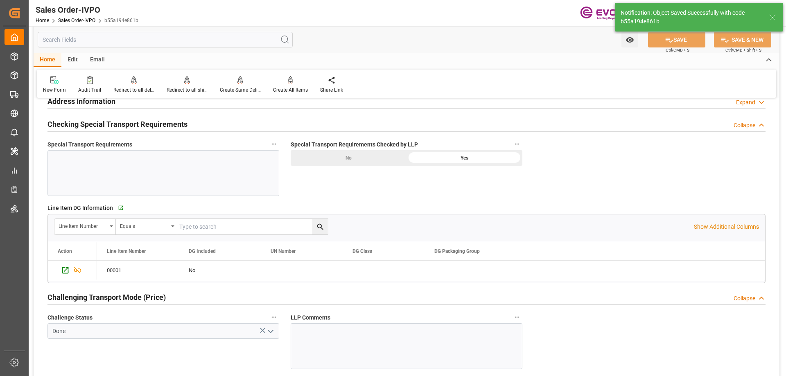
type input "[DATE] 13:49"
type input "No"
click at [280, 87] on div "Create All Items" at bounding box center [290, 89] width 35 height 7
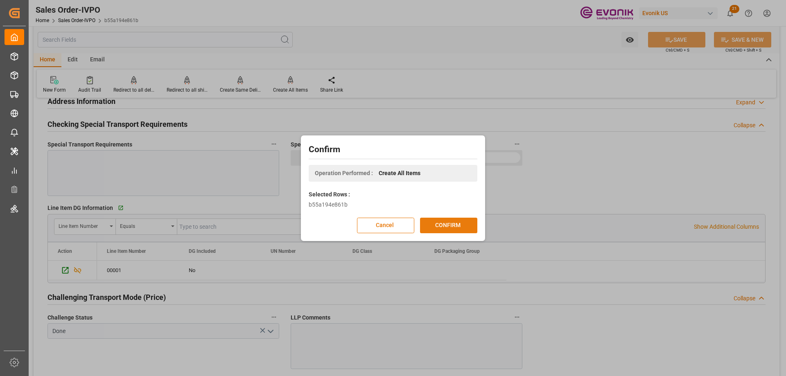
click at [438, 223] on button "CONFIRM" at bounding box center [448, 226] width 57 height 16
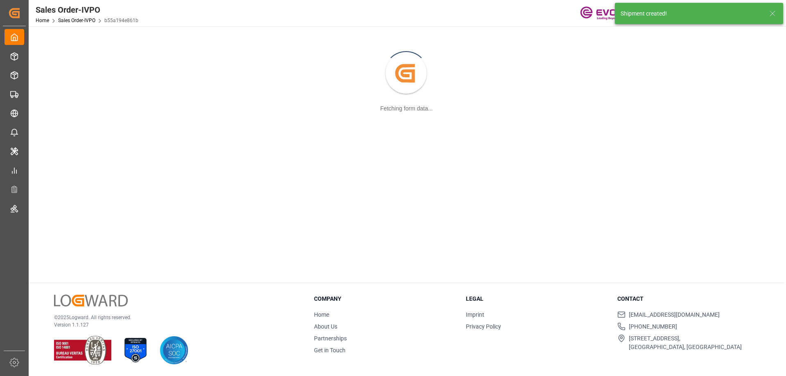
scroll to position [89, 0]
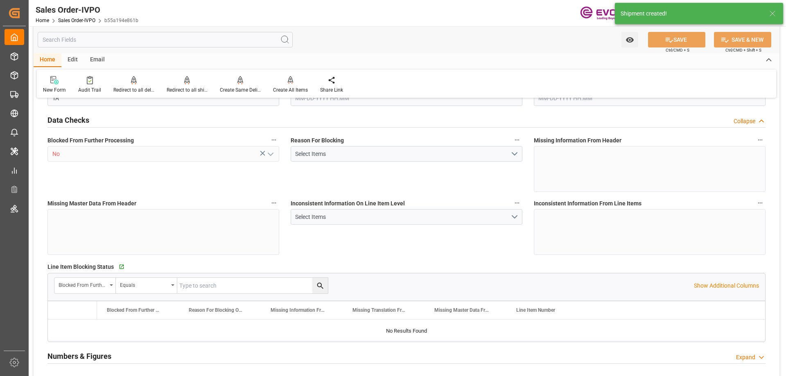
type input "BEANR"
type input "28044.35"
type input "1"
type input "2100"
type input "09-09-2025 12:28"
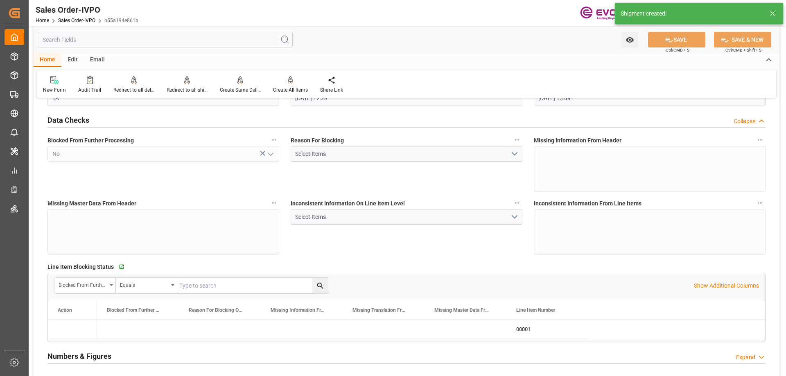
type input "[DATE] 13:49"
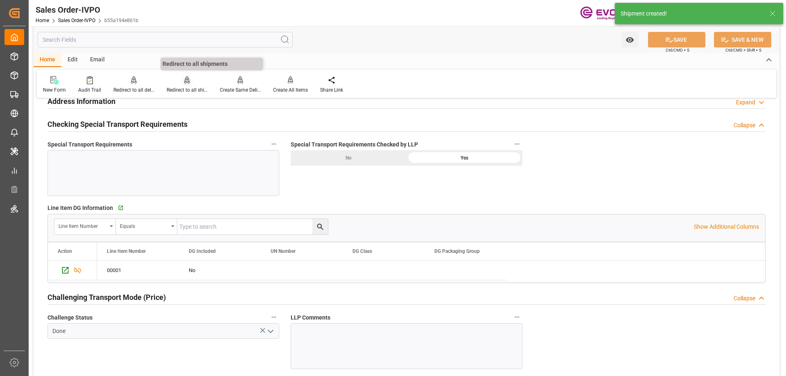
click at [178, 88] on div "Redirect to all shipments" at bounding box center [187, 89] width 41 height 7
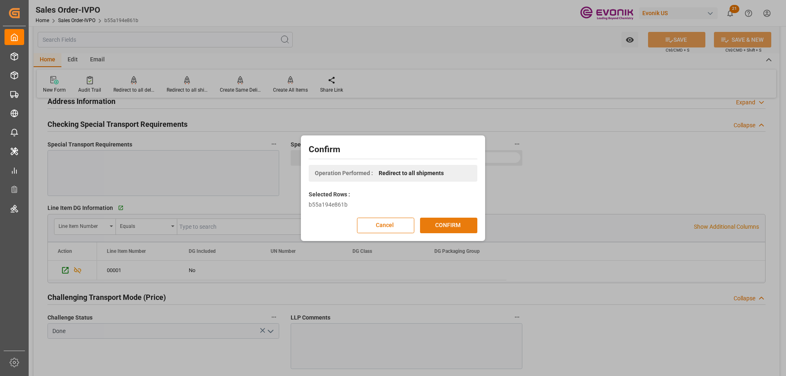
click at [443, 232] on button "CONFIRM" at bounding box center [448, 226] width 57 height 16
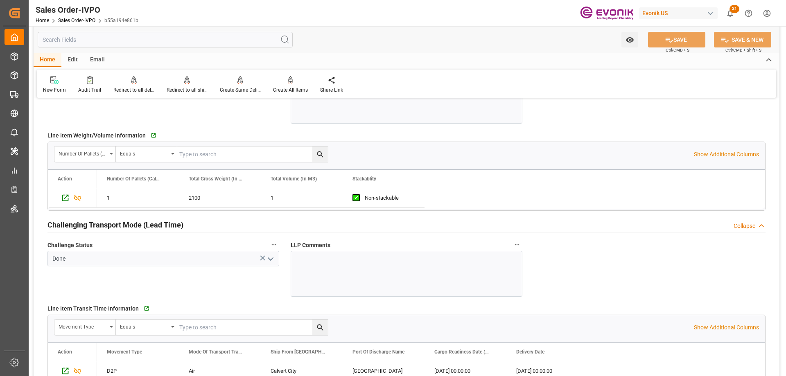
scroll to position [1269, 0]
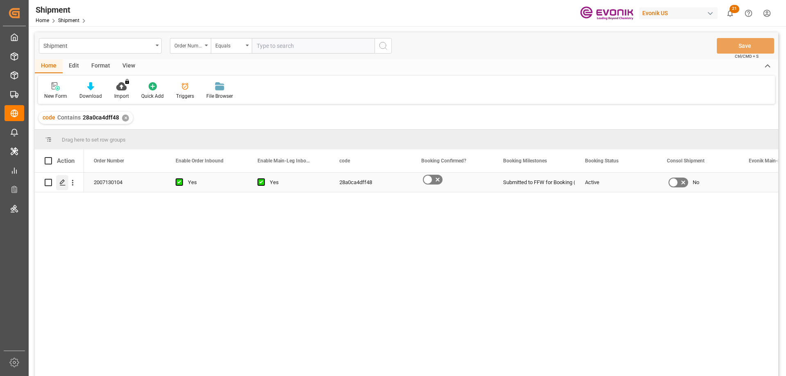
click at [62, 182] on icon "Press SPACE to select this row." at bounding box center [62, 182] width 7 height 7
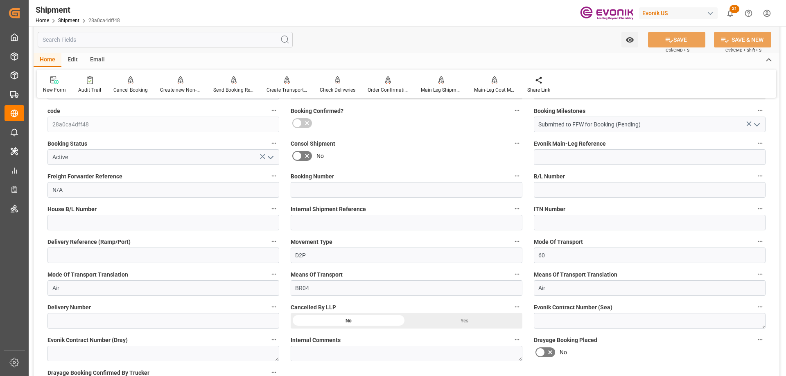
scroll to position [328, 0]
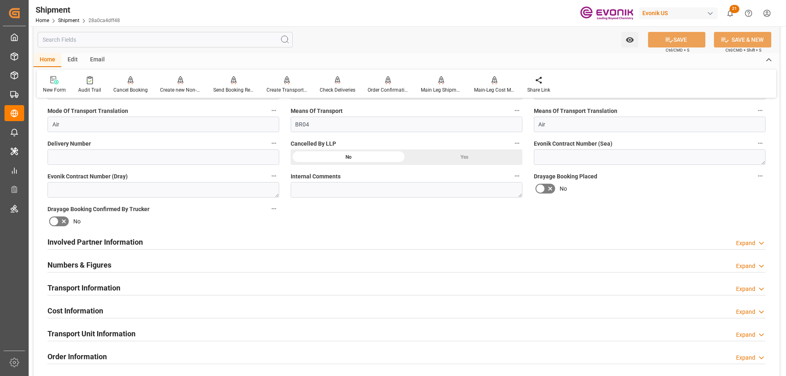
click at [106, 282] on h2 "Transport Information" at bounding box center [83, 287] width 73 height 11
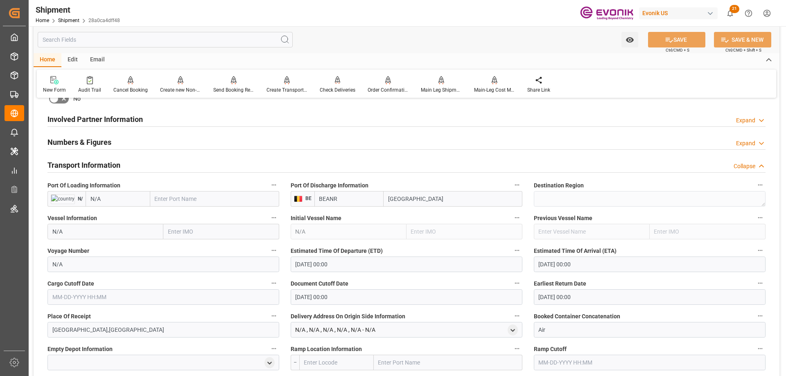
scroll to position [491, 0]
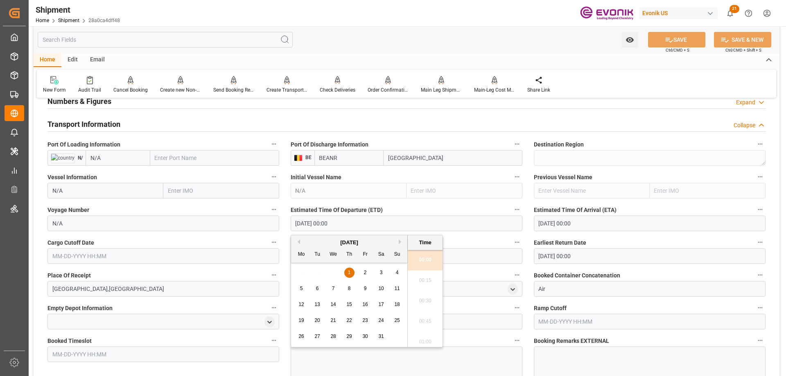
drag, startPoint x: 350, startPoint y: 223, endPoint x: 263, endPoint y: 219, distance: 87.3
click at [267, 229] on div "Booking Confirmation Milestone Bar Collapse Submitted to FFW for Booking (Pendi…" at bounding box center [407, 167] width 746 height 1106
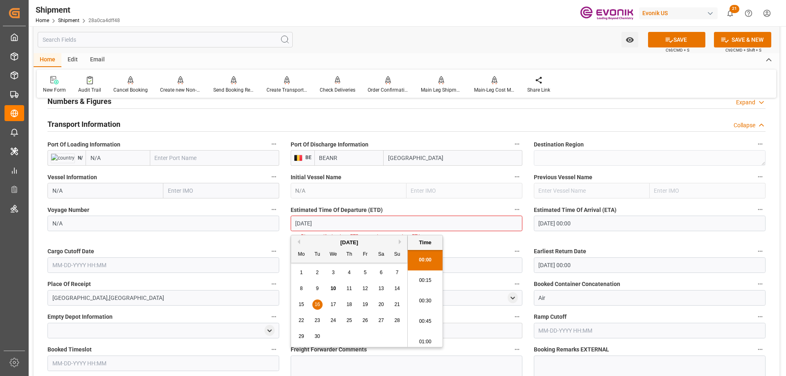
type input "[DATE]"
type input "[DATE] 00:00"
drag, startPoint x: 344, startPoint y: 222, endPoint x: 278, endPoint y: 222, distance: 65.9
click at [278, 222] on div "Booking Confirmation Milestone Bar Collapse Submitted to FFW for Booking (Pendi…" at bounding box center [407, 171] width 746 height 1115
click at [113, 269] on input "text" at bounding box center [163, 266] width 232 height 16
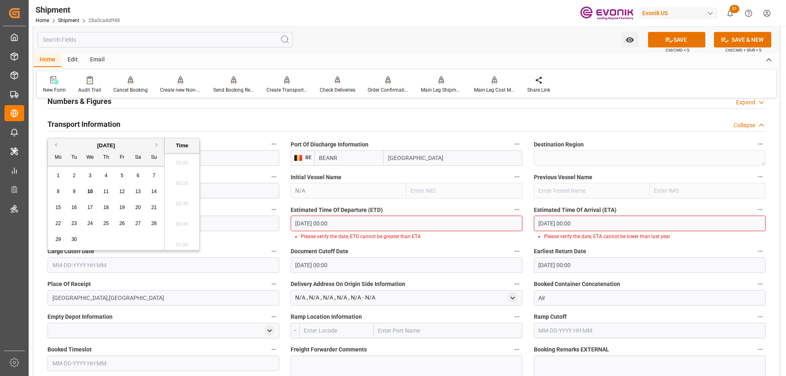
paste input "[DATE] 00:00"
type input "09-16-2025 00:00"
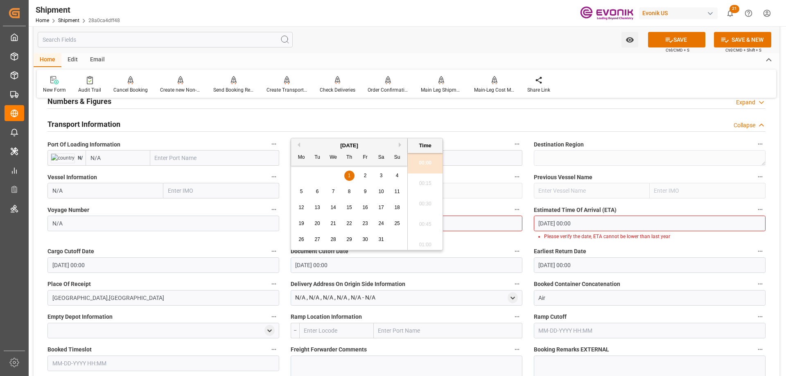
click at [273, 264] on div "Booking Confirmation Milestone Bar Collapse Submitted to FFW for Booking (Pendi…" at bounding box center [407, 171] width 746 height 1115
paste input "9-16-2025"
type input "09-16-2025 00:00"
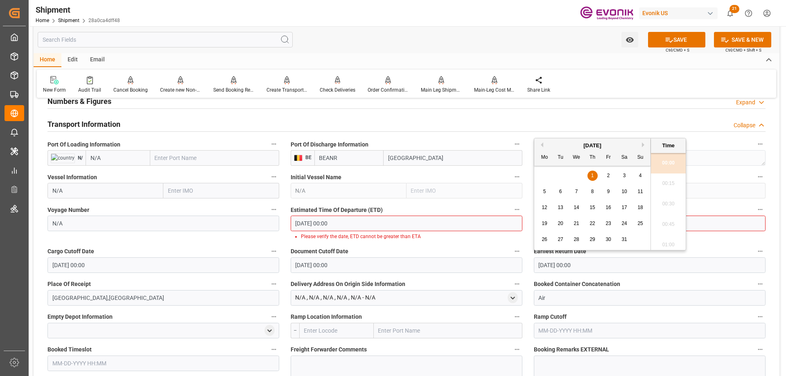
click at [491, 266] on div "Booking Confirmation Milestone Bar Collapse Submitted to FFW for Booking (Pendi…" at bounding box center [407, 171] width 746 height 1115
paste input "9-16-2025"
type input "09-16-2025 00:00"
click at [715, 224] on input "01-01-1970 00:00" at bounding box center [650, 224] width 232 height 16
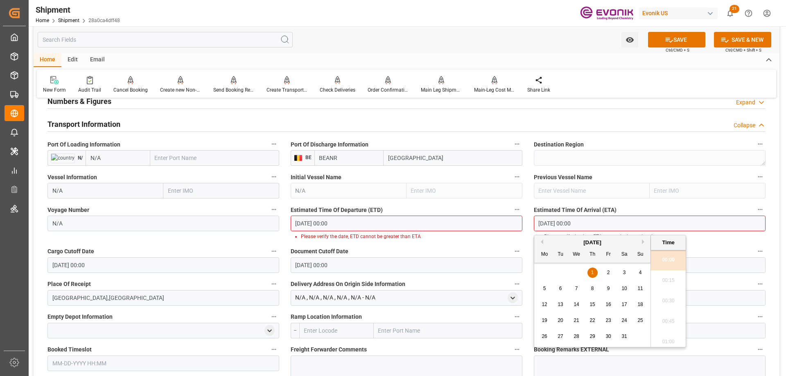
drag, startPoint x: 688, startPoint y: 225, endPoint x: 470, endPoint y: 227, distance: 217.8
click at [470, 227] on div "Booking Confirmation Milestone Bar Collapse Submitted to FFW for Booking (Pendi…" at bounding box center [407, 171] width 746 height 1115
paste input "9-16-2025"
click at [581, 321] on div "24" at bounding box center [577, 321] width 10 height 10
type input "09-24-2025 00:00"
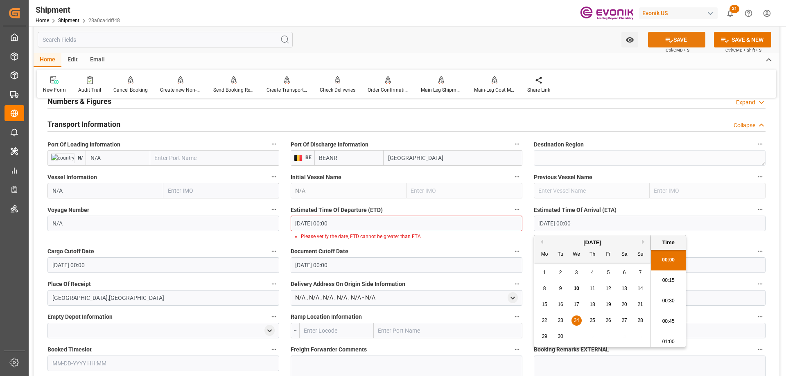
click at [665, 39] on icon at bounding box center [669, 40] width 9 height 9
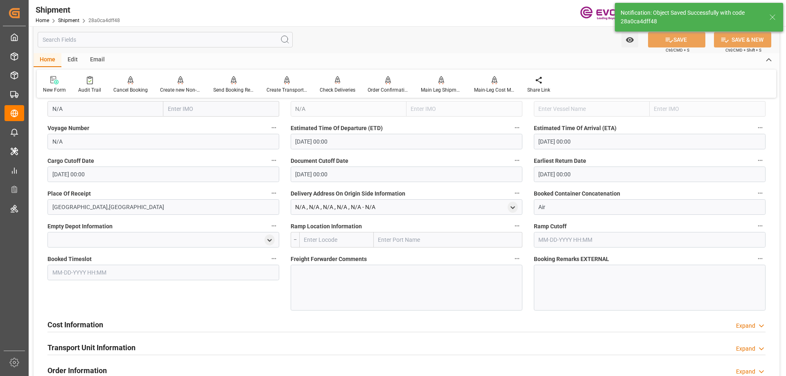
scroll to position [355, 0]
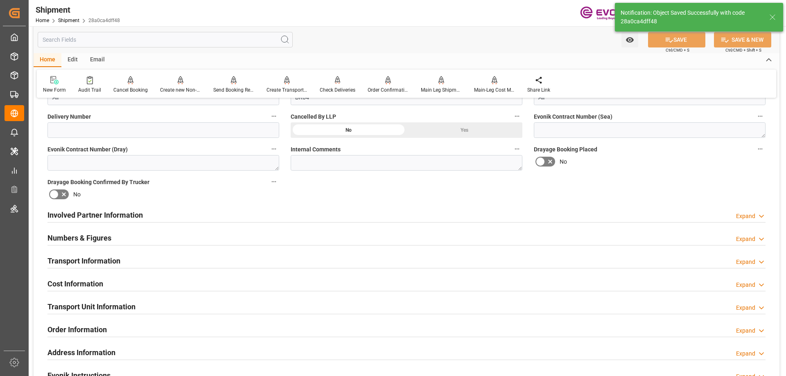
click at [90, 281] on h2 "Cost Information" at bounding box center [75, 283] width 56 height 11
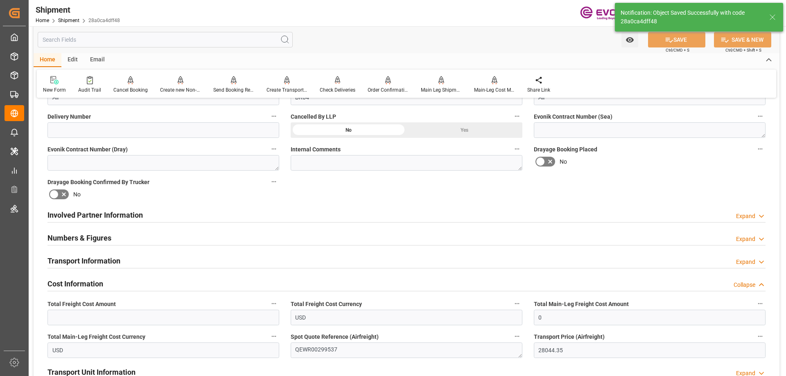
scroll to position [395, 0]
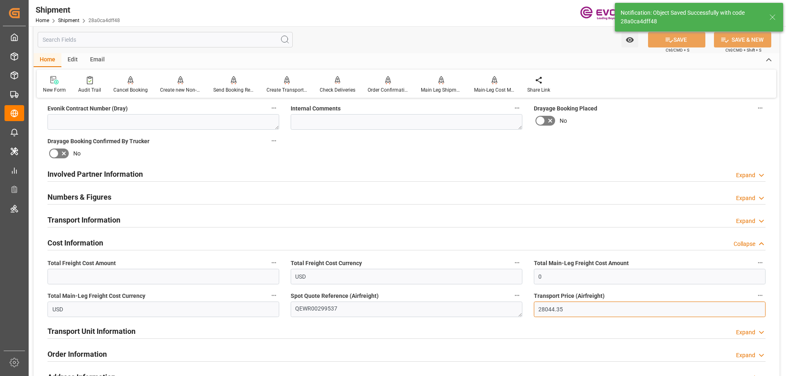
drag, startPoint x: 571, startPoint y: 310, endPoint x: 506, endPoint y: 310, distance: 64.7
click at [506, 310] on div "Booking Confirmation Milestone Bar Collapse Submitted to FFW for Booking (Pendi…" at bounding box center [407, 166] width 746 height 912
drag, startPoint x: 553, startPoint y: 274, endPoint x: 461, endPoint y: 274, distance: 92.5
click at [474, 274] on div "Booking Confirmation Milestone Bar Collapse Submitted to FFW for Booking (Pendi…" at bounding box center [407, 166] width 746 height 912
paste input "28044.35"
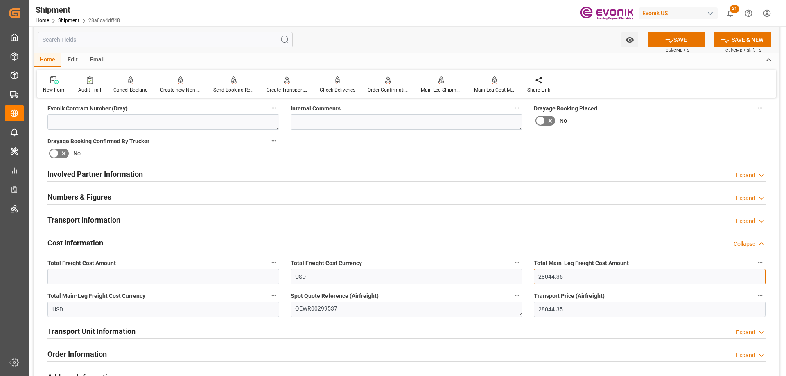
type input "28044.35"
drag, startPoint x: 63, startPoint y: 278, endPoint x: 46, endPoint y: 279, distance: 16.9
click at [46, 278] on div "Total Freight Cost Amount" at bounding box center [163, 271] width 243 height 33
paste input "28044.35"
type input "28044.35"
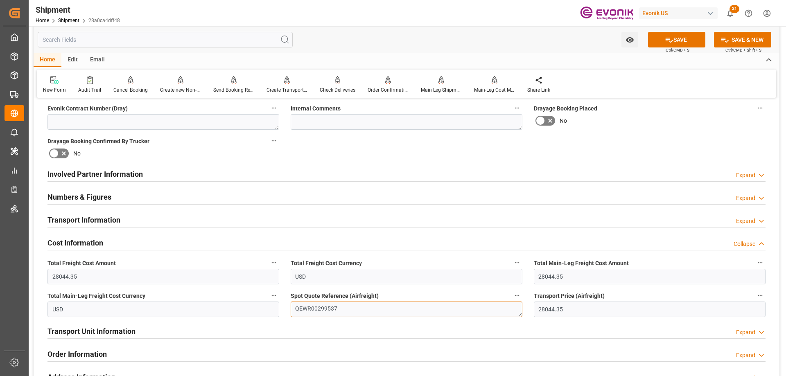
drag, startPoint x: 322, startPoint y: 309, endPoint x: 279, endPoint y: 309, distance: 43.0
click at [279, 309] on div "Booking Confirmation Milestone Bar Collapse Submitted to FFW for Booking (Pendi…" at bounding box center [407, 166] width 746 height 912
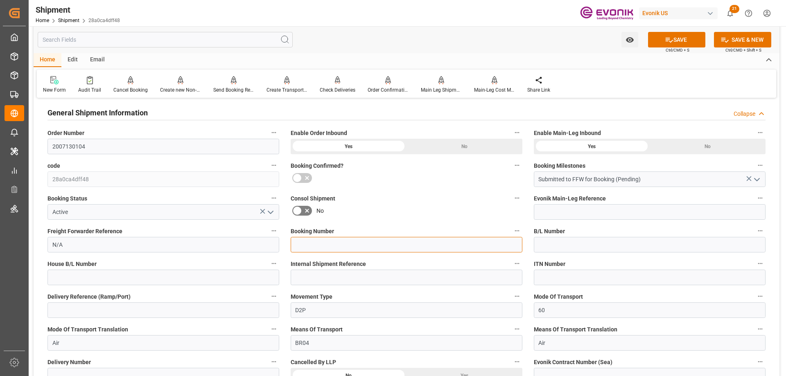
click at [317, 243] on input at bounding box center [407, 245] width 232 height 16
paste input "QEWR00299537"
type input "QEWR00299537"
click at [662, 35] on button "SAVE" at bounding box center [676, 40] width 57 height 16
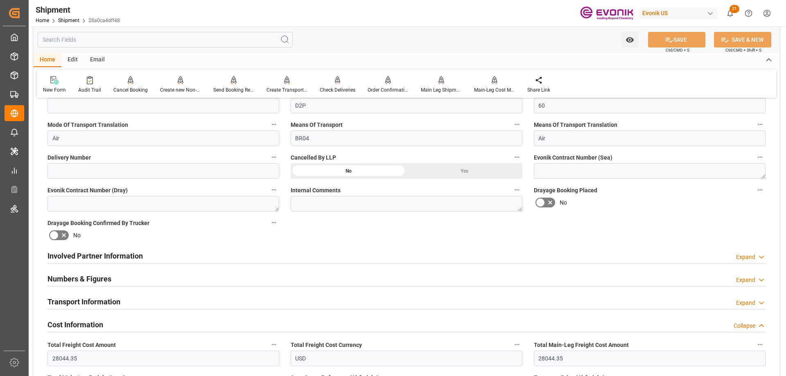
scroll to position [395, 0]
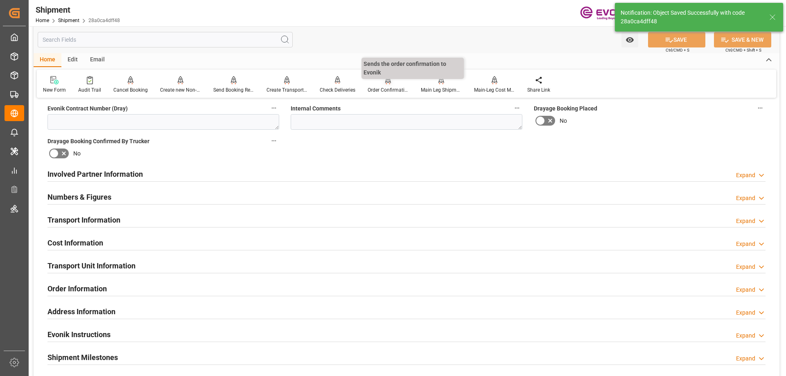
click at [389, 87] on div "Order Confirmation" at bounding box center [388, 89] width 41 height 7
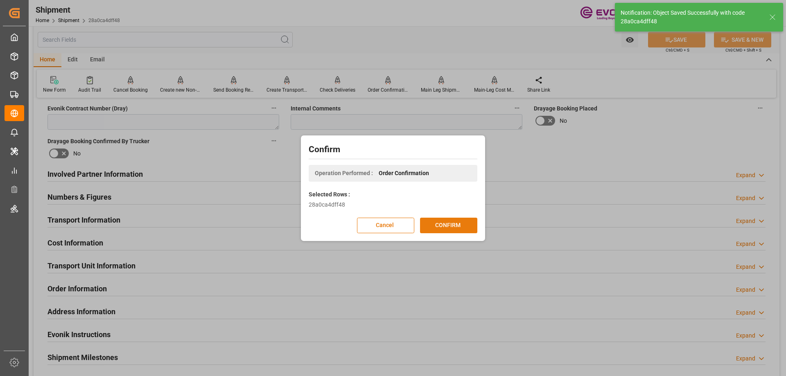
click at [436, 225] on button "CONFIRM" at bounding box center [448, 226] width 57 height 16
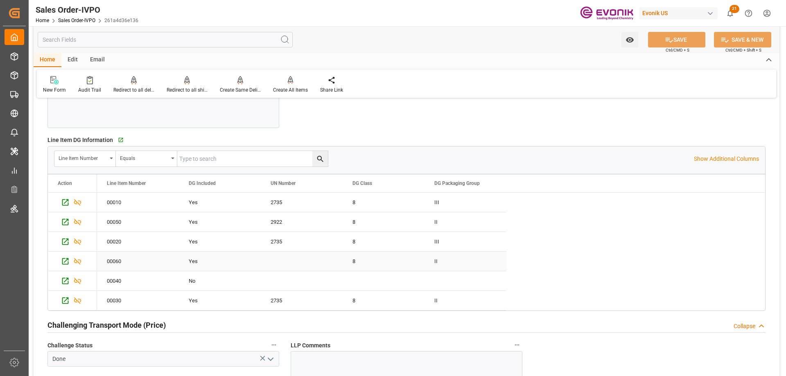
scroll to position [1146, 0]
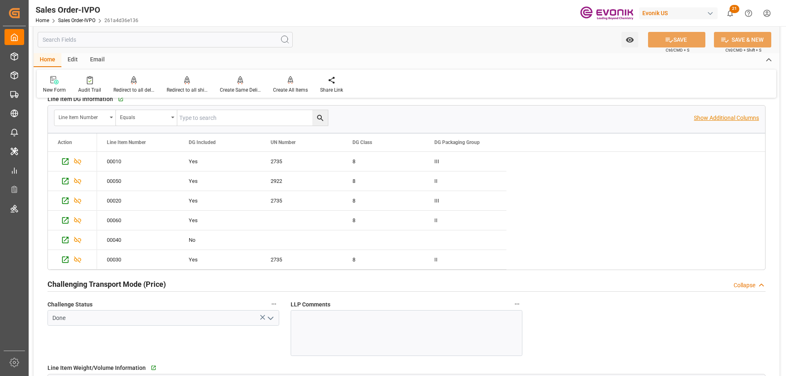
click at [725, 115] on p "Show Additional Columns" at bounding box center [726, 118] width 65 height 9
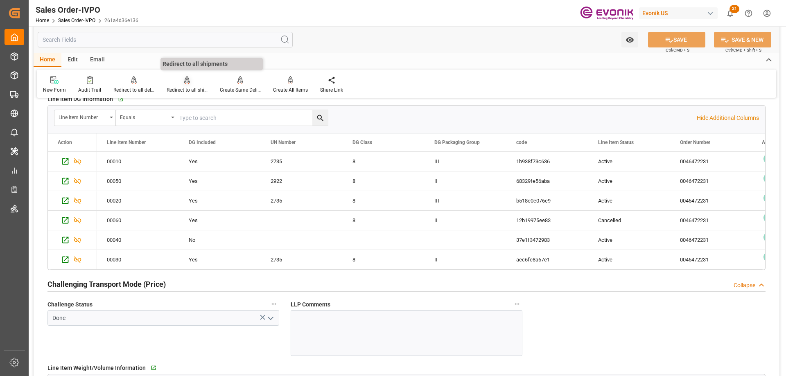
click at [191, 86] on div "Redirect to all shipments" at bounding box center [186, 85] width 53 height 18
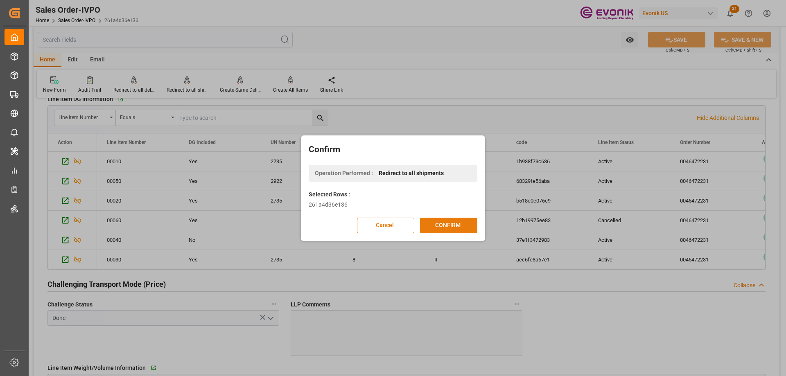
click at [449, 227] on button "CONFIRM" at bounding box center [448, 226] width 57 height 16
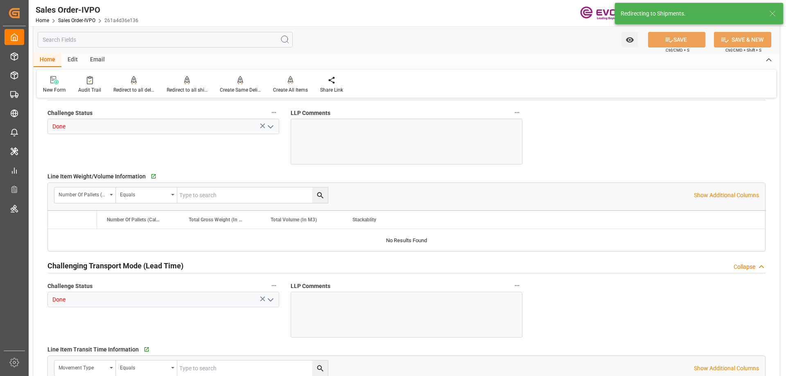
type input "BEANR"
type input "0"
type input "1"
type input "2"
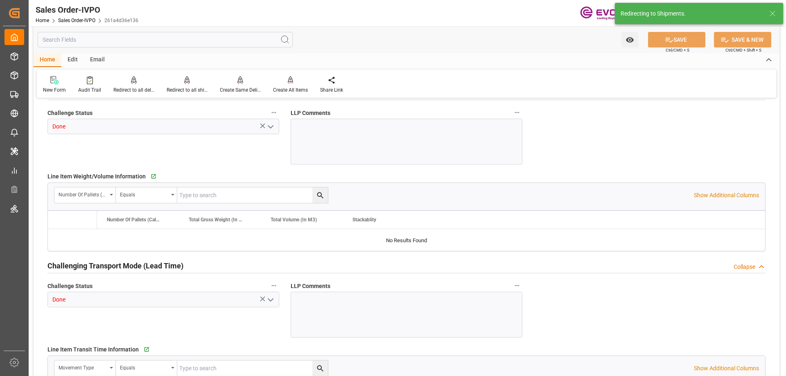
type input "15037.6"
type input "44.4052"
type input "17000"
type input "30"
type input "[DATE] 14:06"
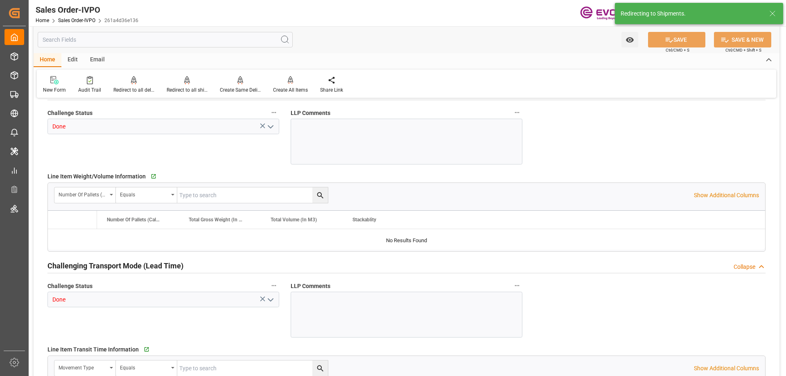
type input "[DATE] 20:11"
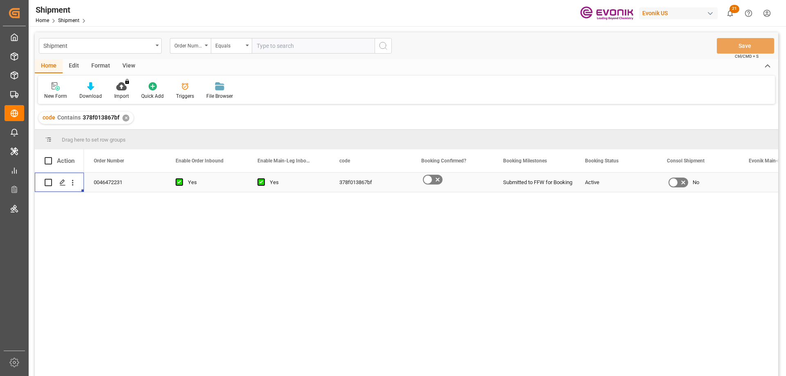
click at [63, 185] on icon "Press SPACE to select this row." at bounding box center [62, 182] width 7 height 7
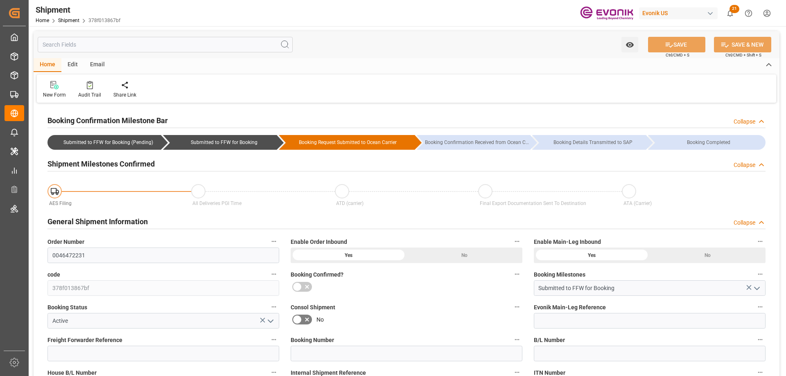
type input "79"
type input "DR"
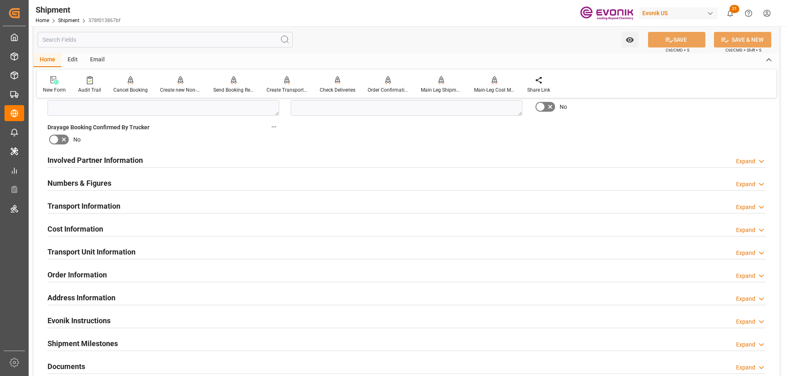
scroll to position [655, 0]
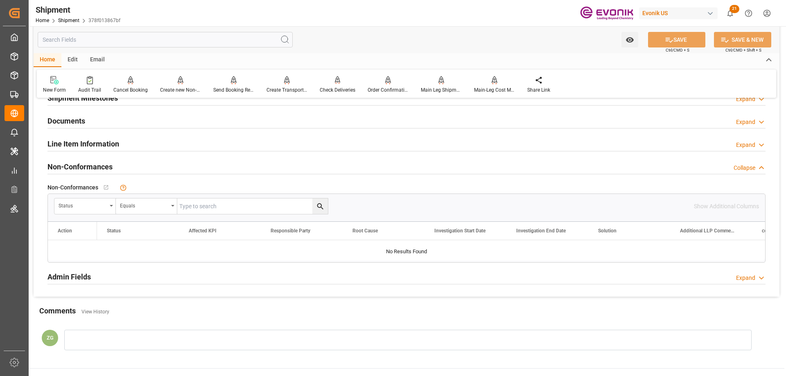
click at [66, 145] on h2 "Line Item Information" at bounding box center [83, 143] width 72 height 11
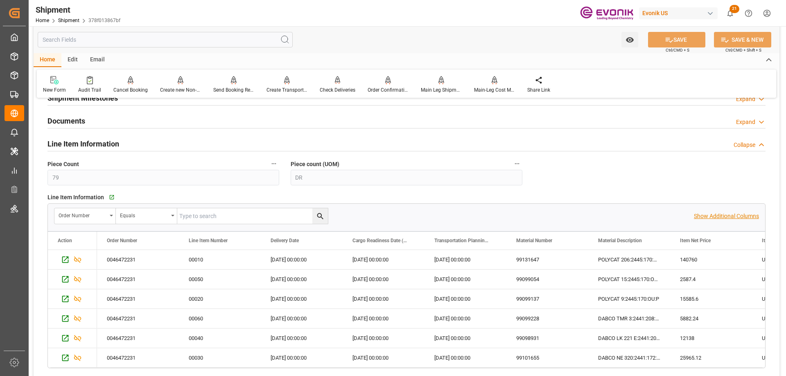
click at [709, 214] on p "Show Additional Columns" at bounding box center [726, 216] width 65 height 9
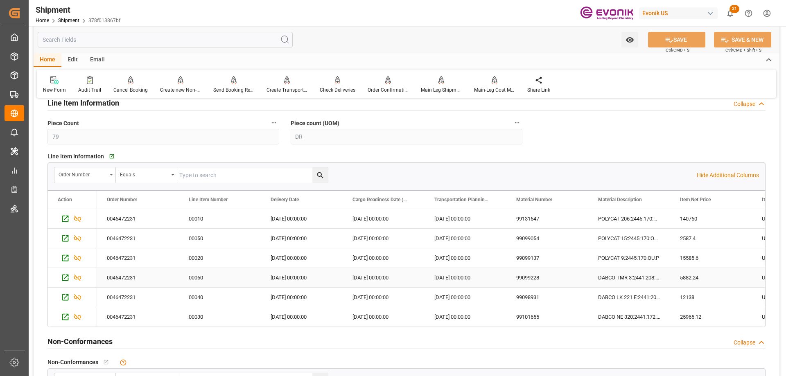
click at [558, 278] on div "99099228" at bounding box center [547, 277] width 82 height 19
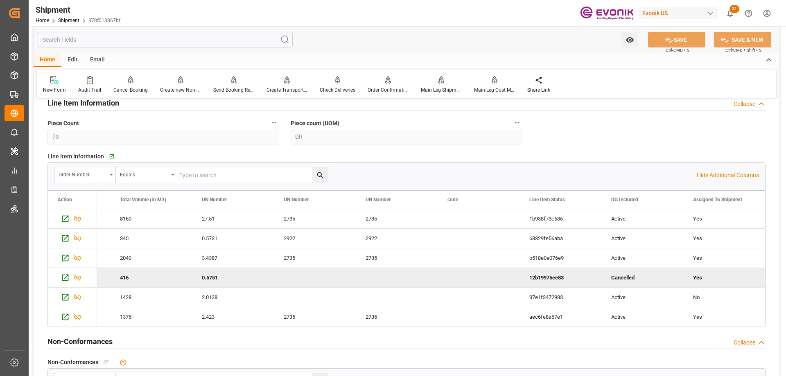
scroll to position [0, 1461]
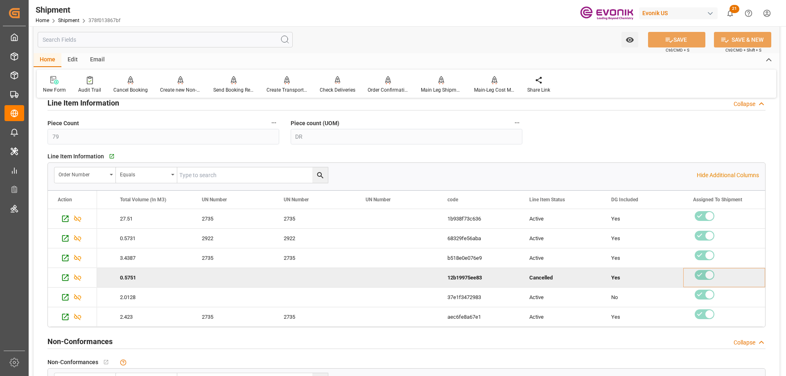
click at [419, 37] on div "Watch Option SAVE Ctrl/CMD + S SAVE & NEW Ctrl/CMD + Shift + S" at bounding box center [407, 39] width 746 height 27
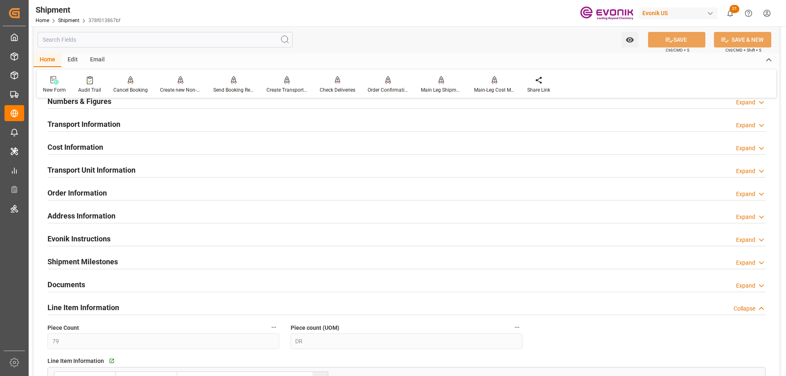
scroll to position [450, 0]
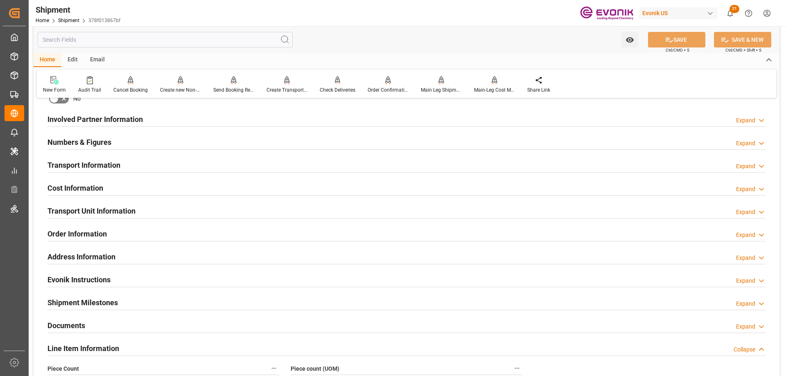
click at [130, 210] on h2 "Transport Unit Information" at bounding box center [91, 211] width 88 height 11
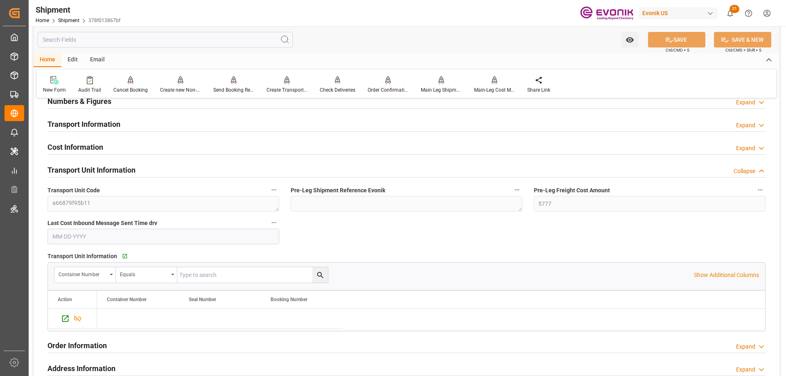
scroll to position [532, 0]
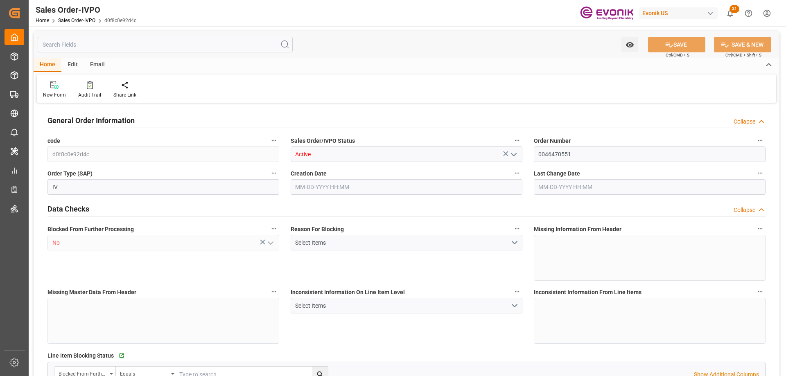
type input "NLRTM"
type input "0"
type input "1"
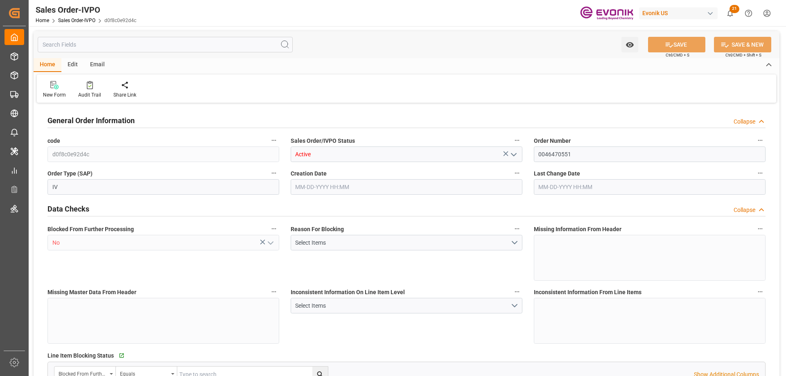
type input "16200"
type input "26.4204"
type input "17000"
type input "30"
type input "08-27-2025 14:24"
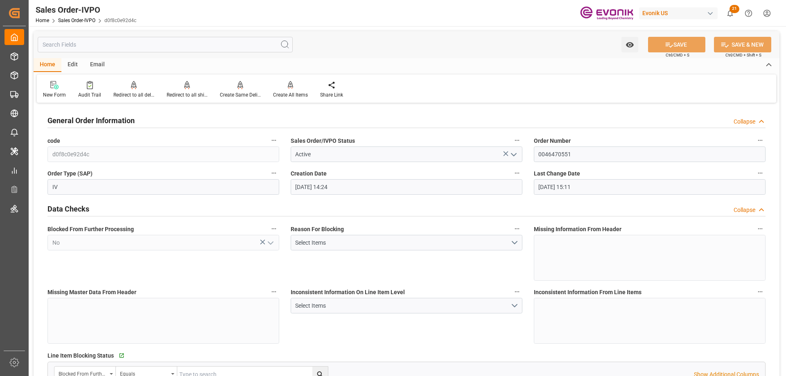
type input "08-28-2025 15:11"
type input "BEANR"
type input "0"
type input "1"
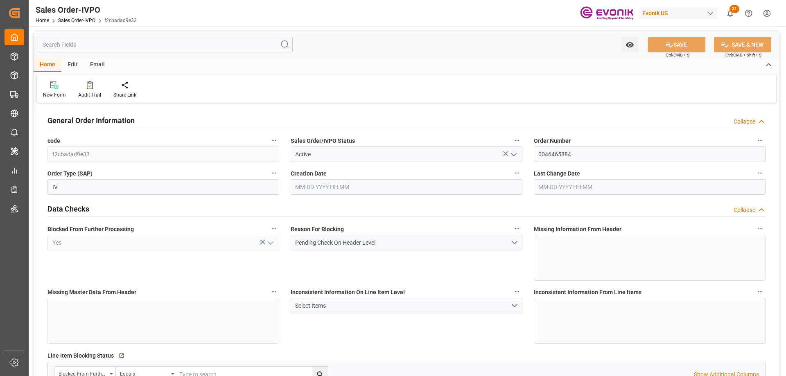
type input "1"
type input "16113.05"
type input "22.372"
type input "17000"
type input "30"
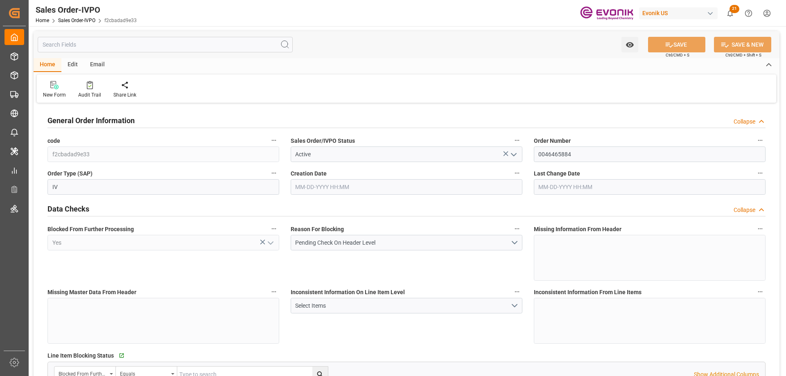
type input "[DATE] 17:33"
type input "[DATE] 14:29"
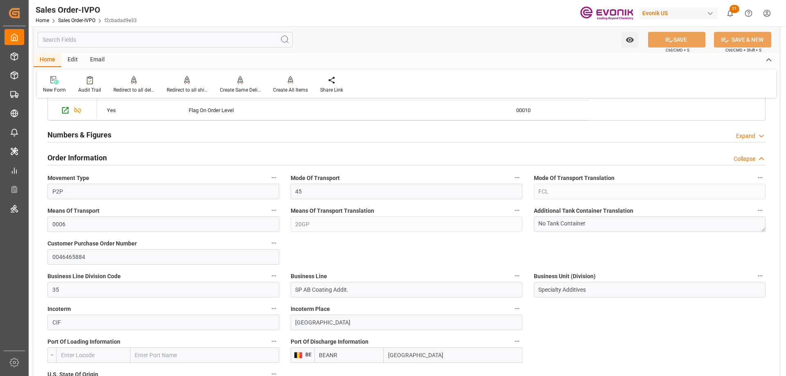
scroll to position [614, 0]
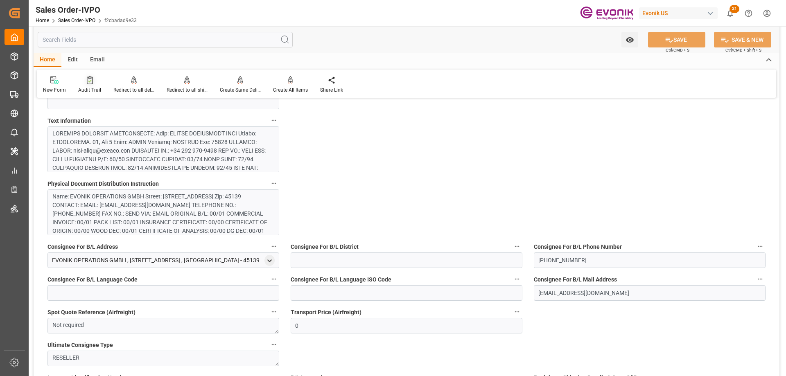
click at [97, 87] on div "Audit Trail" at bounding box center [89, 89] width 23 height 7
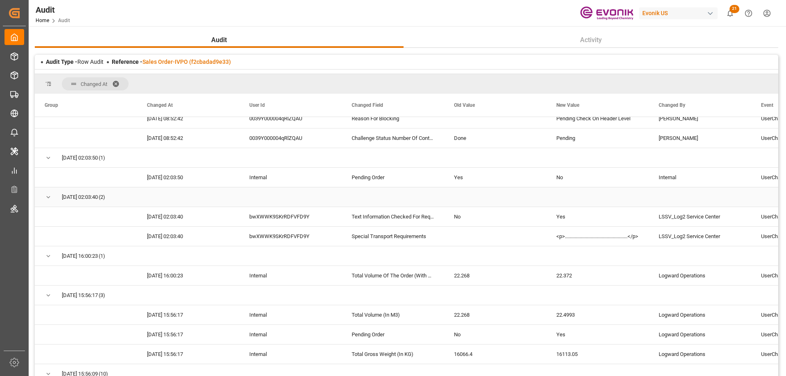
scroll to position [246, 0]
